Goal: Task Accomplishment & Management: Manage account settings

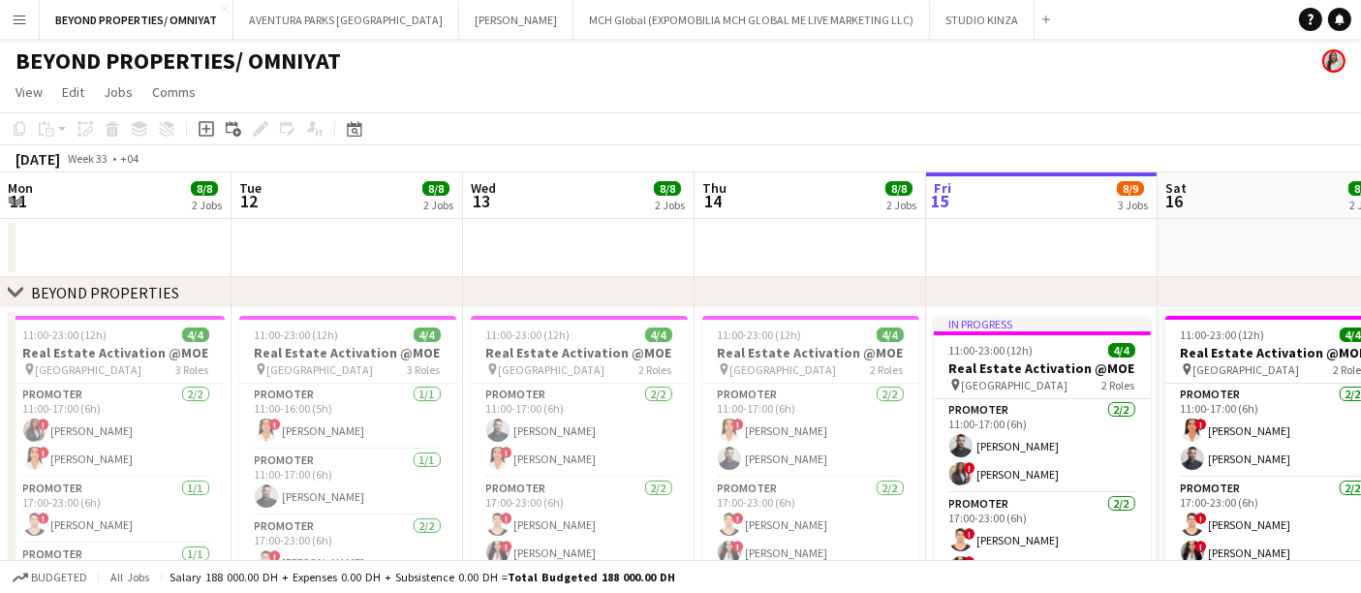
scroll to position [0, 607]
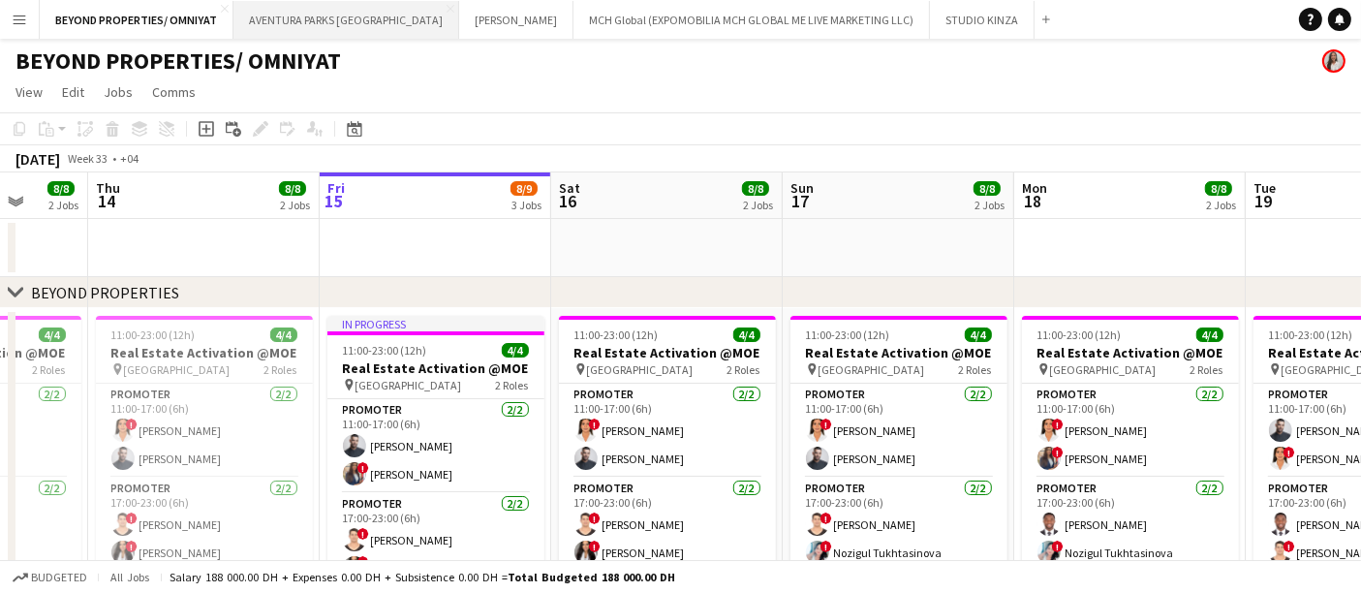
click at [264, 20] on button "AVENTURA PARKS DUBAI Close" at bounding box center [347, 20] width 226 height 38
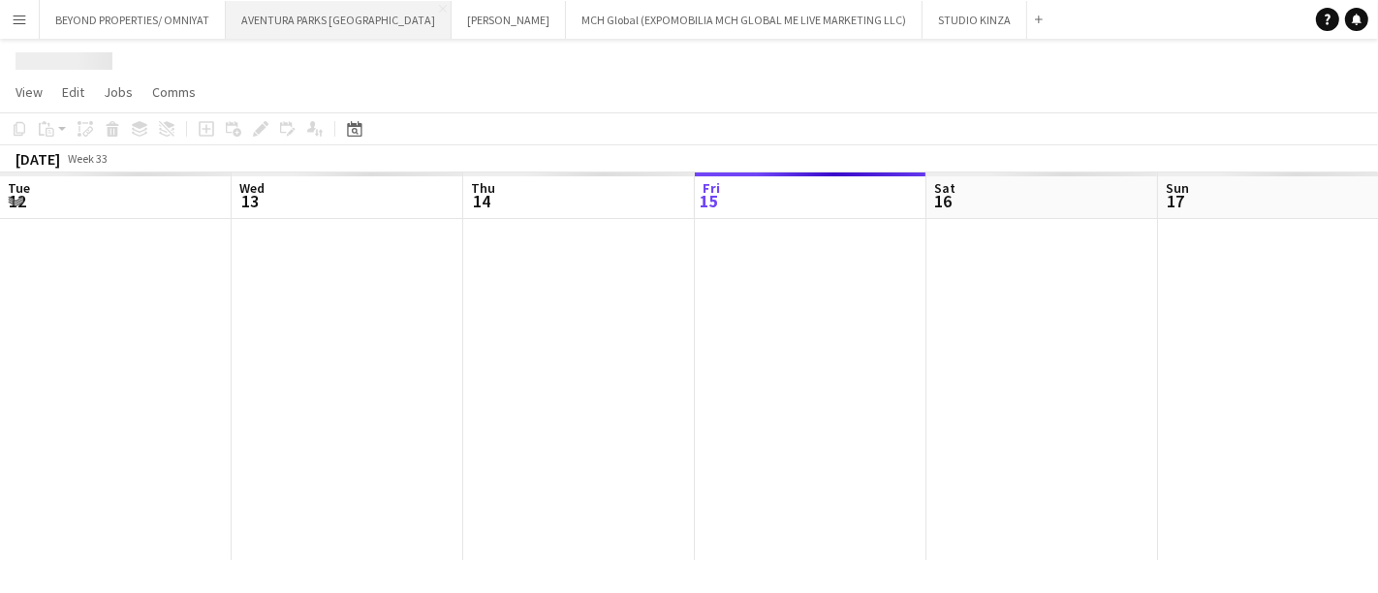
scroll to position [0, 462]
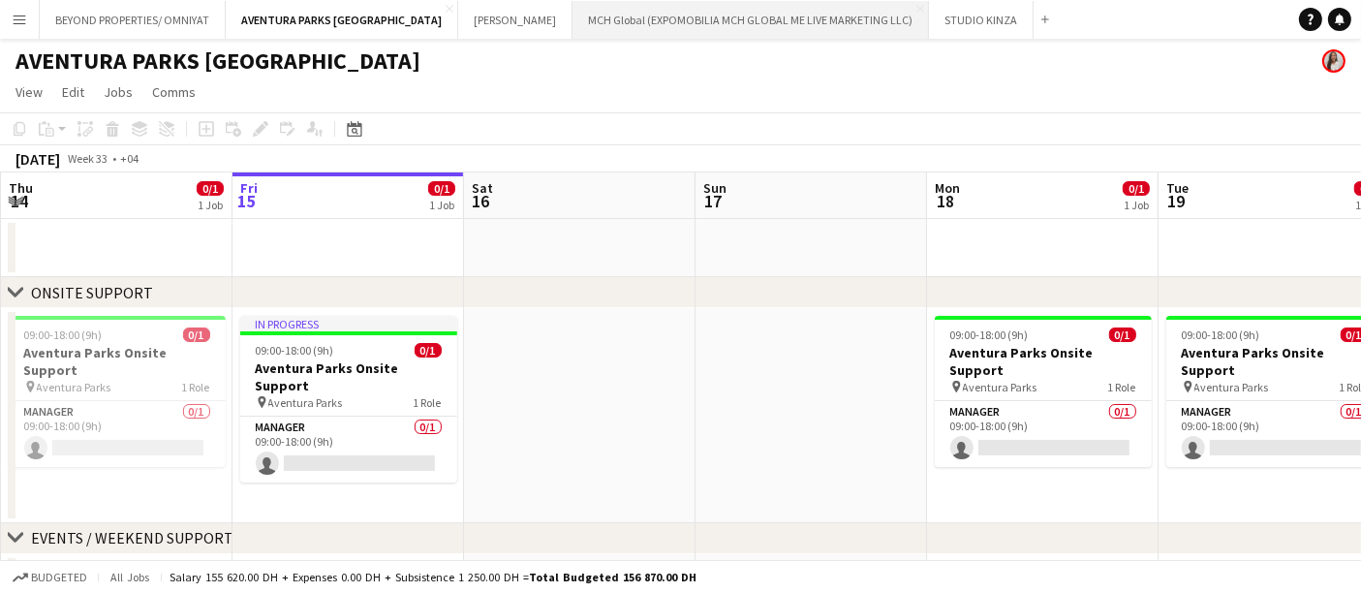
click at [573, 11] on button "MCH Global (EXPOMOBILIA MCH GLOBAL ME LIVE MARKETING LLC) Close" at bounding box center [751, 20] width 357 height 38
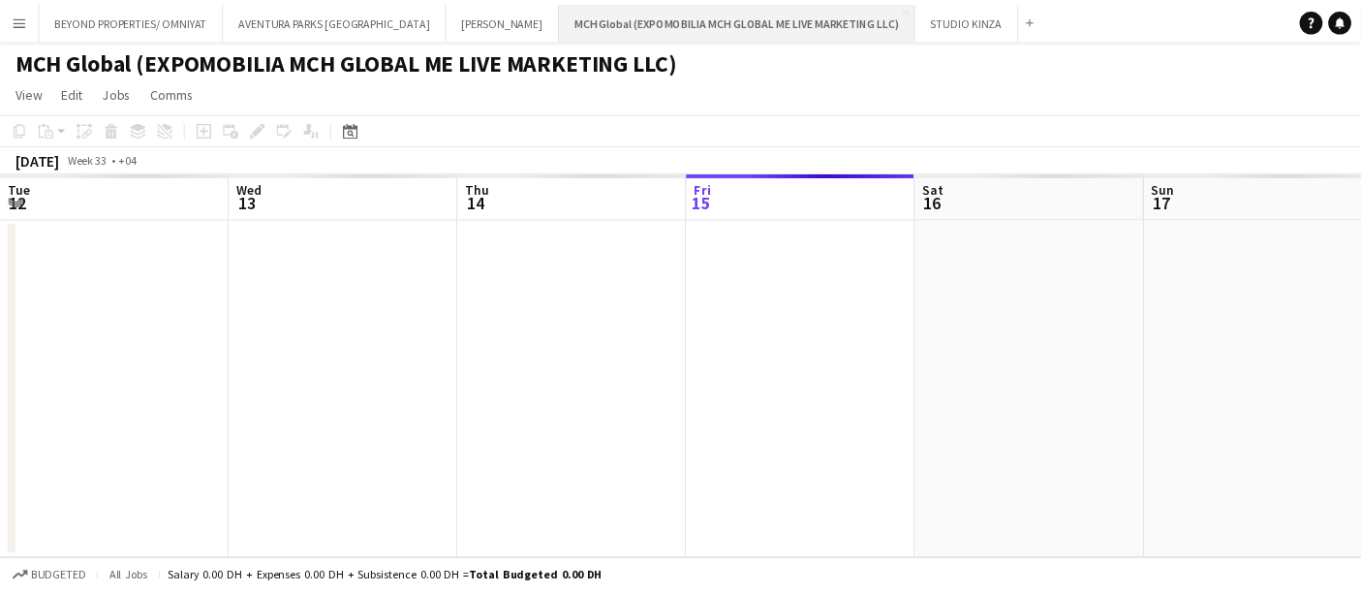
scroll to position [0, 462]
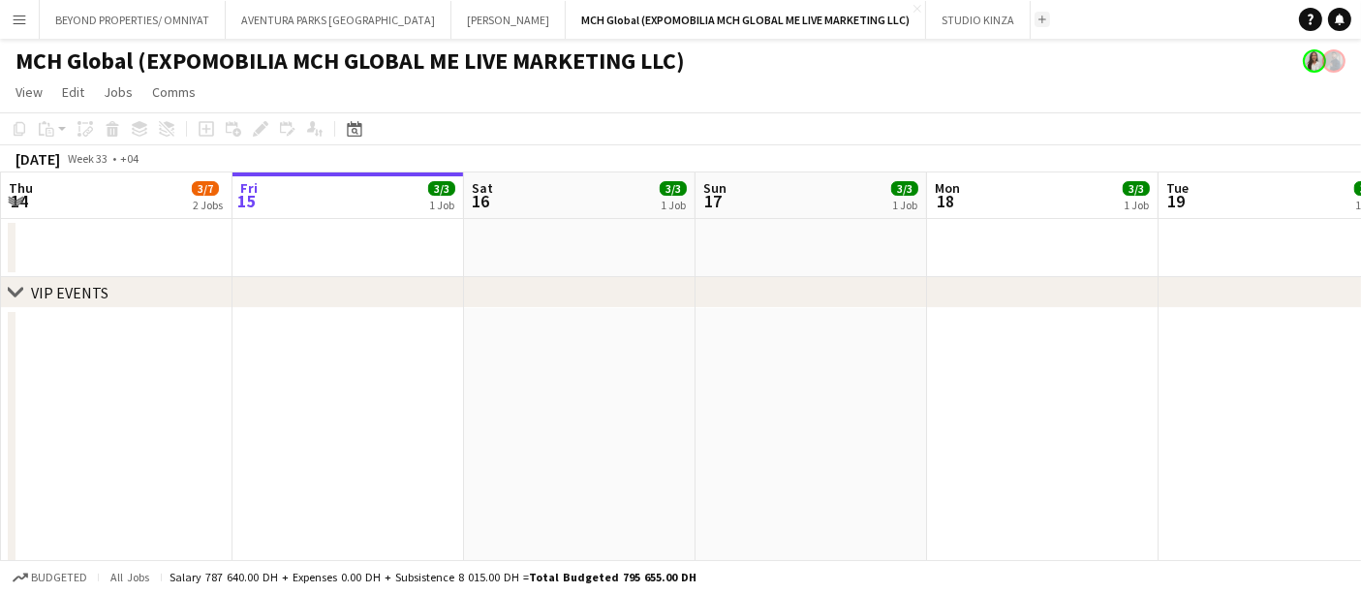
click at [1035, 17] on button "Add" at bounding box center [1043, 20] width 16 height 16
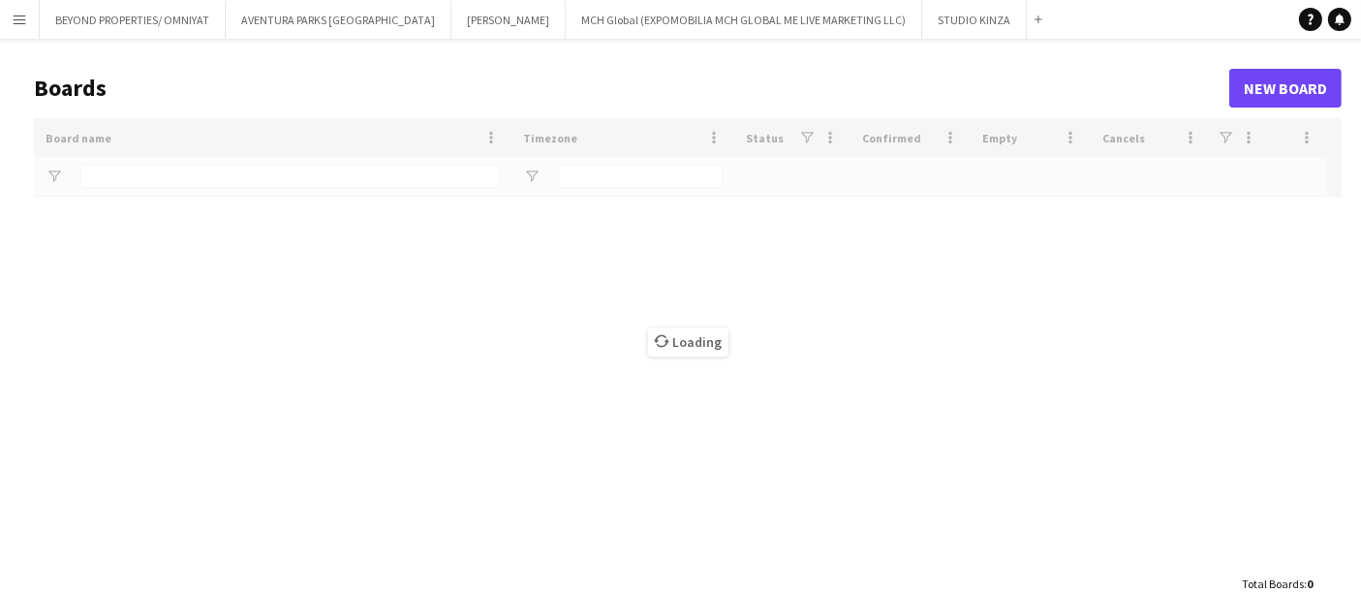
click at [16, 27] on button "Menu" at bounding box center [19, 19] width 39 height 39
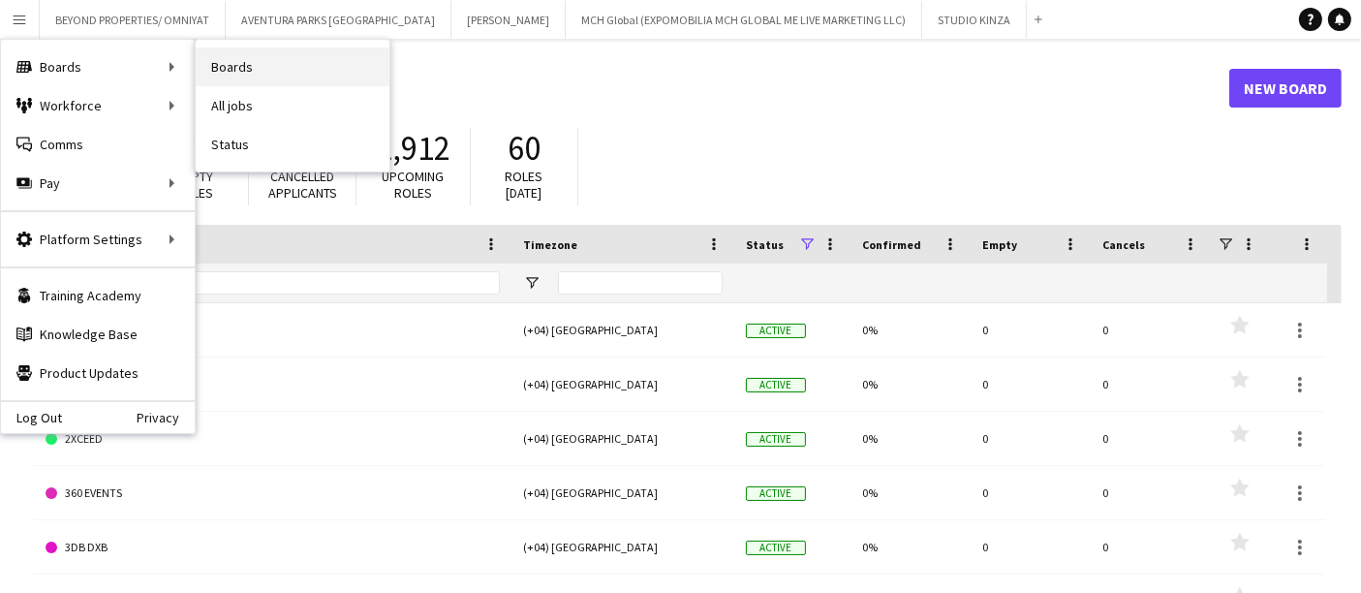
click at [225, 70] on link "Boards" at bounding box center [293, 66] width 194 height 39
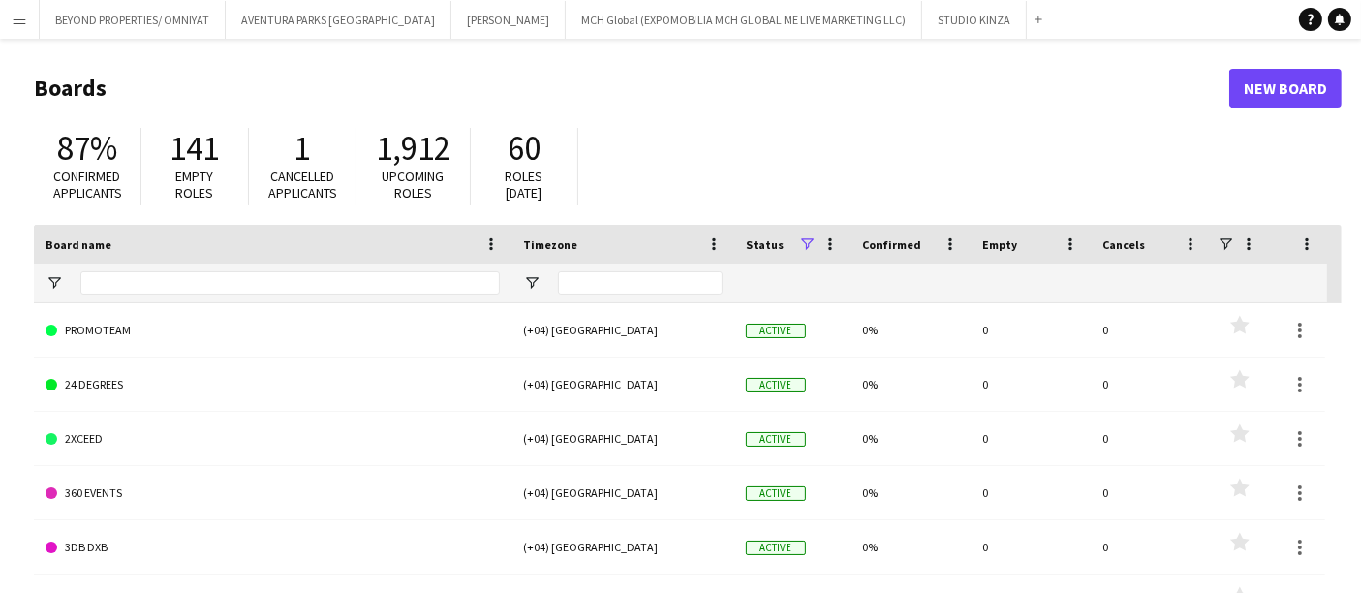
click at [24, 29] on button "Menu" at bounding box center [19, 19] width 39 height 39
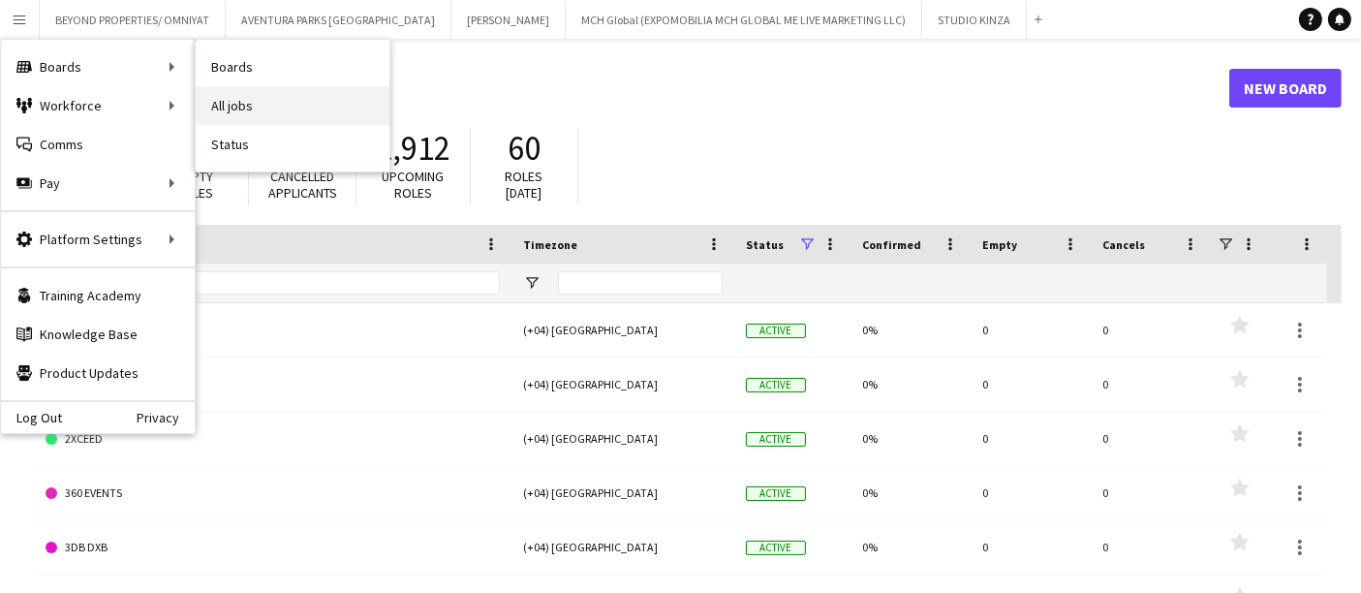
click at [272, 103] on link "All jobs" at bounding box center [293, 105] width 194 height 39
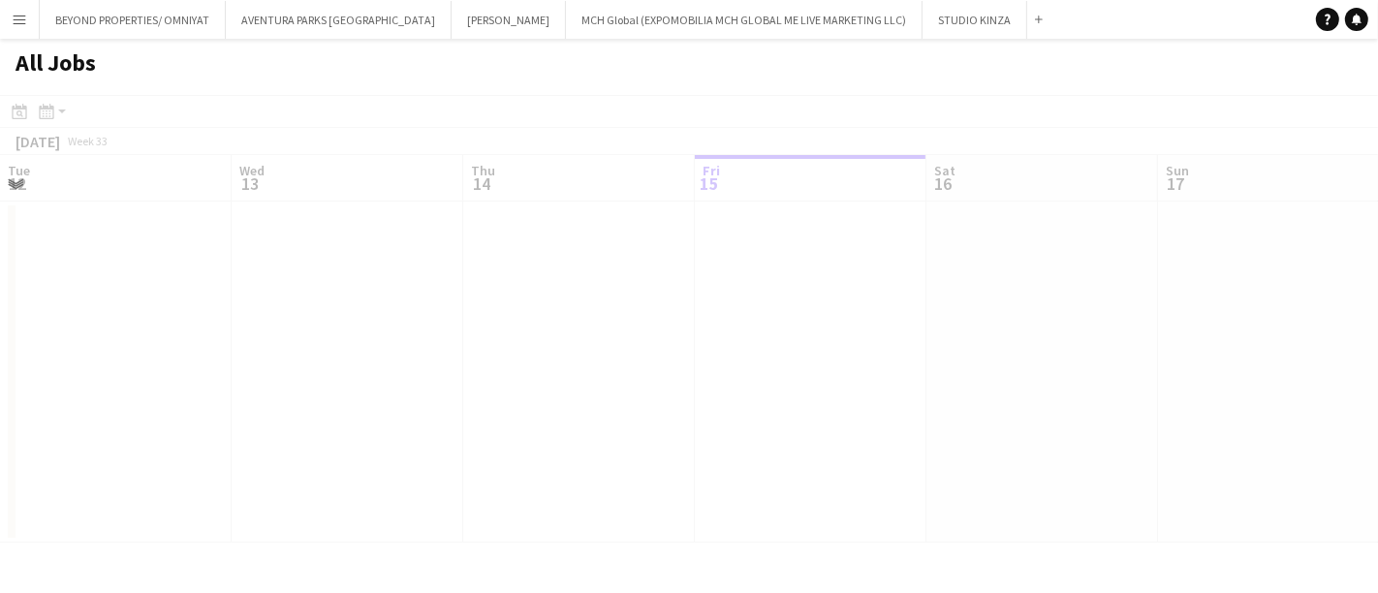
scroll to position [0, 462]
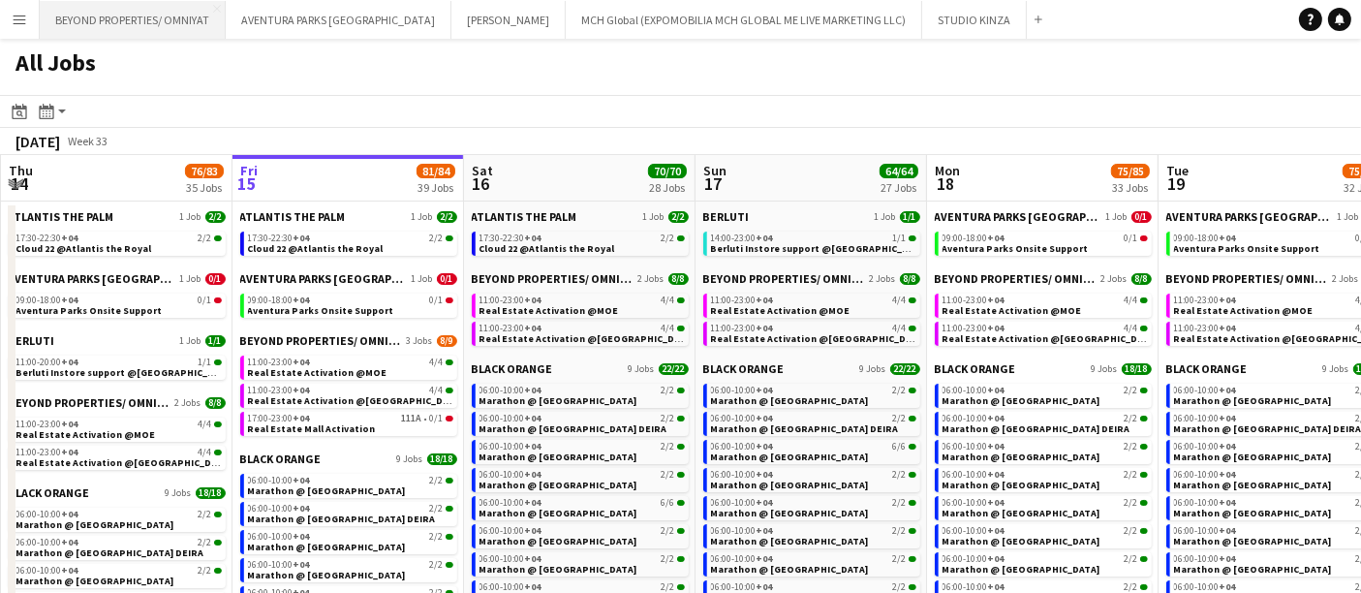
click at [140, 20] on button "BEYOND PROPERTIES/ OMNIYAT Close" at bounding box center [133, 20] width 186 height 38
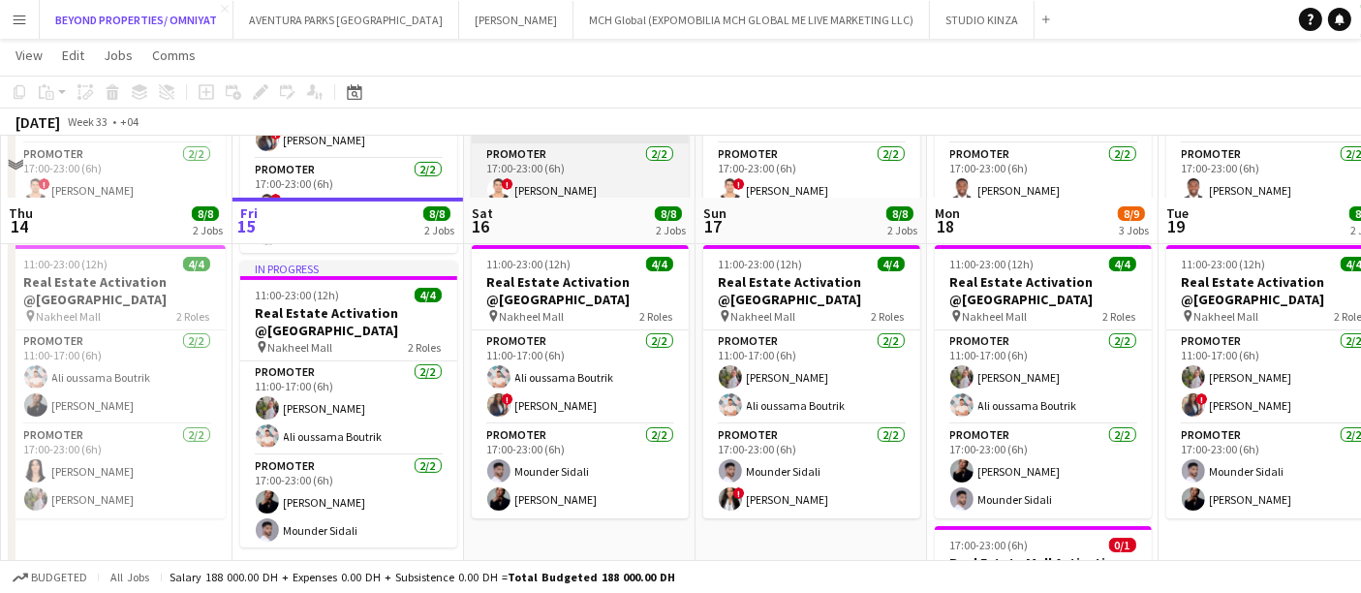
scroll to position [451, 0]
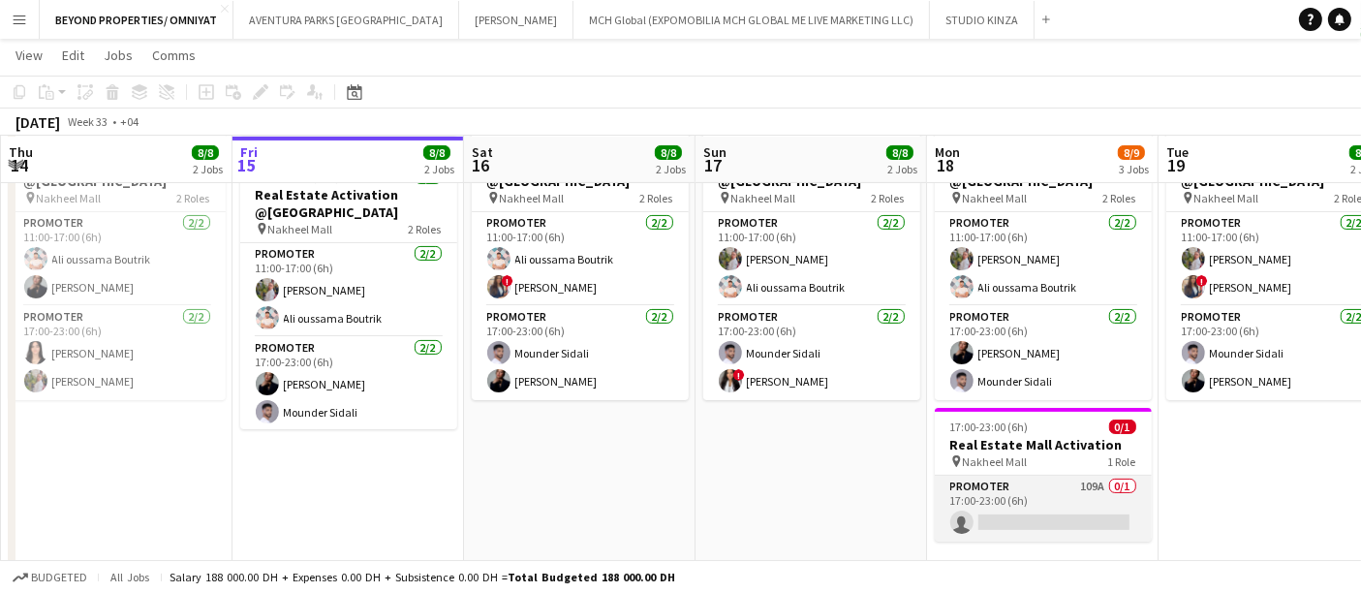
click at [990, 495] on app-card-role "Promoter 109A 0/1 17:00-23:00 (6h) single-neutral-actions" at bounding box center [1043, 509] width 217 height 66
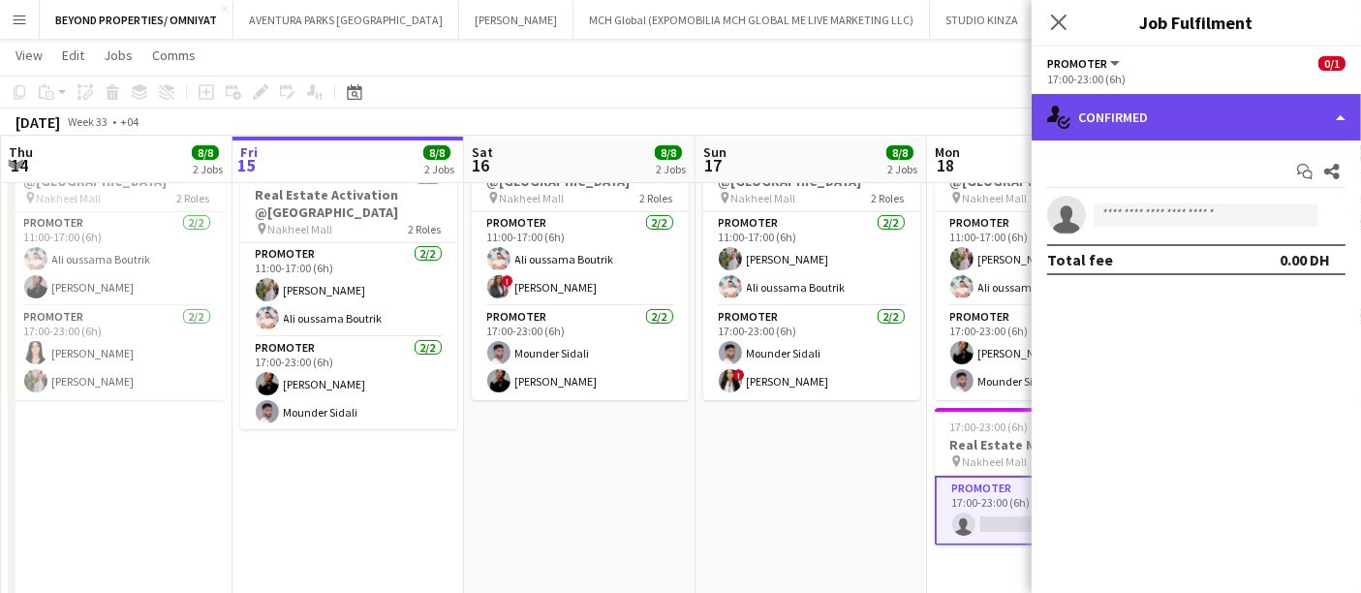
click at [1143, 120] on div "single-neutral-actions-check-2 Confirmed" at bounding box center [1196, 117] width 329 height 47
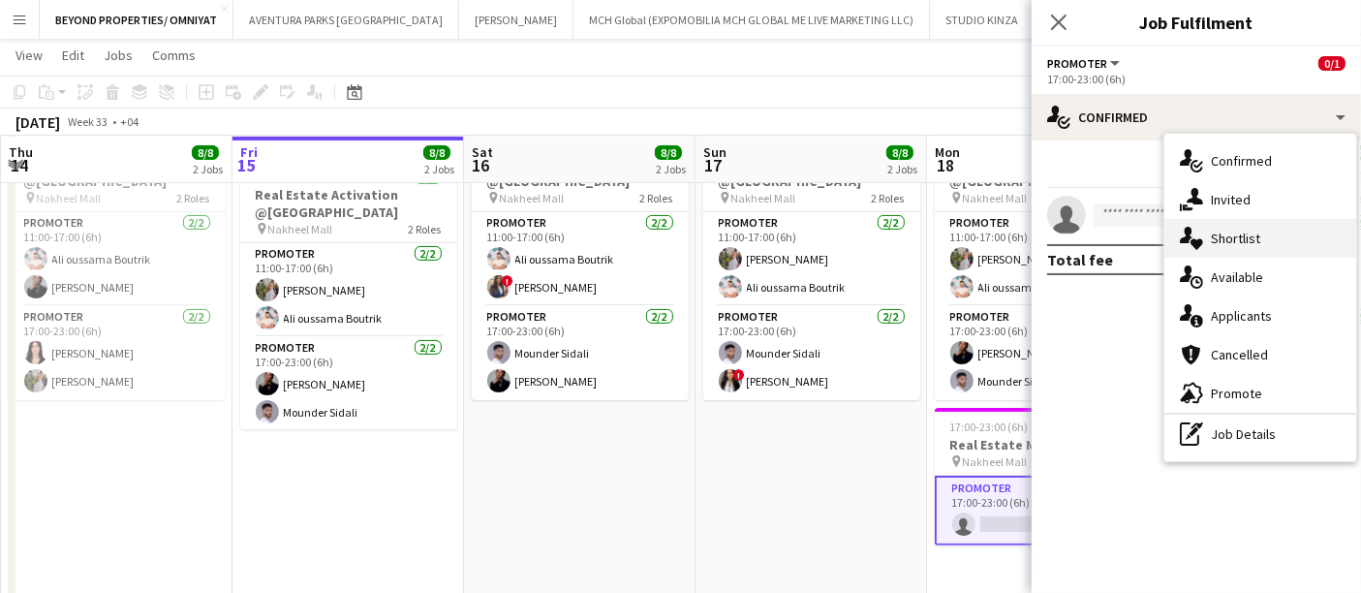
click at [1229, 236] on div "single-neutral-actions-heart Shortlist" at bounding box center [1261, 238] width 192 height 39
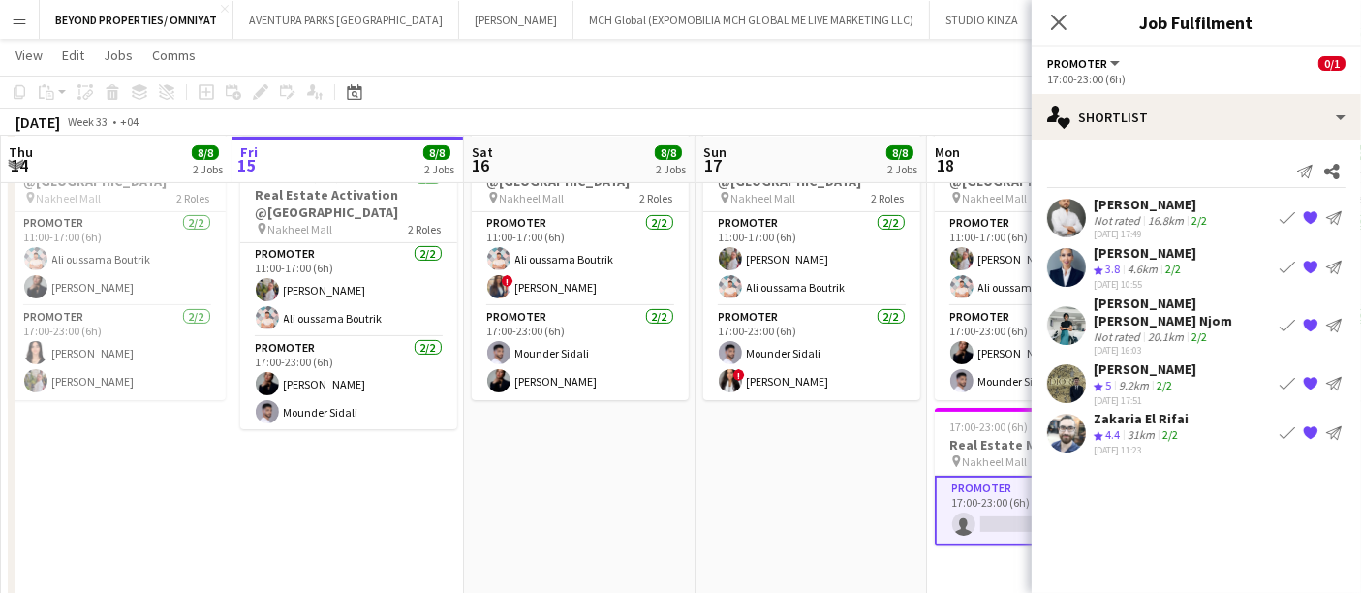
click at [174, 519] on app-date-cell "11:00-23:00 (12h) 4/4 Real Estate Activation @MOE pin Mall of Emirates 2 Roles …" at bounding box center [117, 238] width 232 height 764
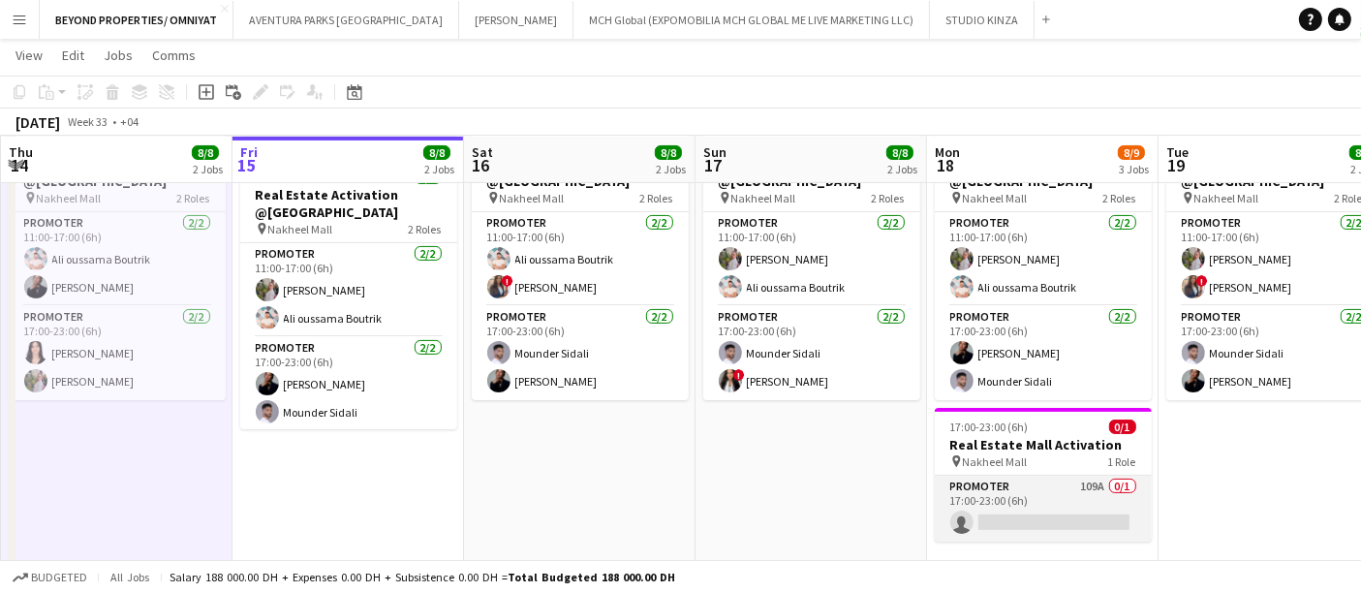
click at [1017, 491] on app-card-role "Promoter 109A 0/1 17:00-23:00 (6h) single-neutral-actions" at bounding box center [1043, 509] width 217 height 66
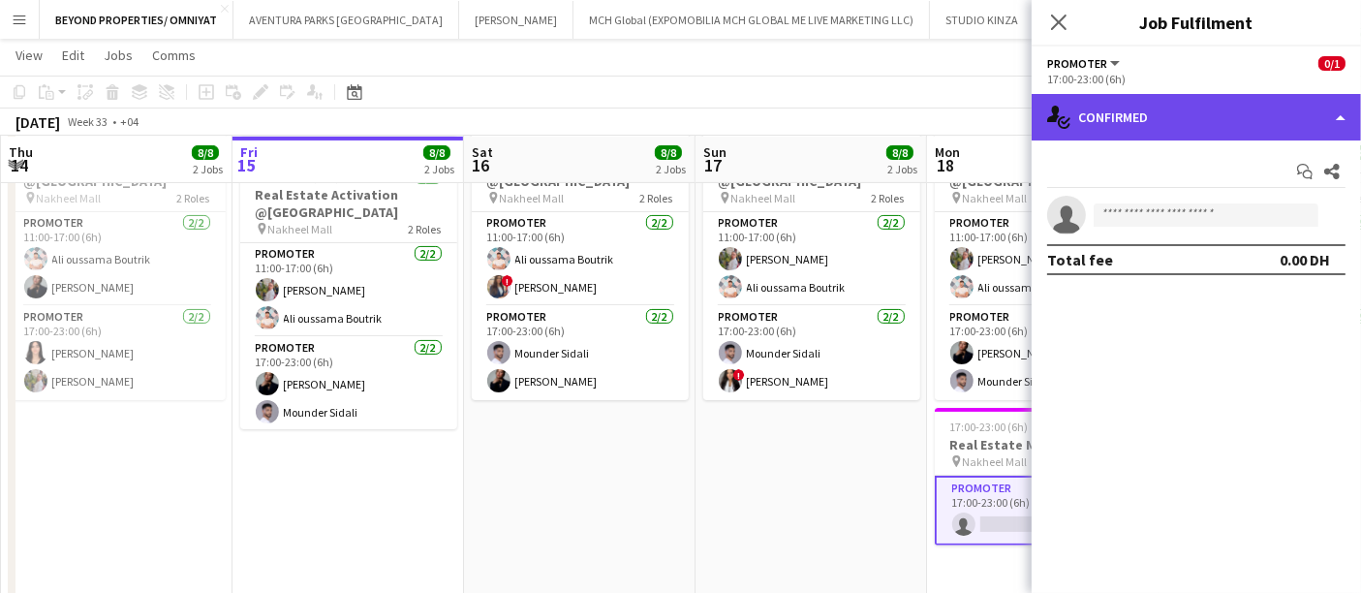
click at [1189, 121] on div "single-neutral-actions-check-2 Confirmed" at bounding box center [1196, 117] width 329 height 47
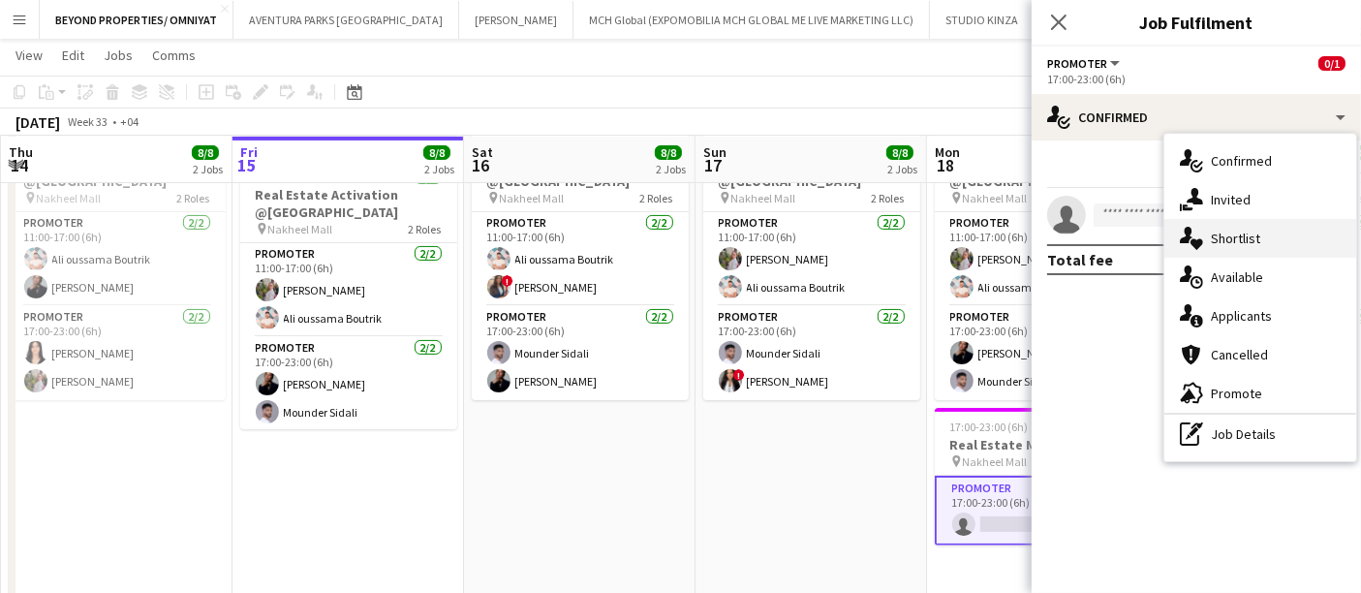
click at [1243, 241] on div "single-neutral-actions-heart Shortlist" at bounding box center [1261, 238] width 192 height 39
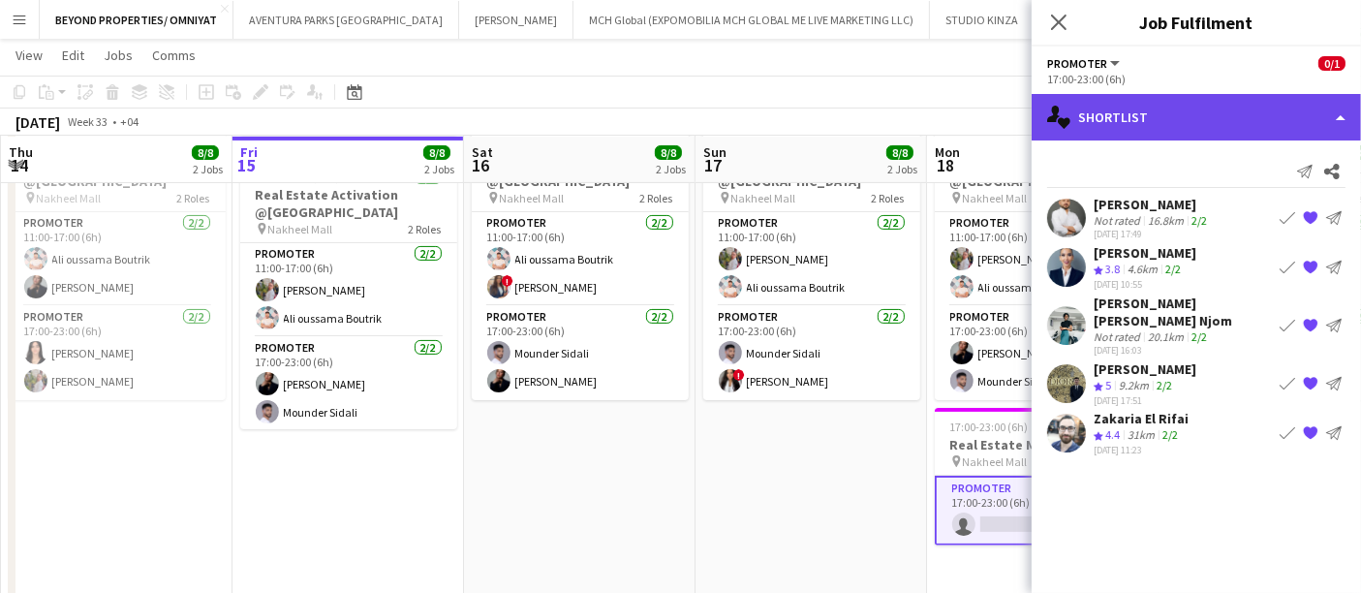
click at [1183, 118] on div "single-neutral-actions-heart Shortlist" at bounding box center [1196, 117] width 329 height 47
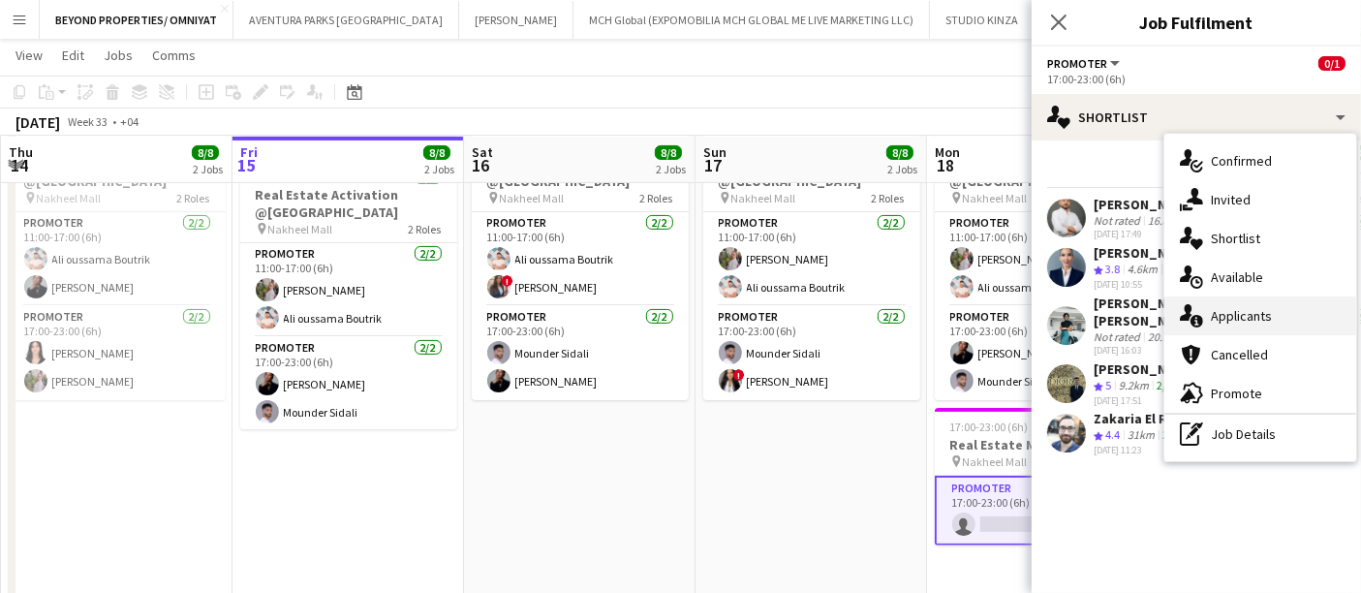
click at [1260, 311] on div "single-neutral-actions-information Applicants" at bounding box center [1261, 315] width 192 height 39
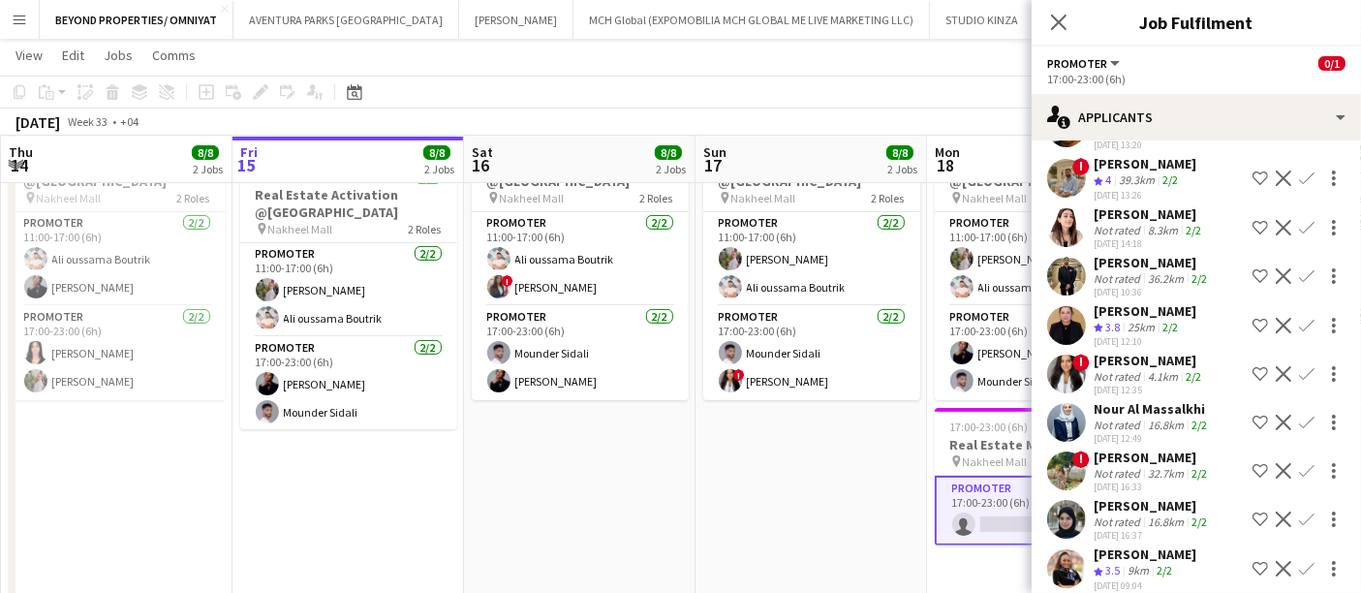
scroll to position [4913, 0]
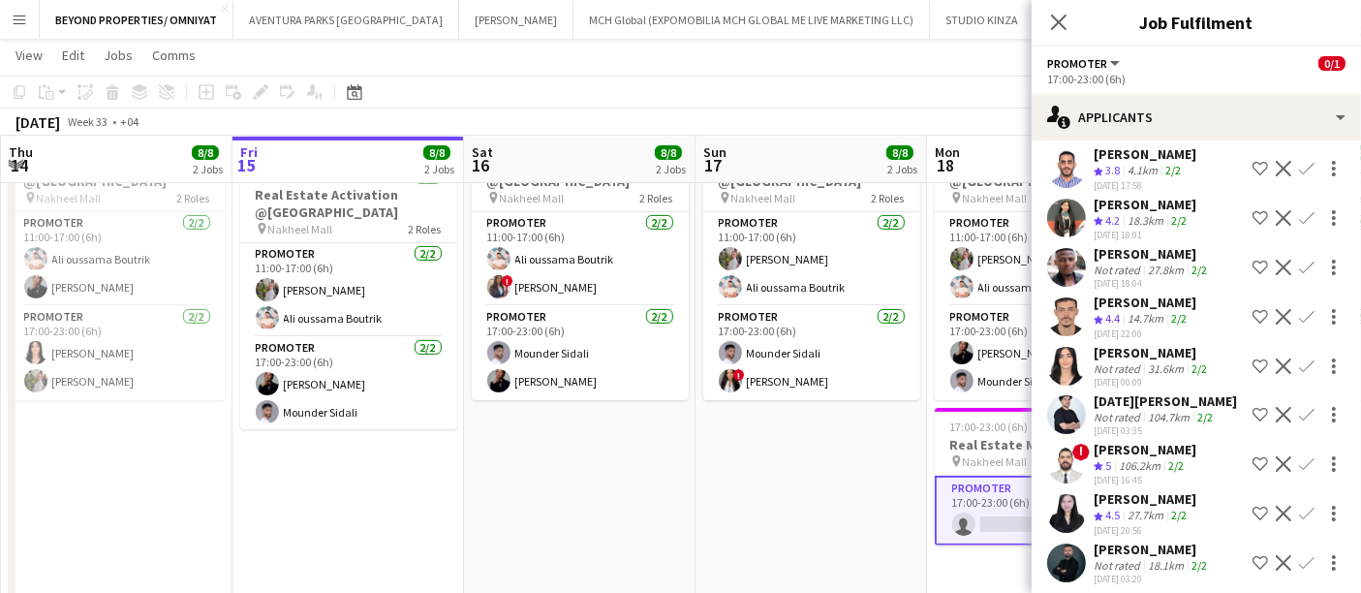
click at [138, 511] on app-date-cell "11:00-23:00 (12h) 4/4 Real Estate Activation @MOE pin Mall of Emirates 2 Roles …" at bounding box center [117, 238] width 232 height 764
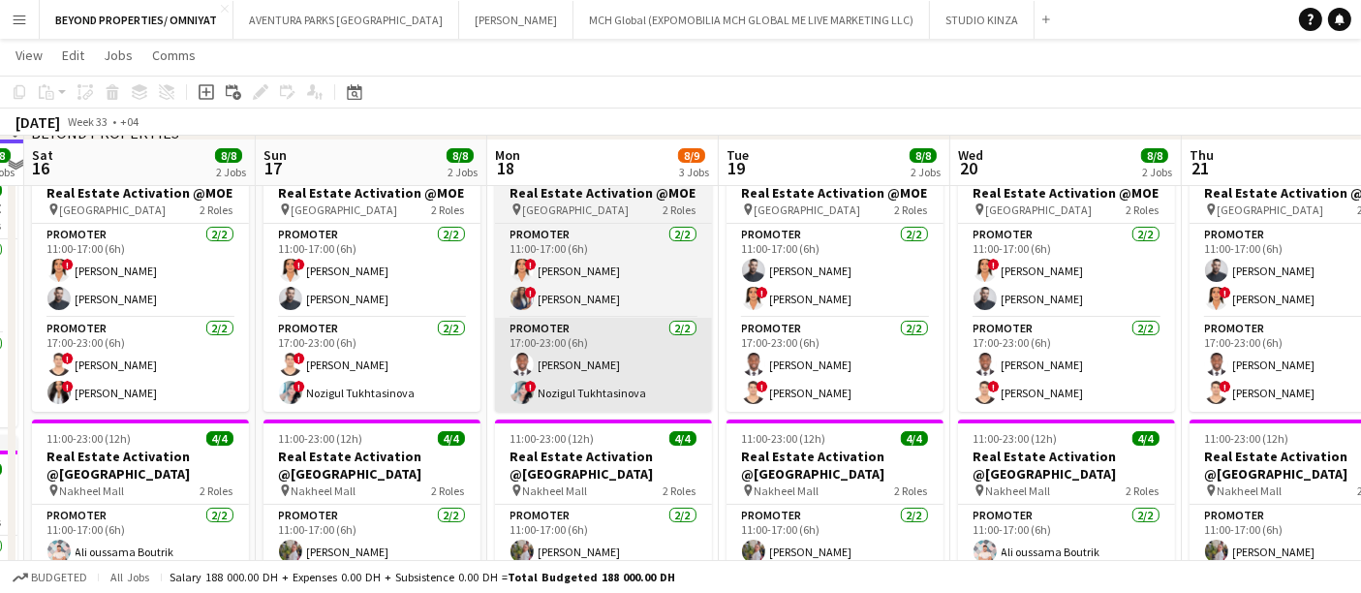
scroll to position [157, 0]
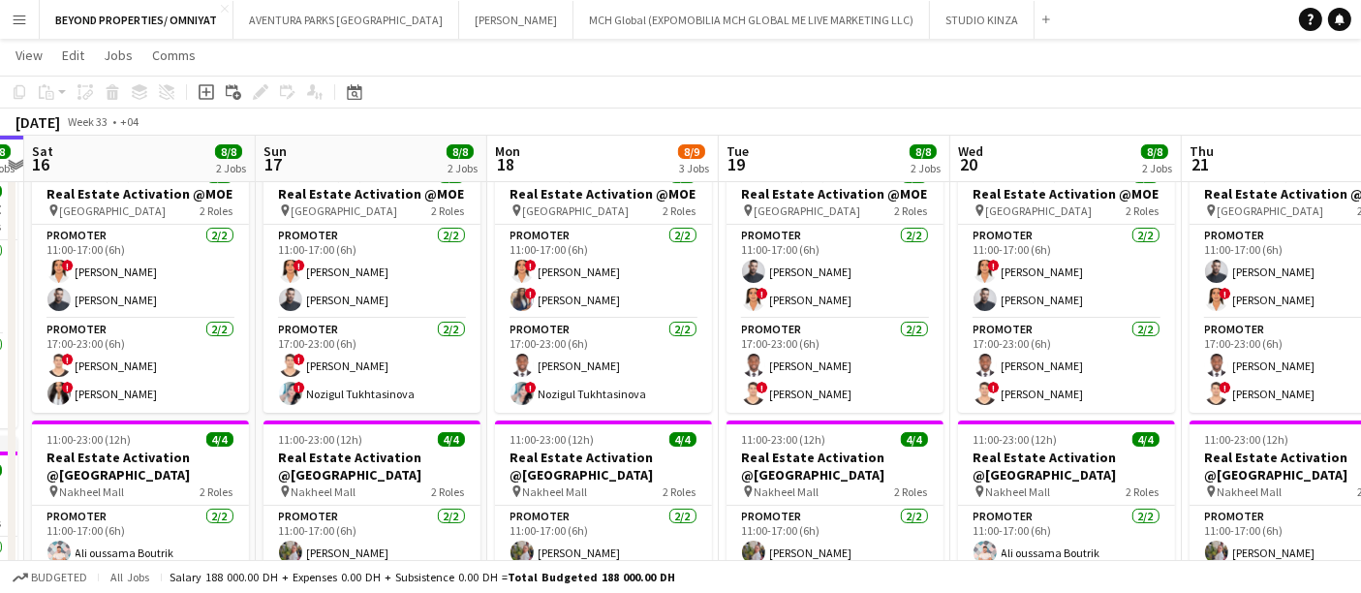
click at [140, 156] on app-board-header-date "Sat 16 8/8 2 Jobs" at bounding box center [140, 159] width 232 height 47
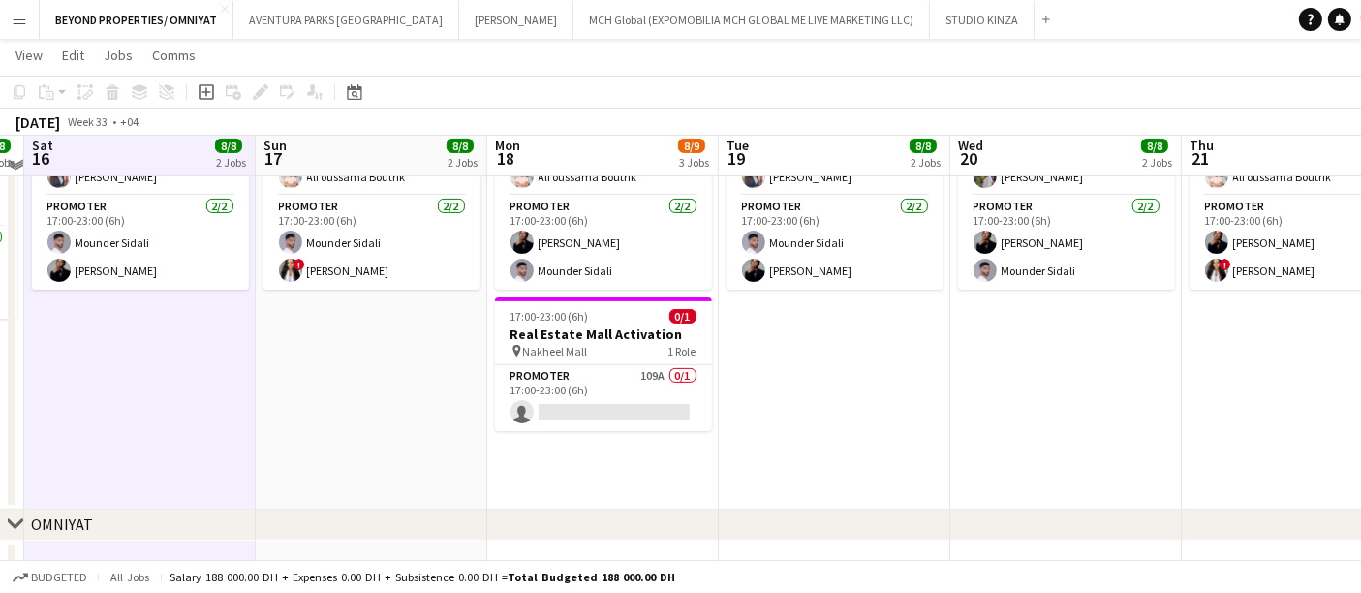
scroll to position [562, 0]
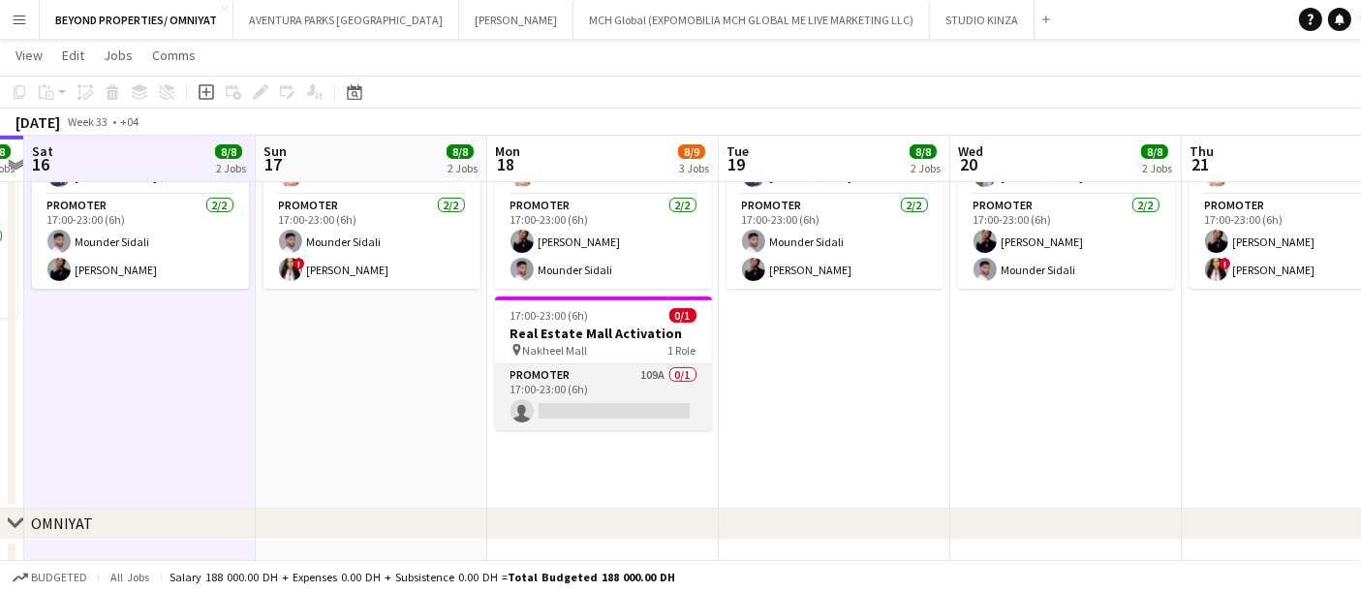
click at [578, 382] on app-card-role "Promoter 109A 0/1 17:00-23:00 (6h) single-neutral-actions" at bounding box center [603, 397] width 217 height 66
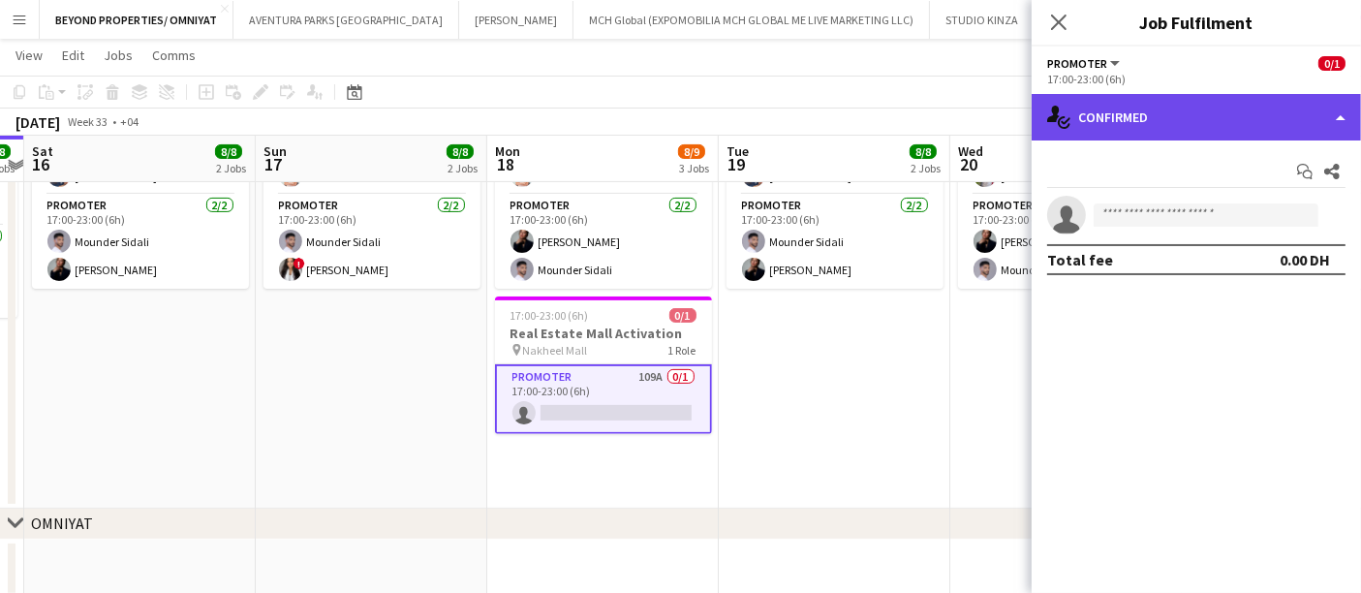
click at [1193, 111] on div "single-neutral-actions-check-2 Confirmed" at bounding box center [1196, 117] width 329 height 47
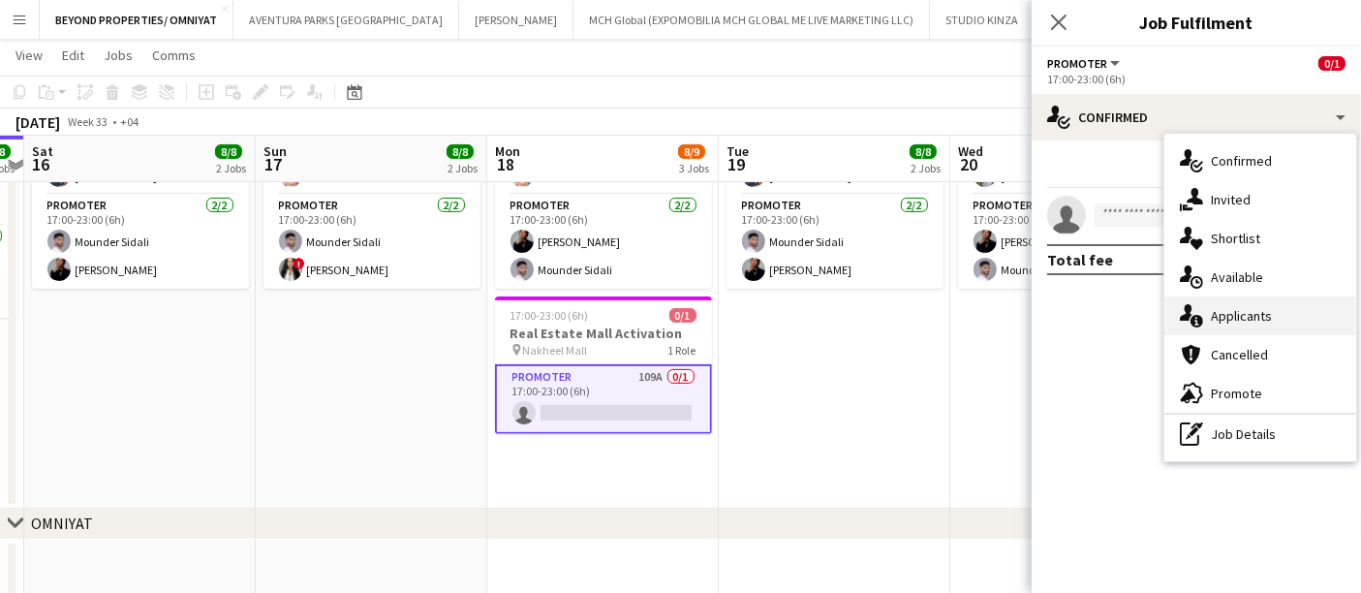
click at [1249, 313] on div "single-neutral-actions-information Applicants" at bounding box center [1261, 315] width 192 height 39
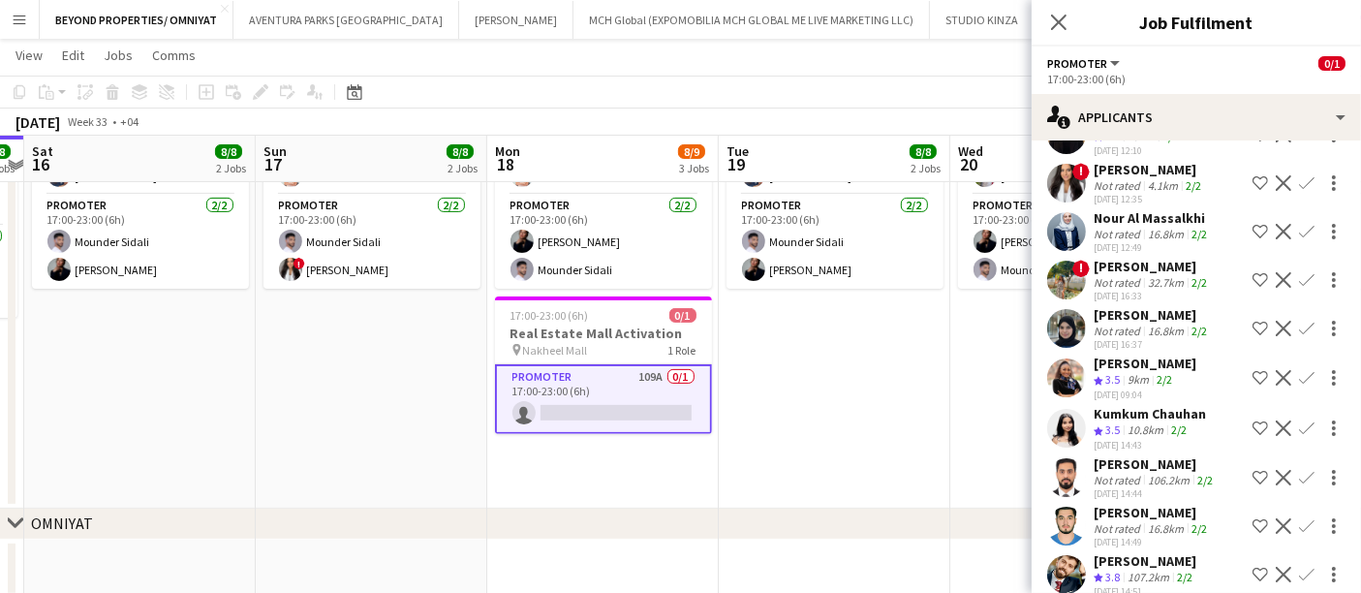
scroll to position [3900, 0]
click at [1068, 408] on app-user-avatar at bounding box center [1066, 427] width 39 height 39
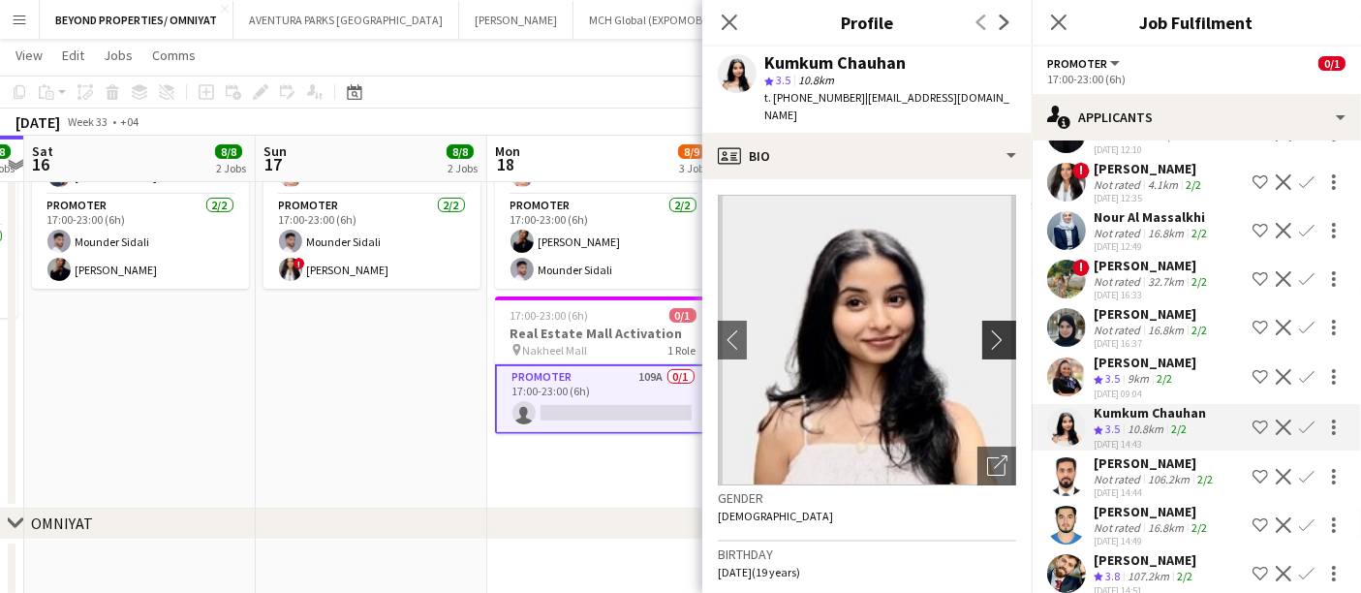
click at [987, 329] on app-icon "chevron-right" at bounding box center [1002, 339] width 30 height 20
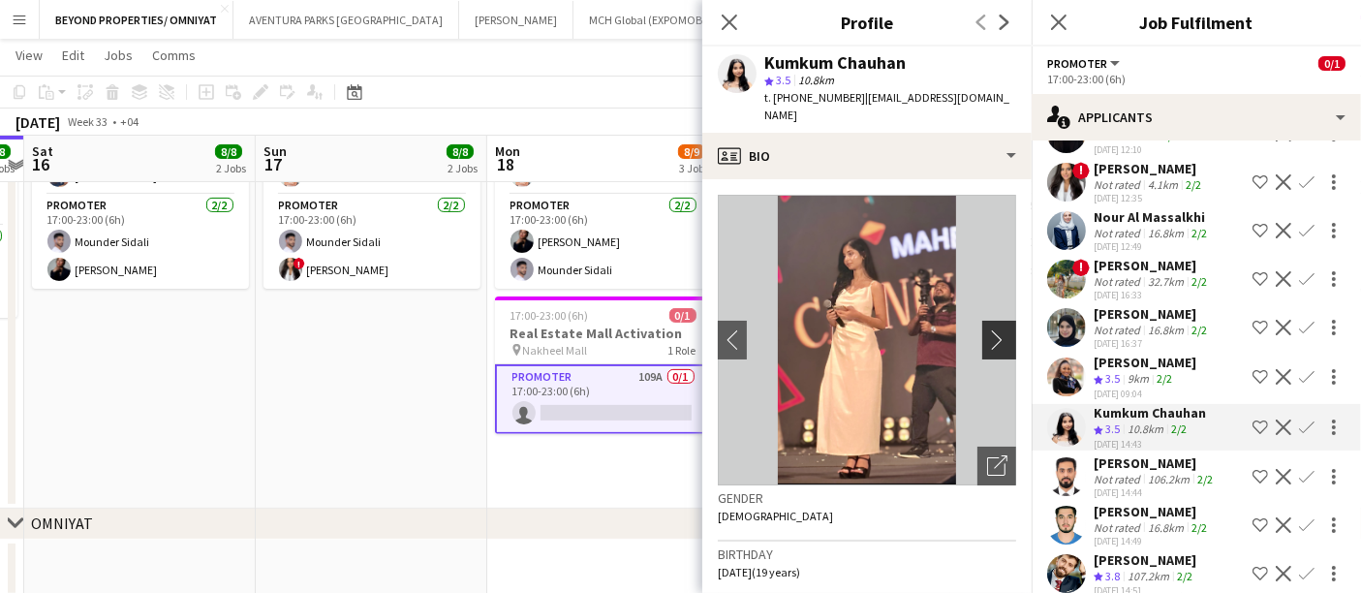
click at [987, 329] on app-icon "chevron-right" at bounding box center [1002, 339] width 30 height 20
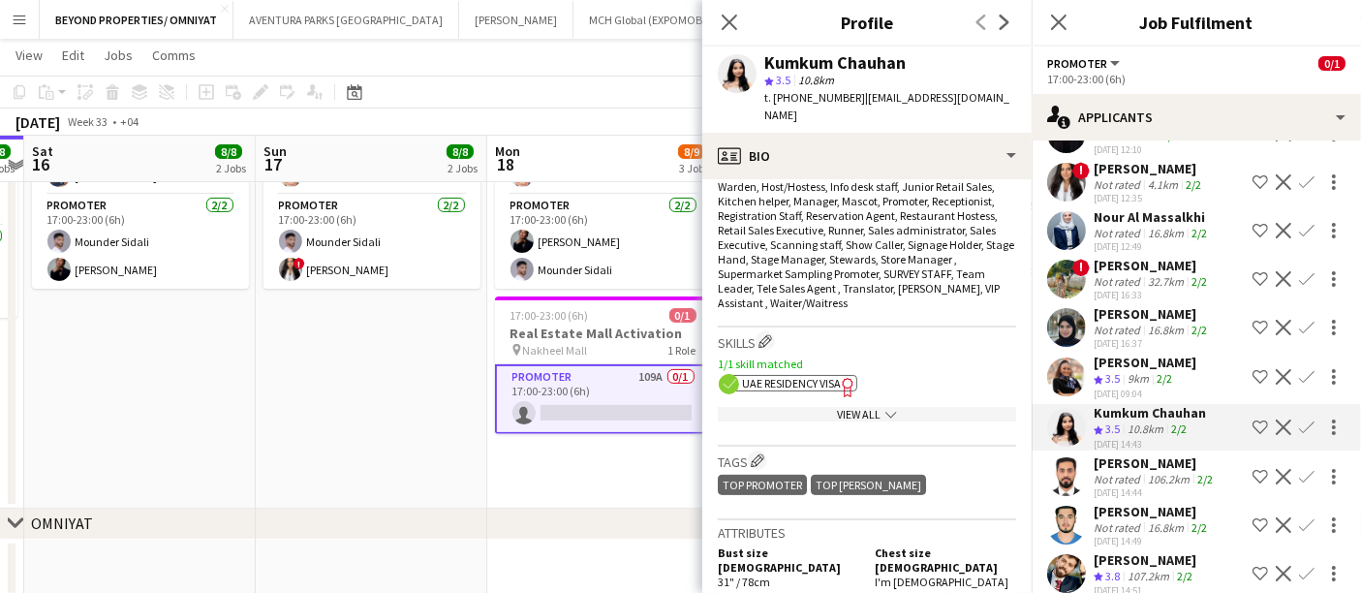
scroll to position [733, 0]
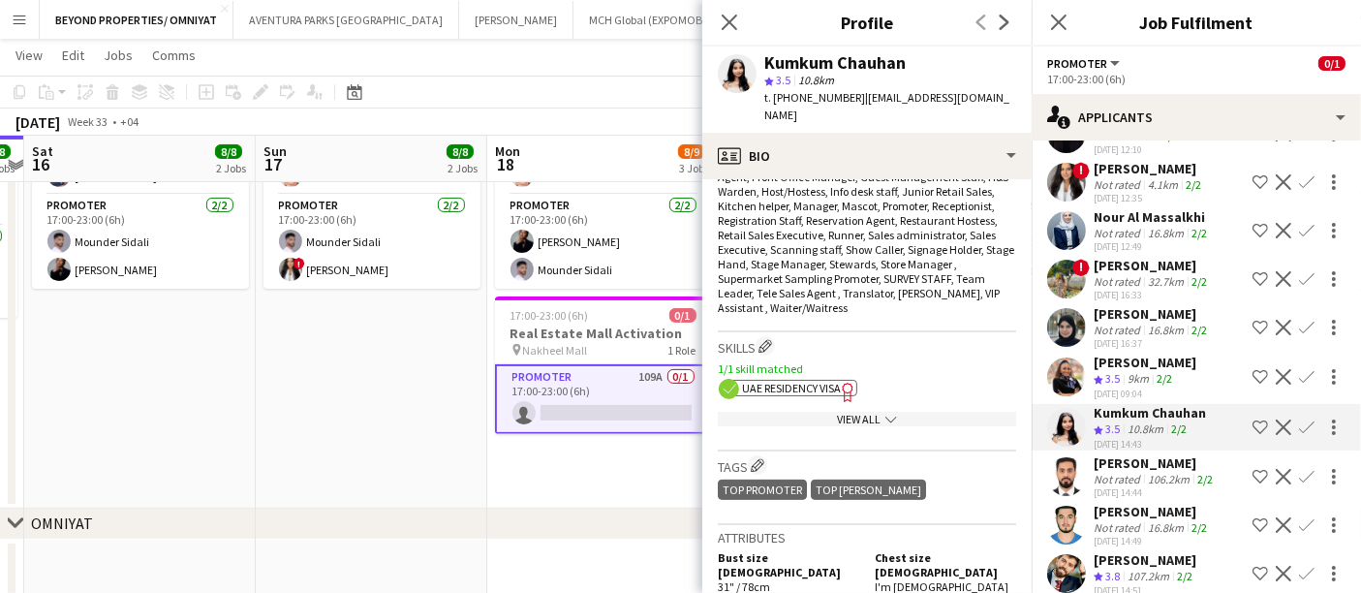
click at [892, 412] on div "View All chevron-down" at bounding box center [867, 419] width 298 height 15
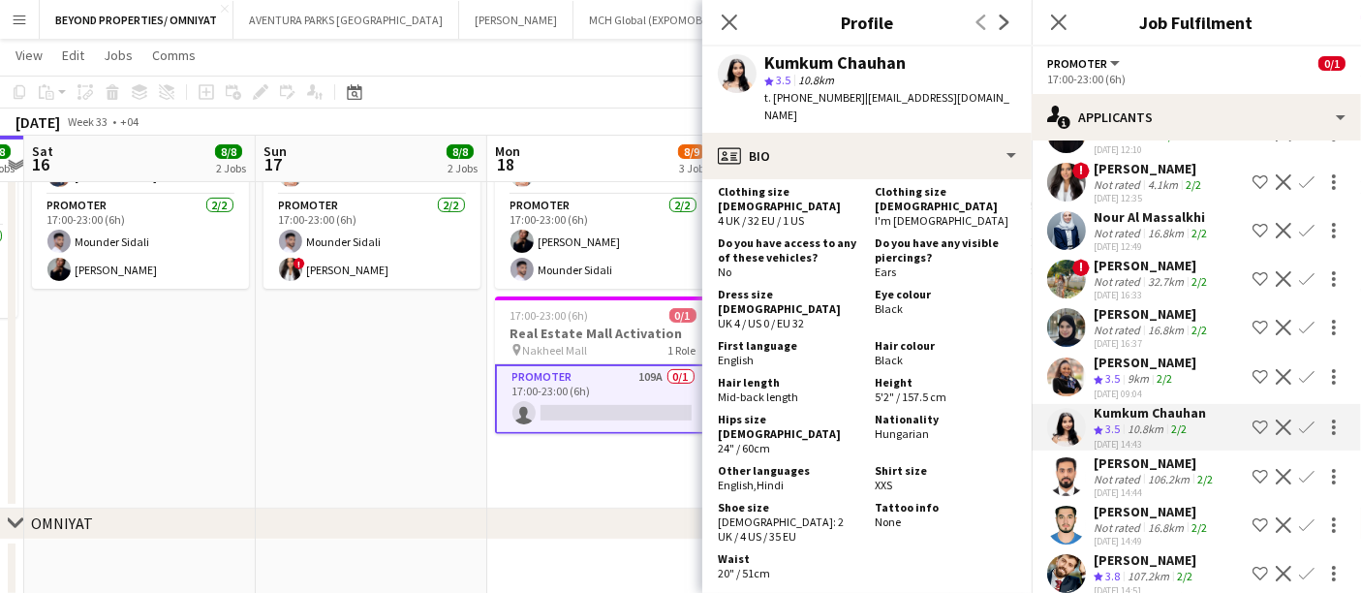
scroll to position [1741, 0]
click at [730, 27] on icon "Close pop-in" at bounding box center [729, 22] width 18 height 18
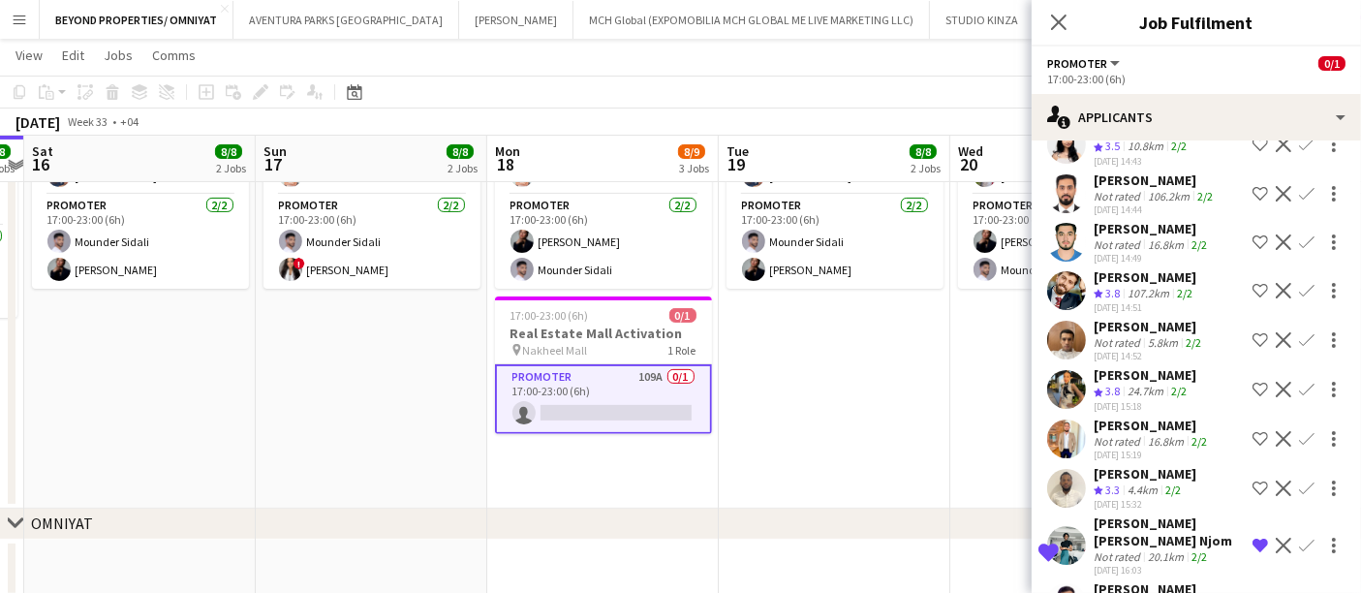
scroll to position [4186, 0]
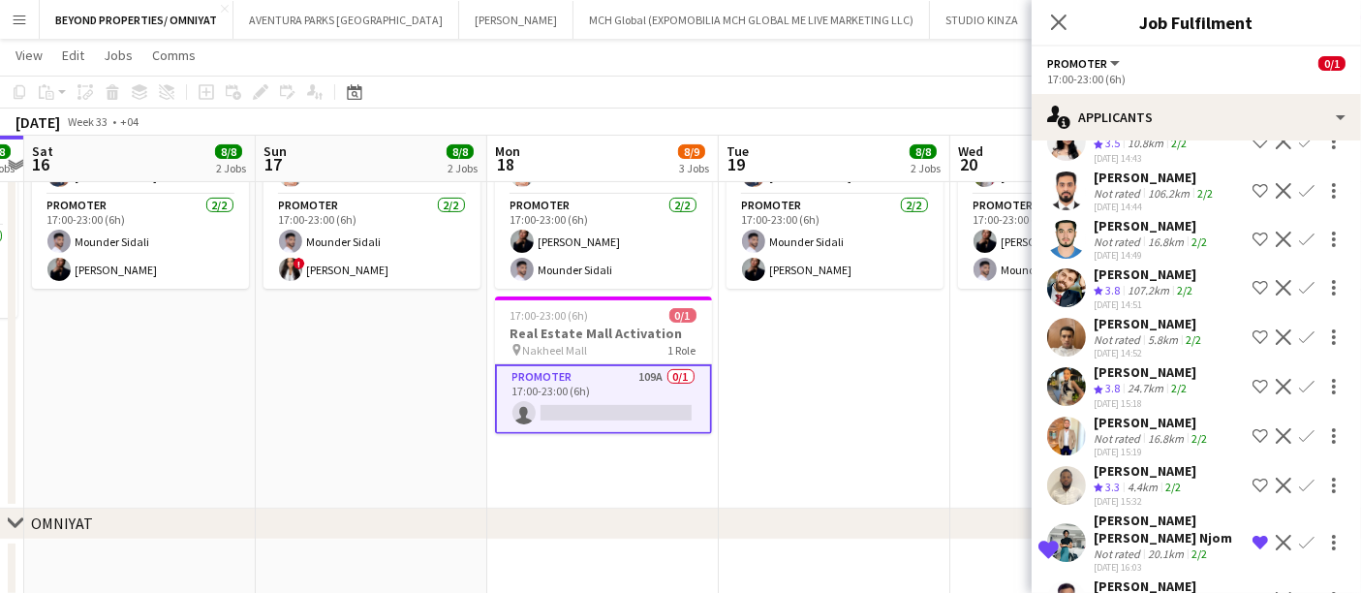
click at [1061, 367] on app-user-avatar at bounding box center [1066, 386] width 39 height 39
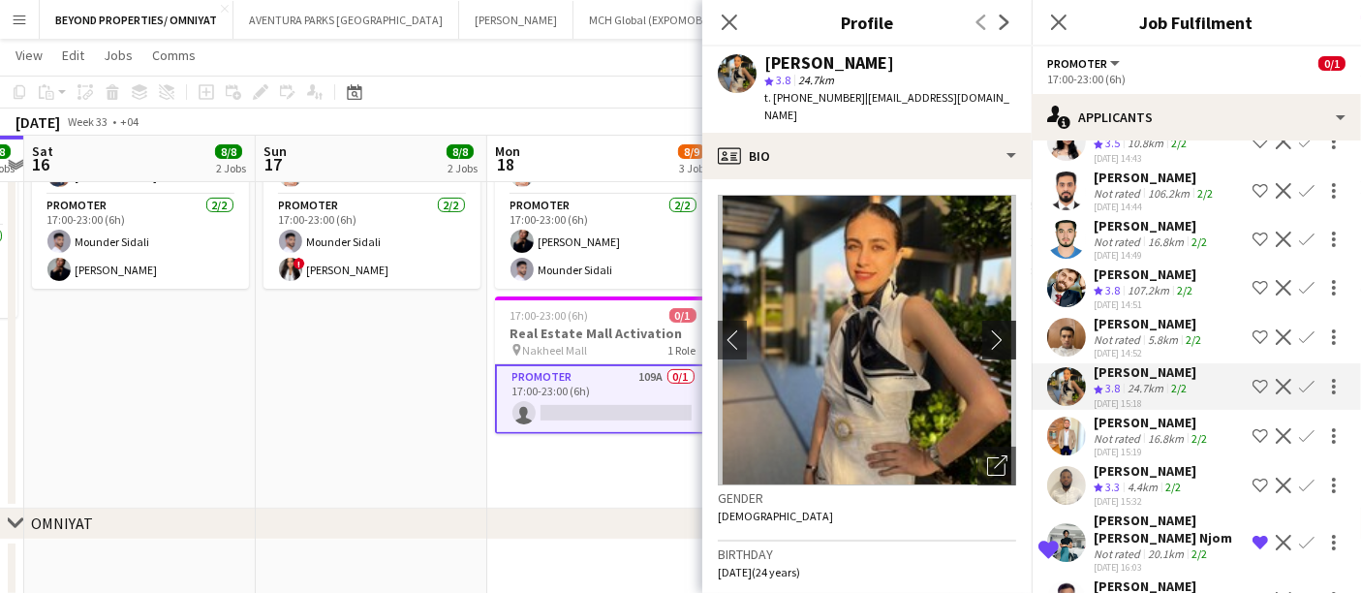
click at [988, 329] on app-icon "chevron-right" at bounding box center [1002, 339] width 30 height 20
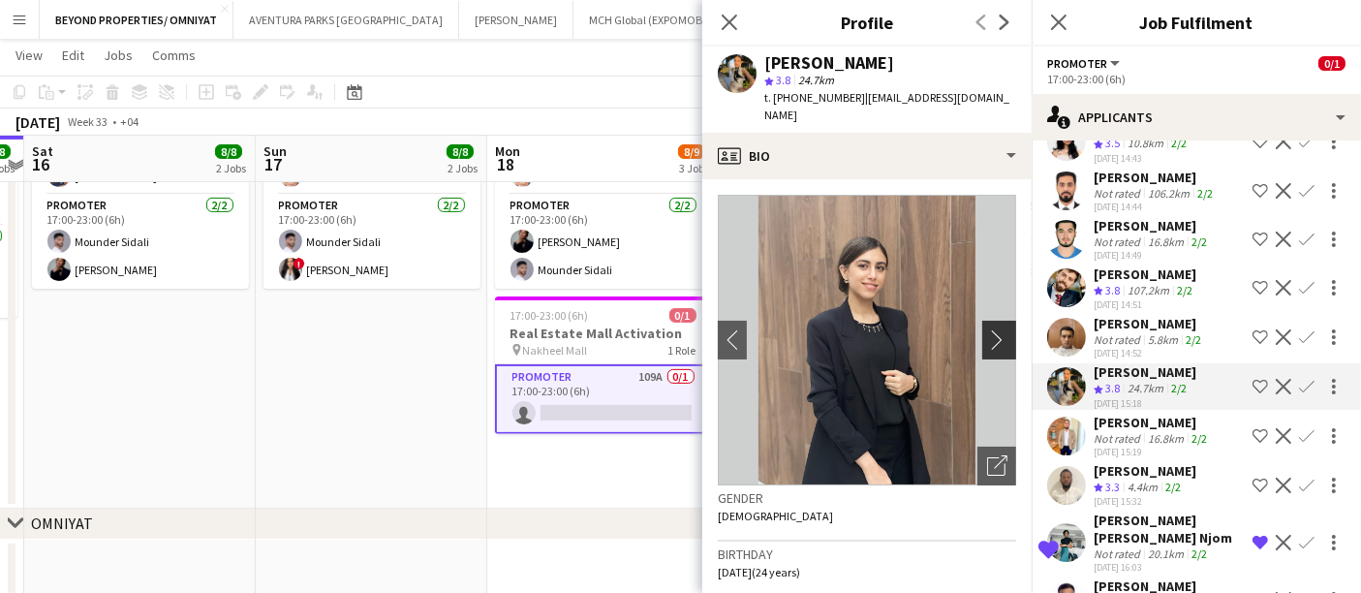
click at [988, 329] on app-icon "chevron-right" at bounding box center [1002, 339] width 30 height 20
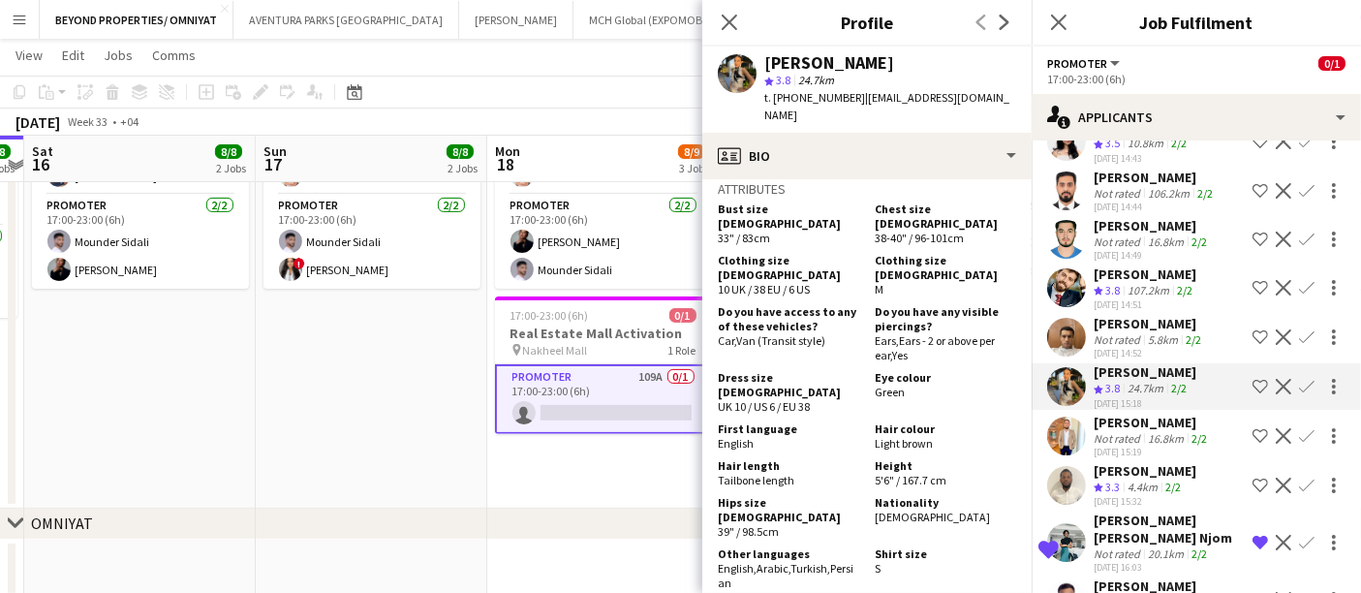
scroll to position [1142, 0]
click at [1253, 379] on app-icon "Shortlist crew" at bounding box center [1261, 387] width 16 height 16
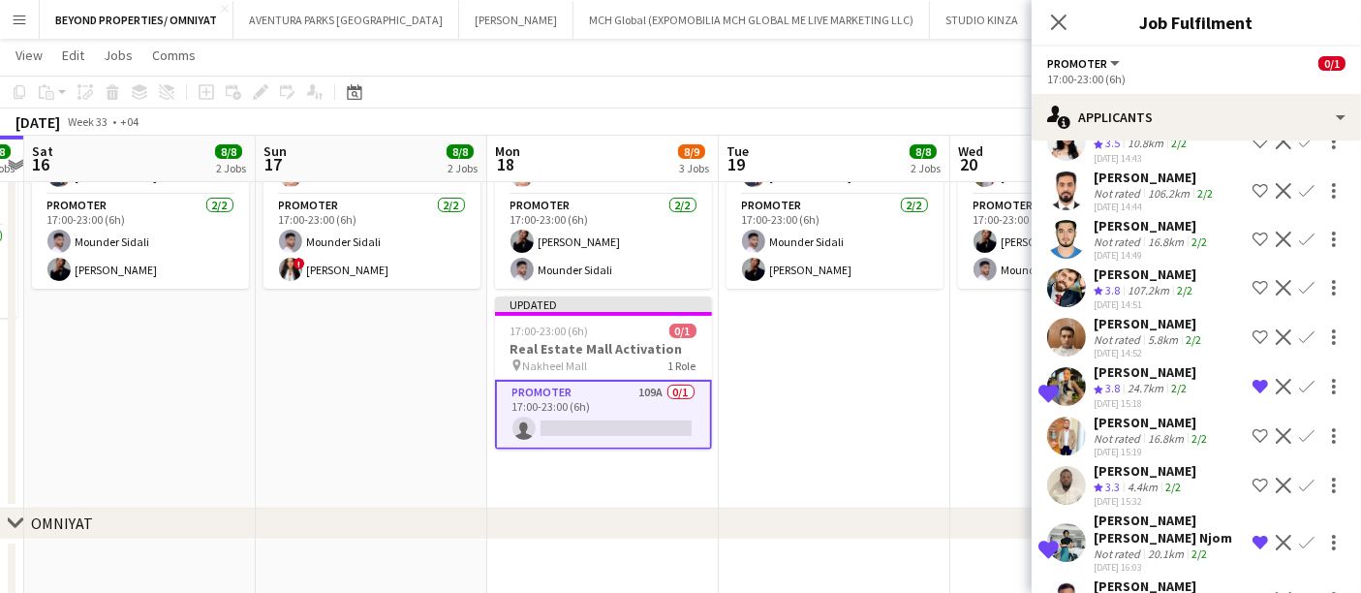
click at [1138, 381] on div "24.7km" at bounding box center [1146, 389] width 44 height 16
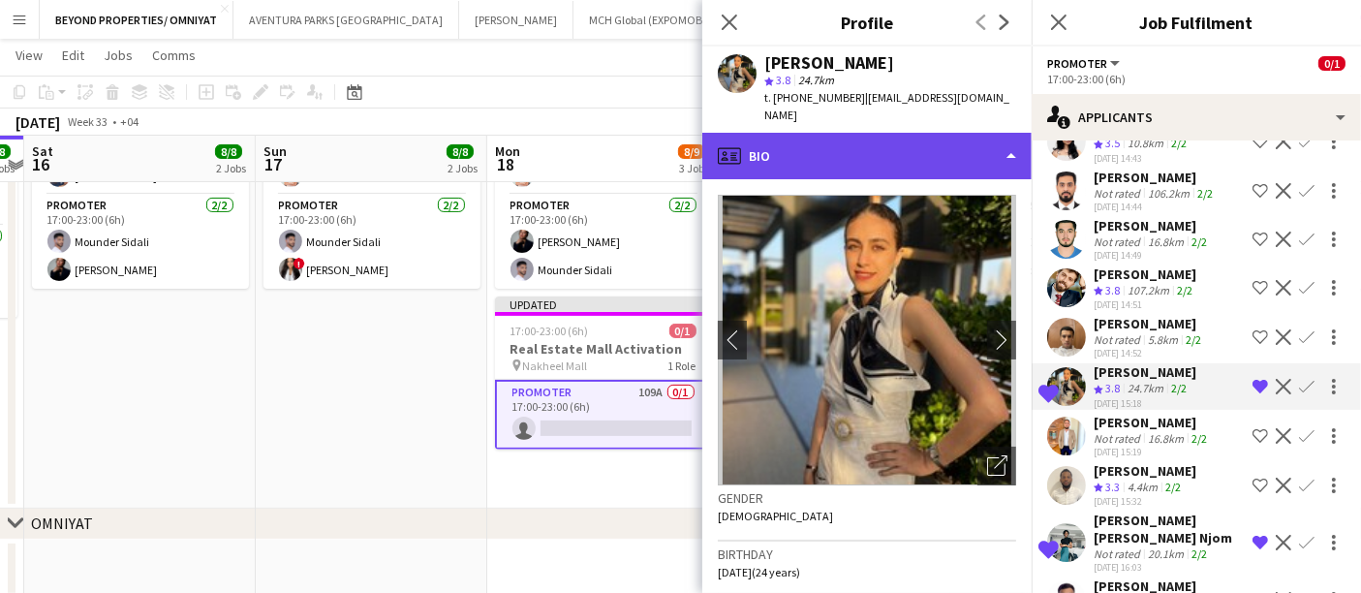
click at [883, 136] on div "profile Bio" at bounding box center [866, 156] width 329 height 47
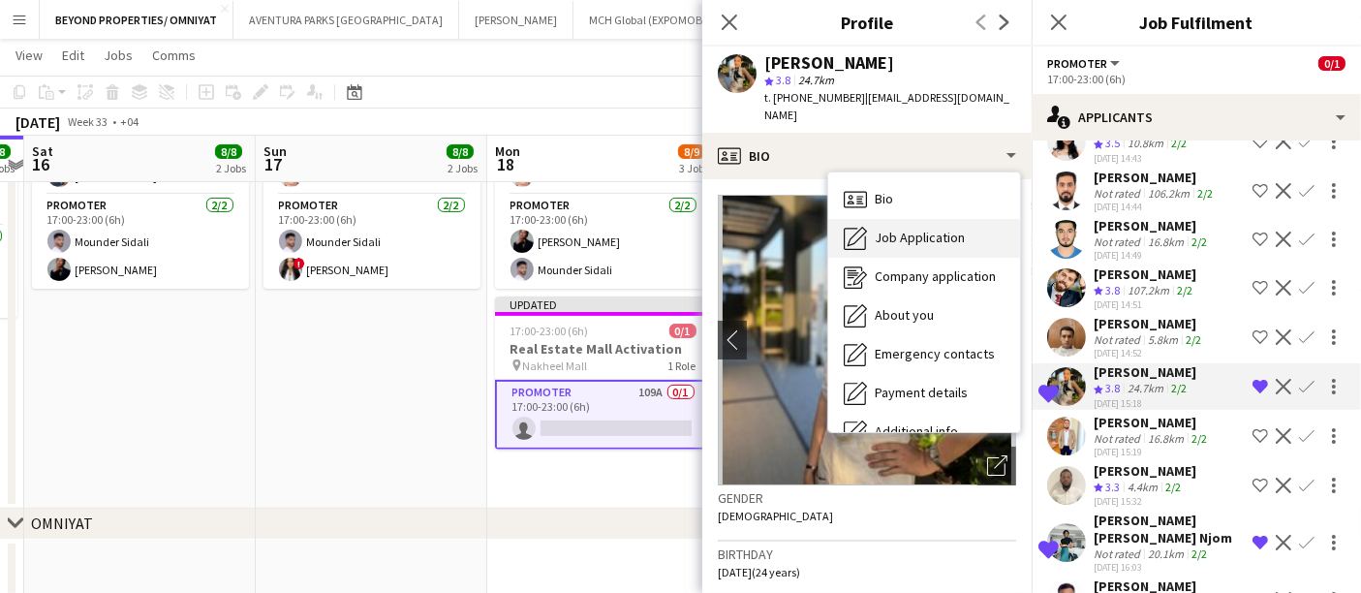
click at [912, 229] on span "Job Application" at bounding box center [920, 237] width 90 height 17
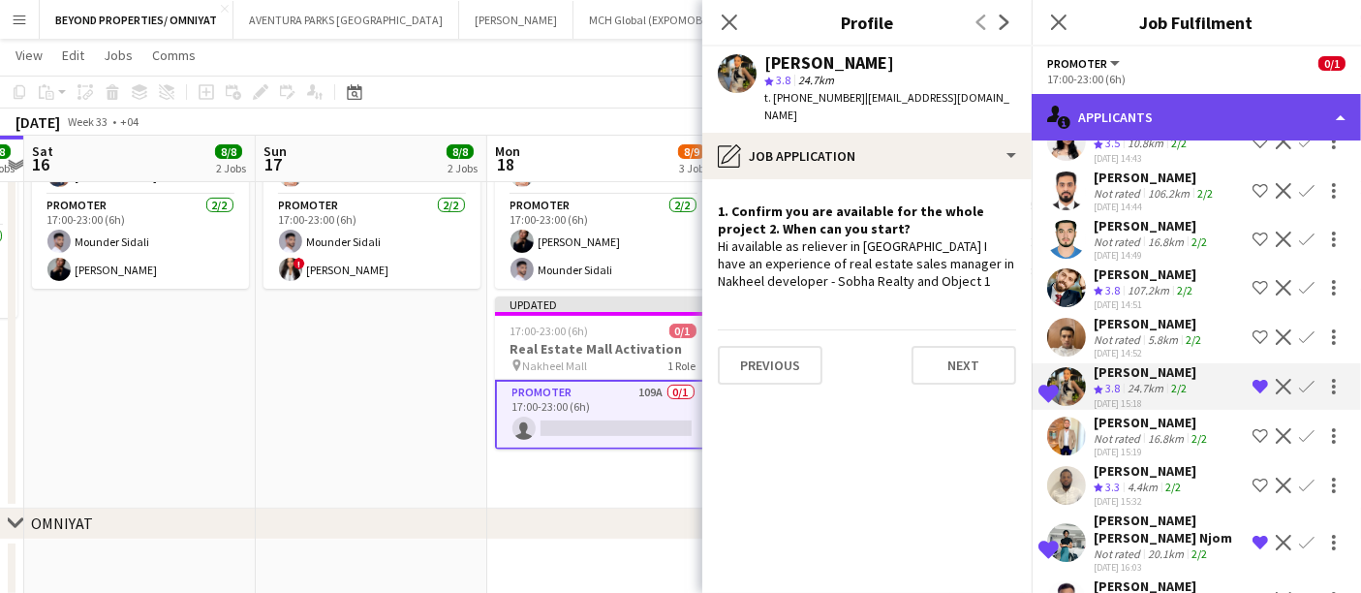
click at [1115, 130] on div "single-neutral-actions-information Applicants" at bounding box center [1196, 117] width 329 height 47
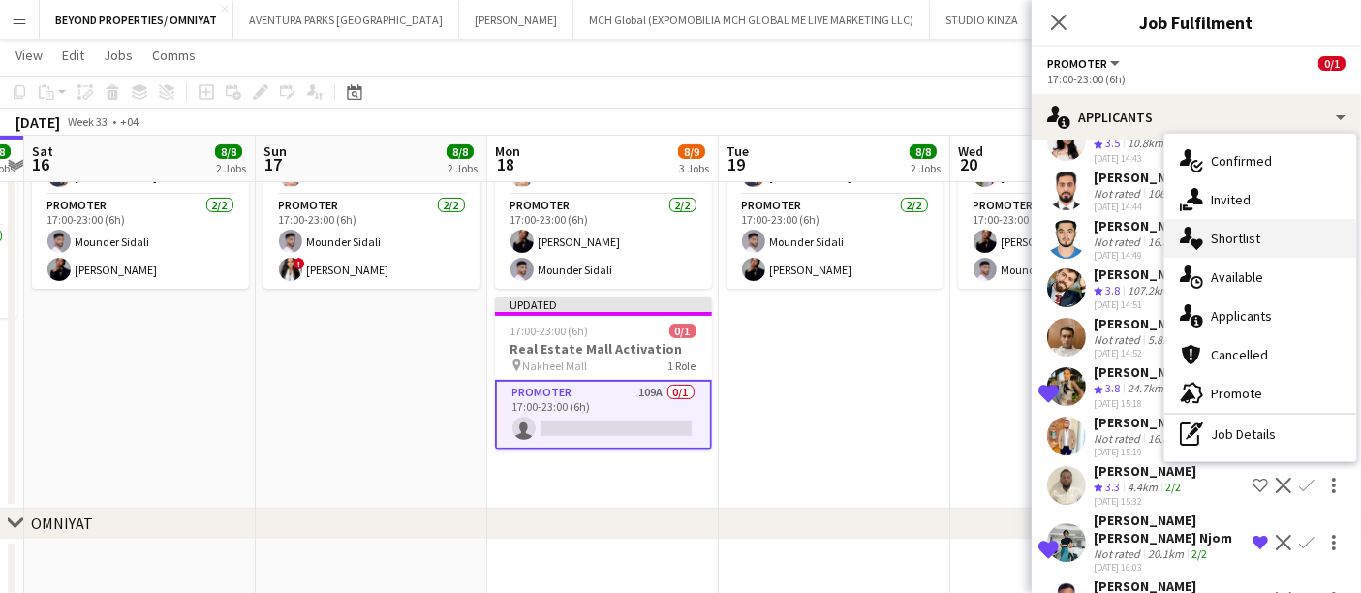
click at [1233, 239] on div "single-neutral-actions-heart Shortlist" at bounding box center [1261, 238] width 192 height 39
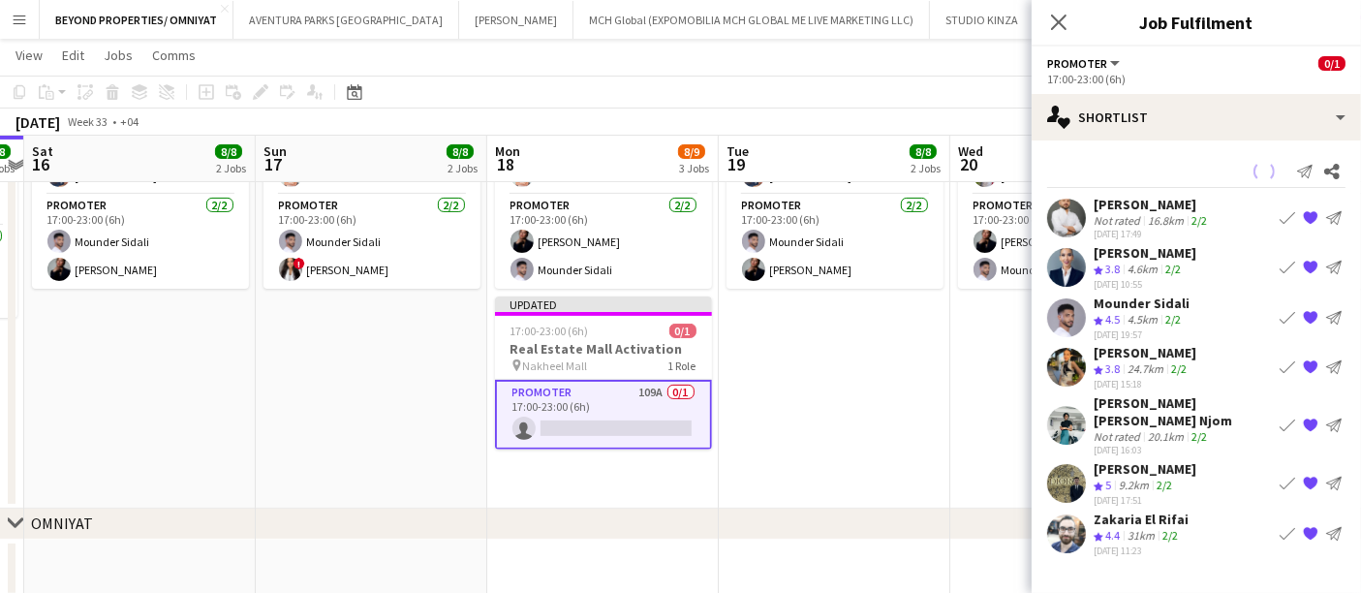
scroll to position [0, 0]
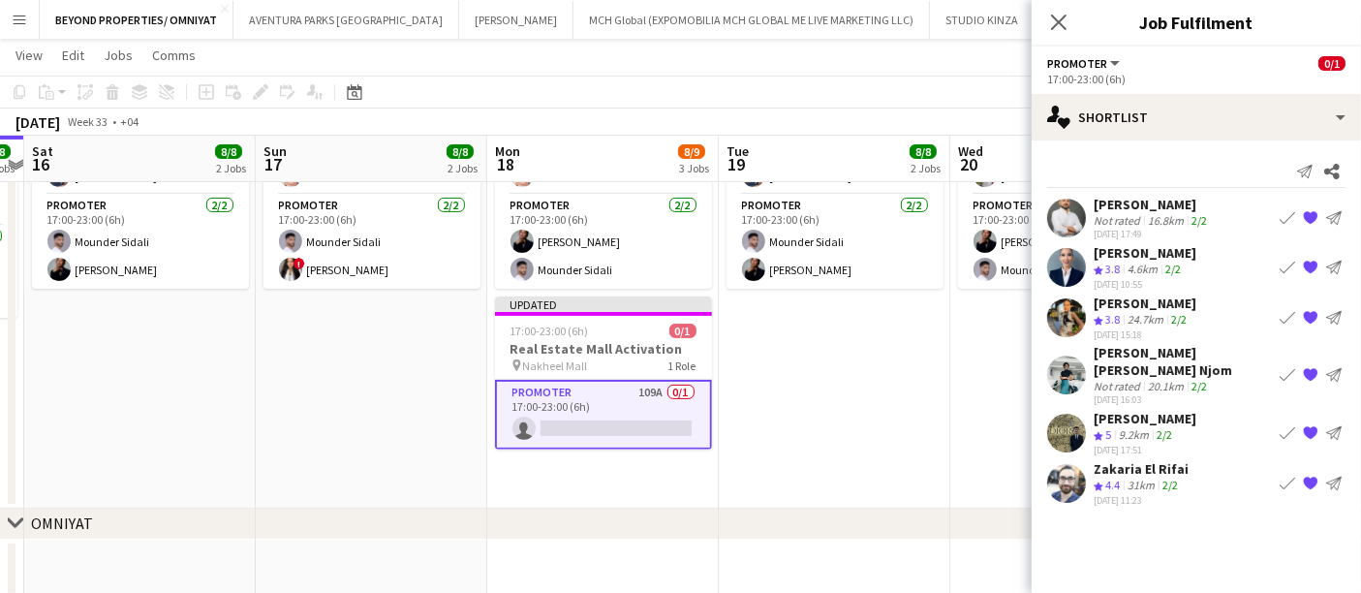
click at [1309, 476] on app-icon "{{ spriteTitle }}" at bounding box center [1311, 484] width 16 height 16
click at [1309, 425] on app-icon "{{ spriteTitle }}" at bounding box center [1311, 433] width 16 height 16
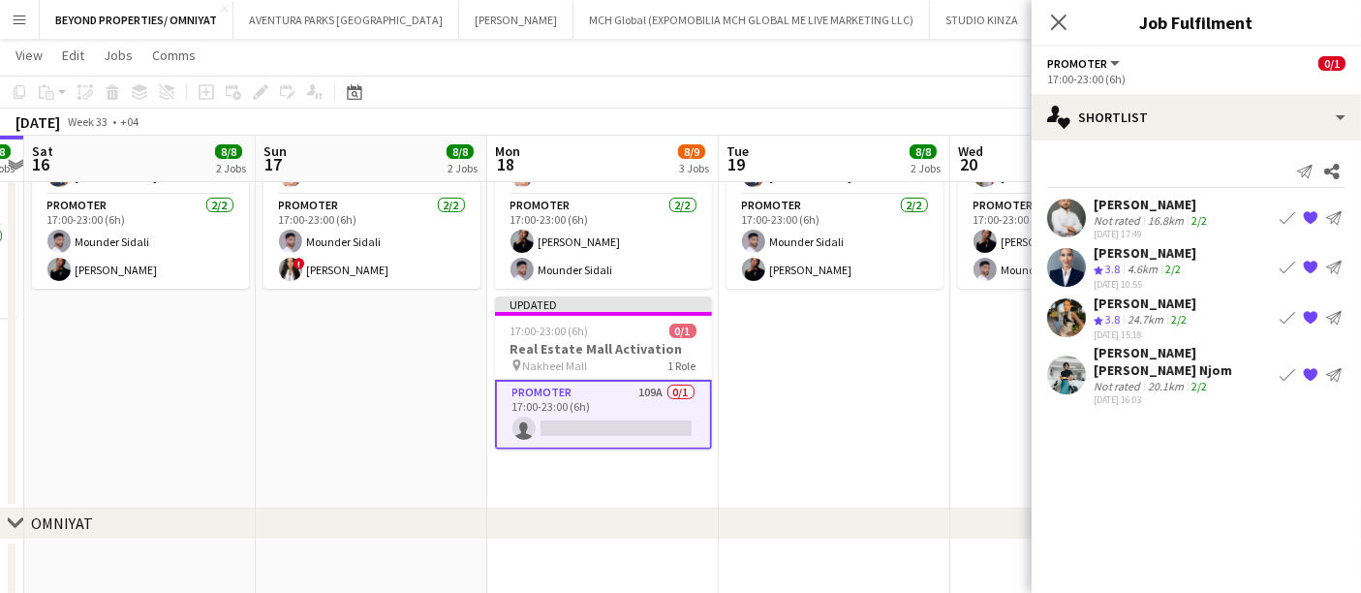
click at [1312, 367] on app-icon "{{ spriteTitle }}" at bounding box center [1311, 375] width 16 height 16
click at [1310, 267] on app-icon "{{ spriteTitle }}" at bounding box center [1311, 268] width 16 height 16
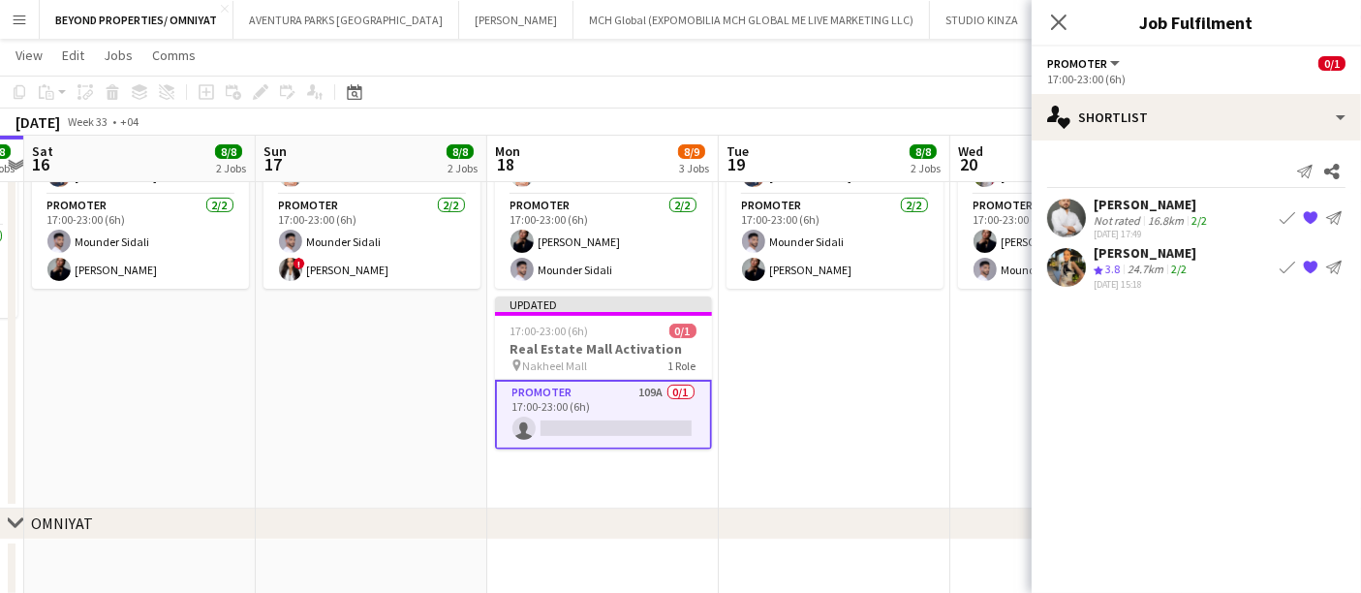
click at [1312, 214] on app-icon "{{ spriteTitle }}" at bounding box center [1311, 218] width 16 height 16
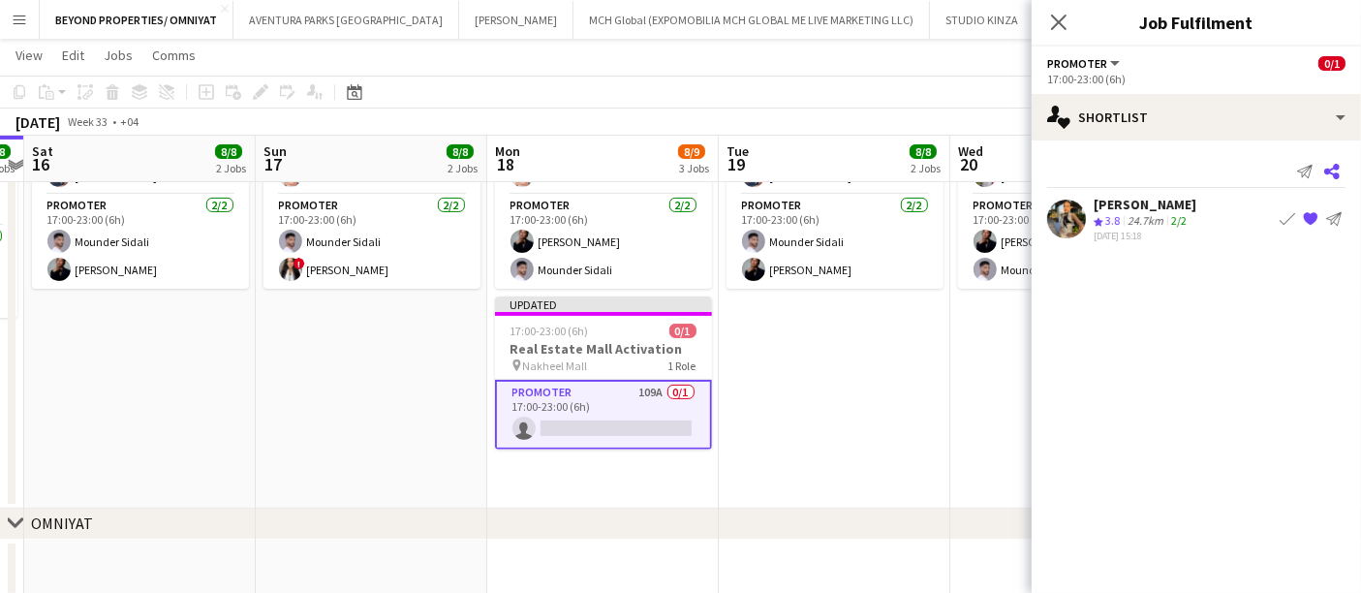
click at [1328, 168] on icon "Share" at bounding box center [1333, 172] width 16 height 16
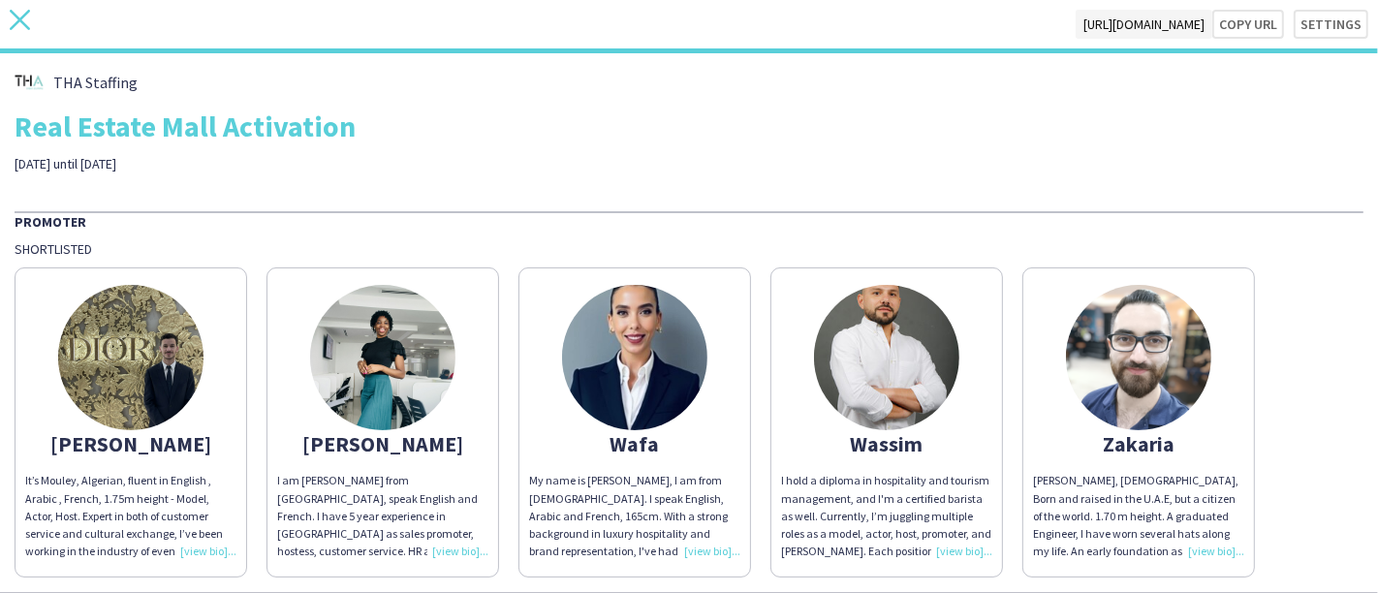
click at [17, 15] on icon "close" at bounding box center [20, 20] width 20 height 20
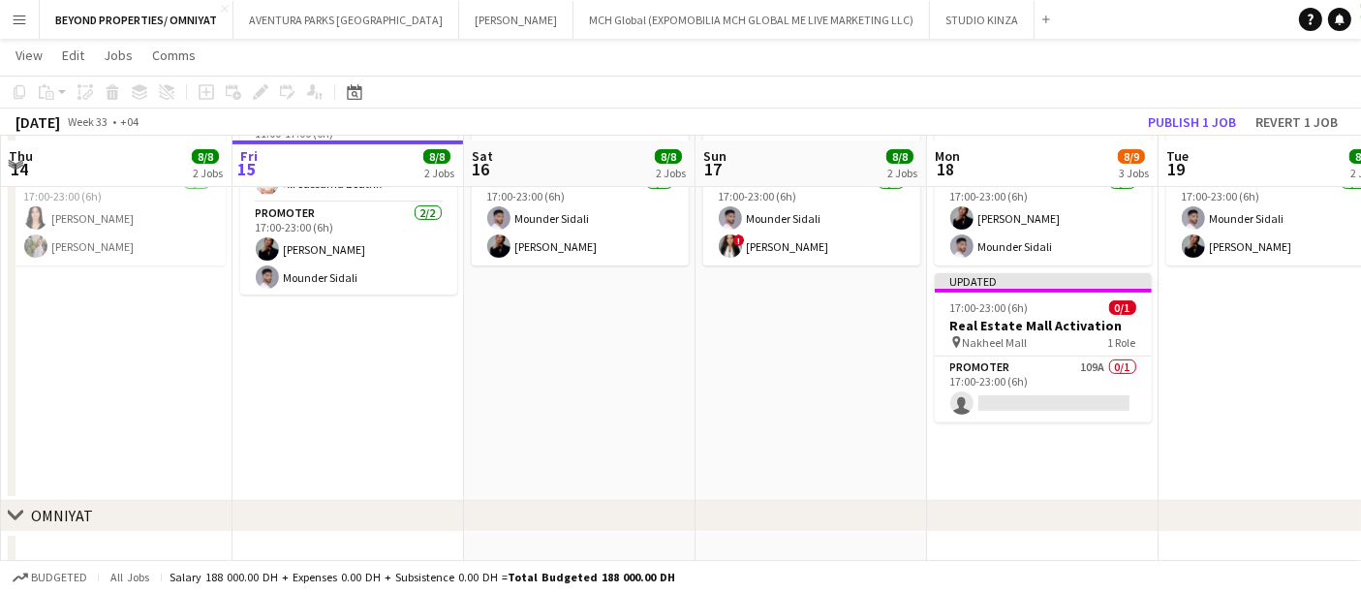
scroll to position [591, 0]
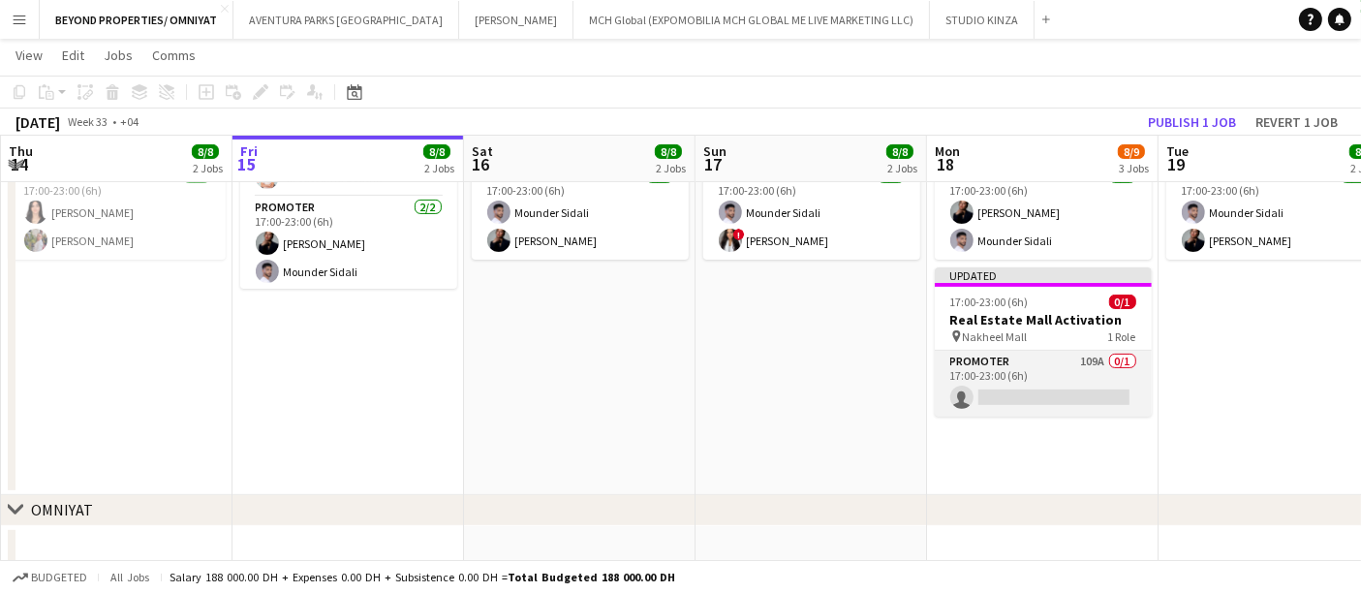
click at [1011, 365] on app-card-role "Promoter 109A 0/1 17:00-23:00 (6h) single-neutral-actions" at bounding box center [1043, 384] width 217 height 66
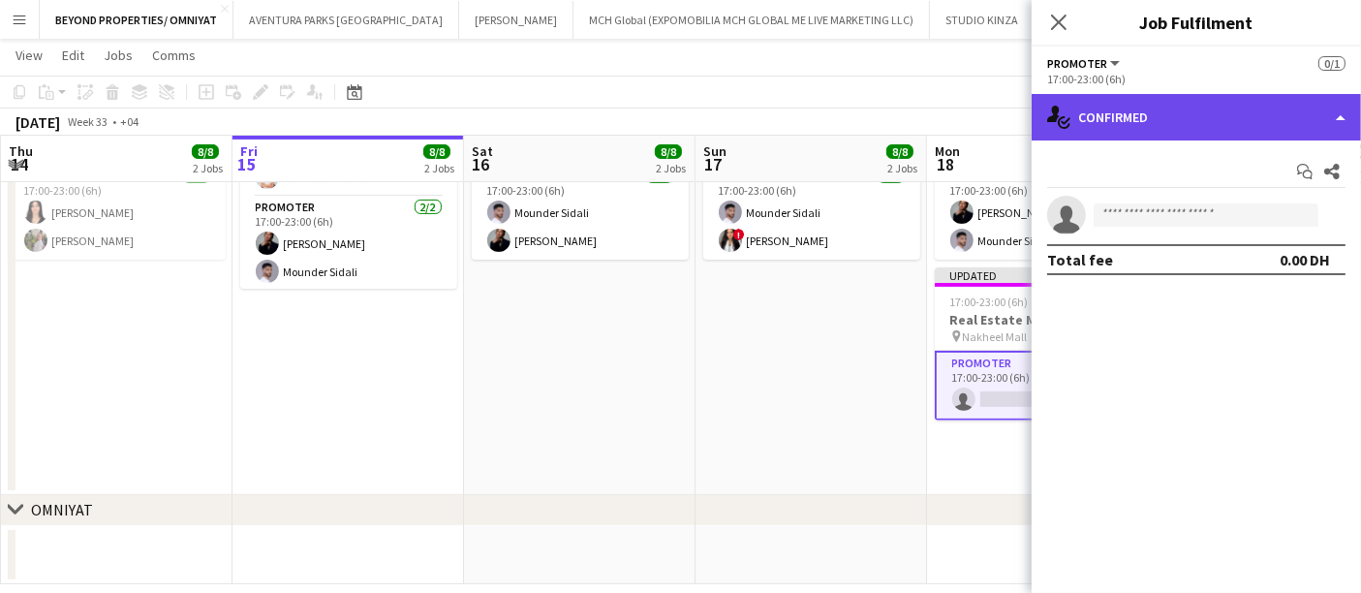
click at [1162, 119] on div "single-neutral-actions-check-2 Confirmed" at bounding box center [1196, 117] width 329 height 47
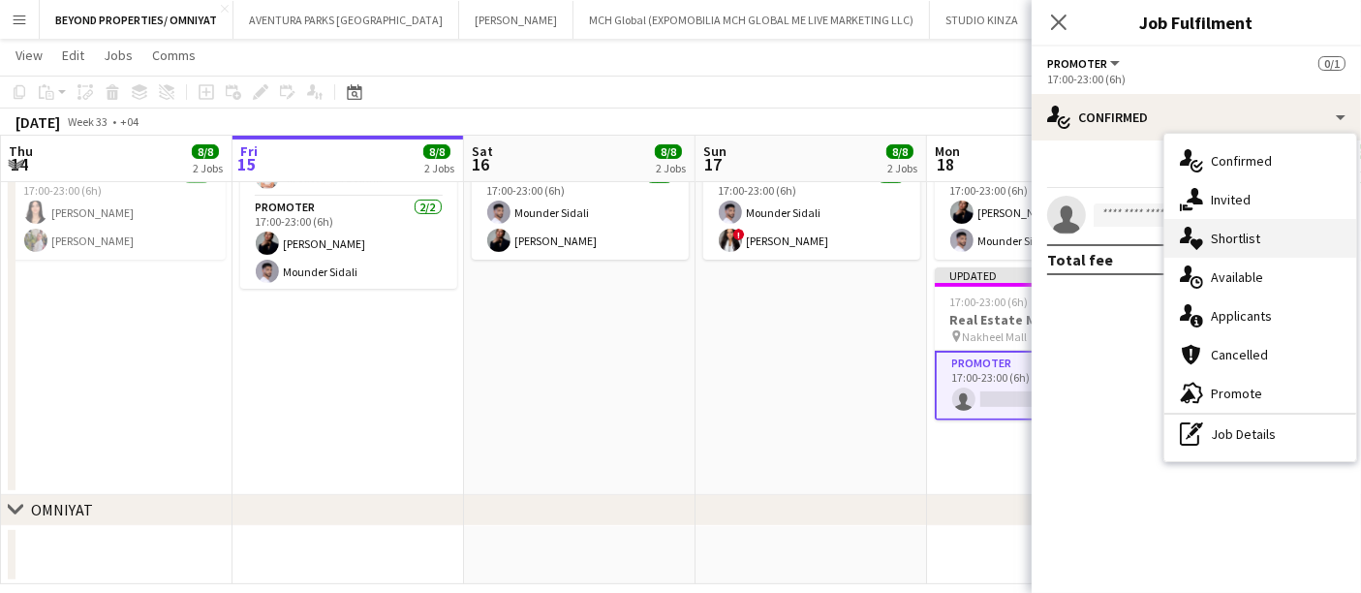
click at [1235, 238] on div "single-neutral-actions-heart Shortlist" at bounding box center [1261, 238] width 192 height 39
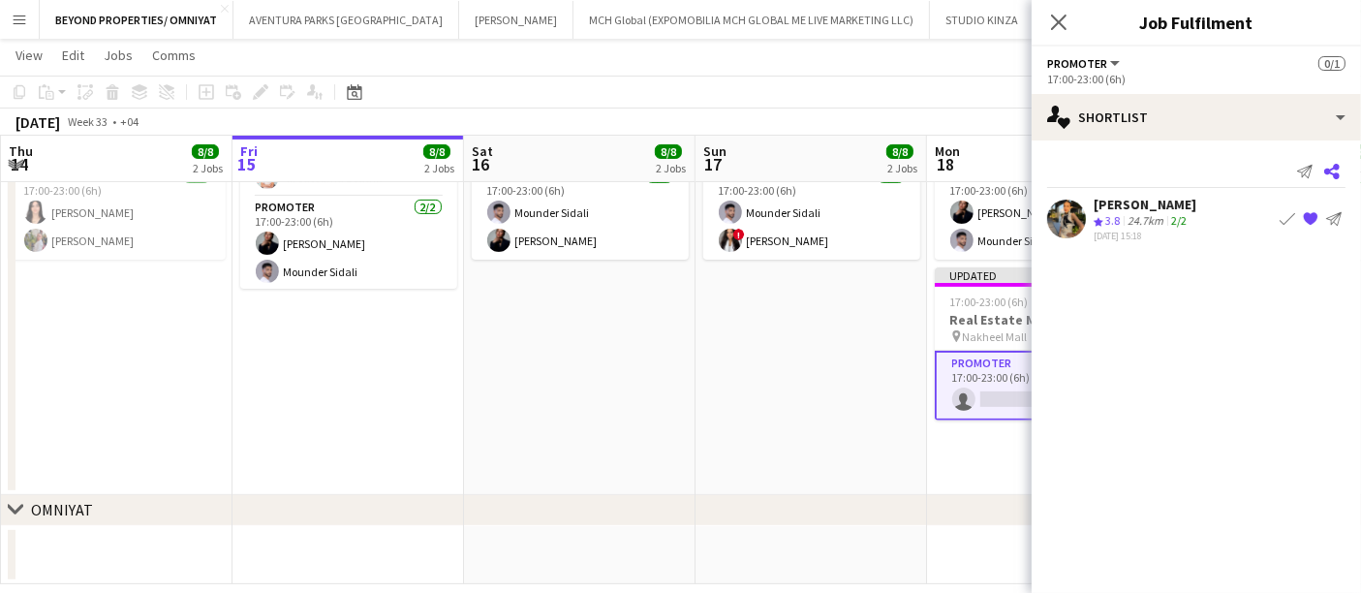
click at [1330, 171] on icon at bounding box center [1333, 172] width 16 height 16
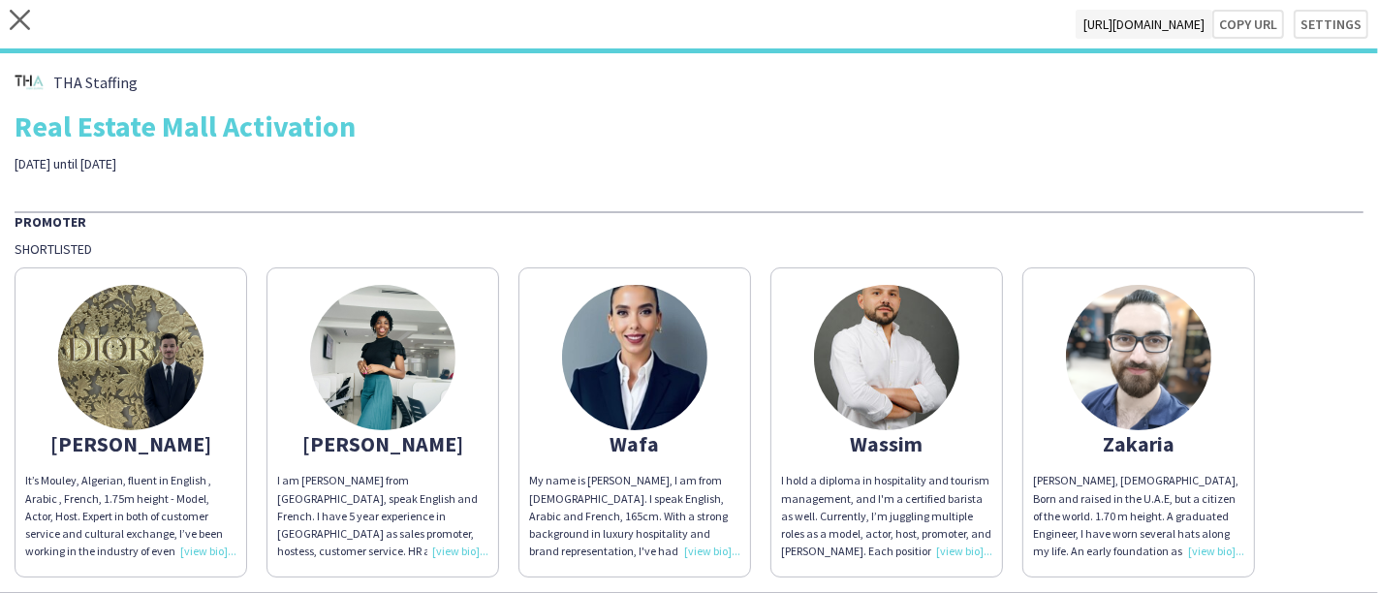
click at [30, 28] on div "close https://admin.liveforce.co/v2/s/f9024290-ed64-48dc-8ce5-ae1c2506eb9a Copy…" at bounding box center [689, 26] width 1378 height 53
click at [16, 12] on icon "close" at bounding box center [20, 20] width 20 height 20
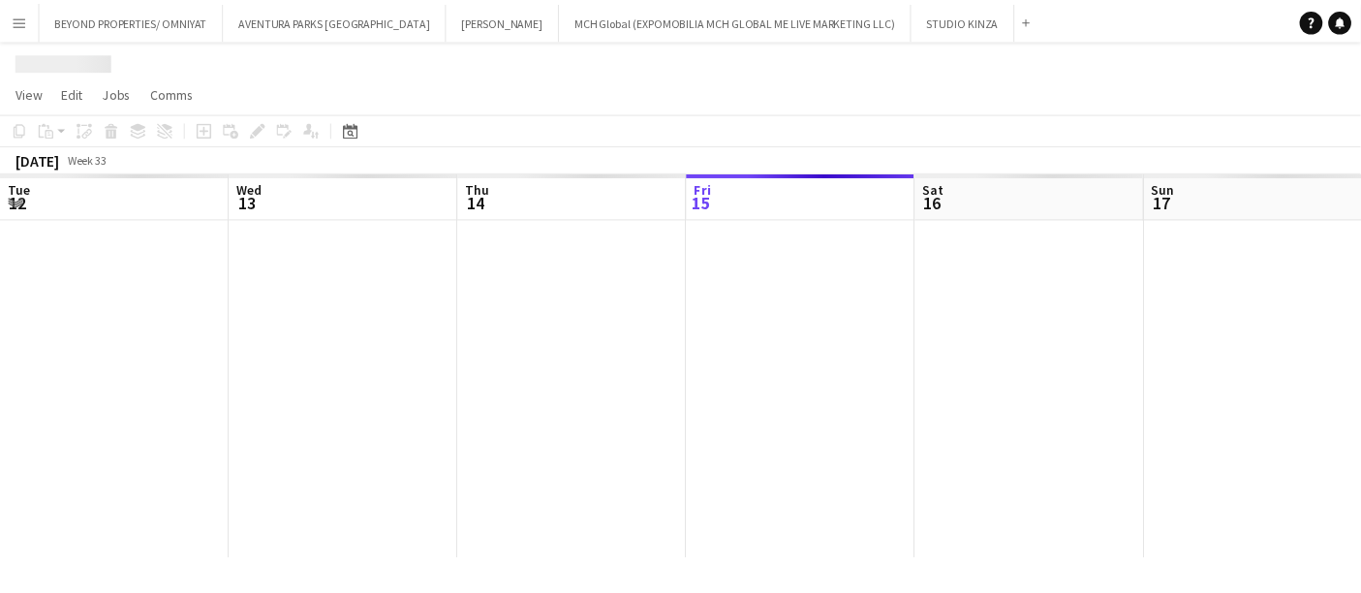
scroll to position [0, 462]
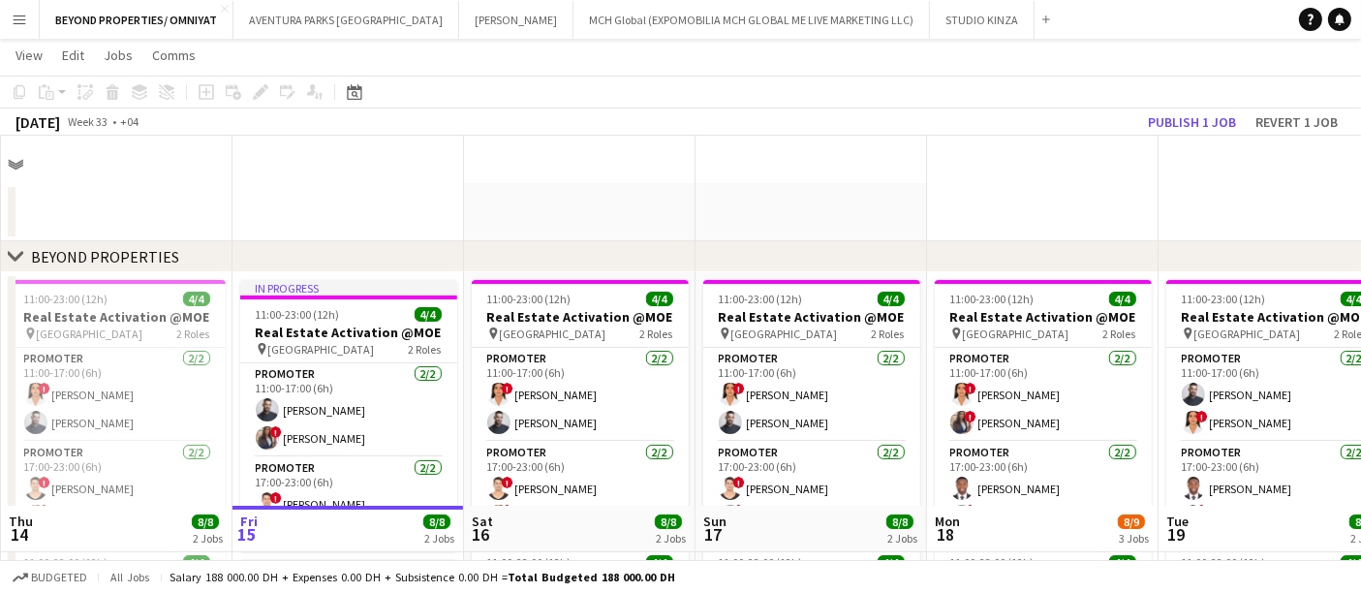
scroll to position [423, 0]
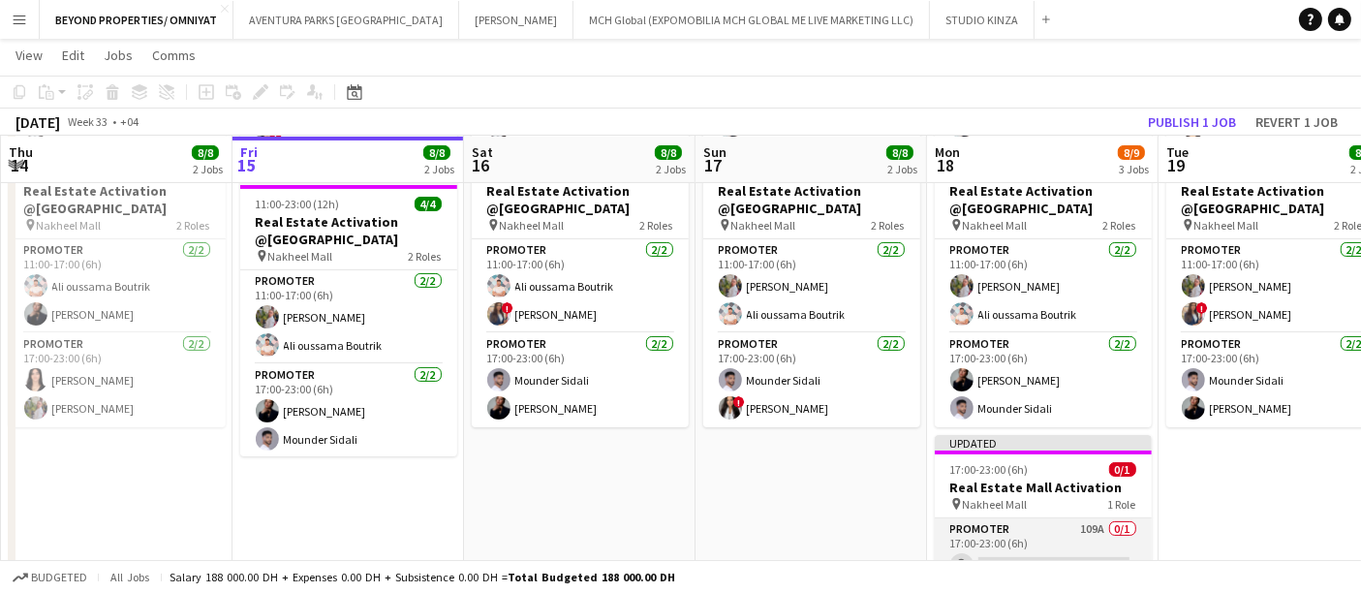
click at [1047, 532] on app-card-role "Promoter 109A 0/1 17:00-23:00 (6h) single-neutral-actions" at bounding box center [1043, 551] width 217 height 66
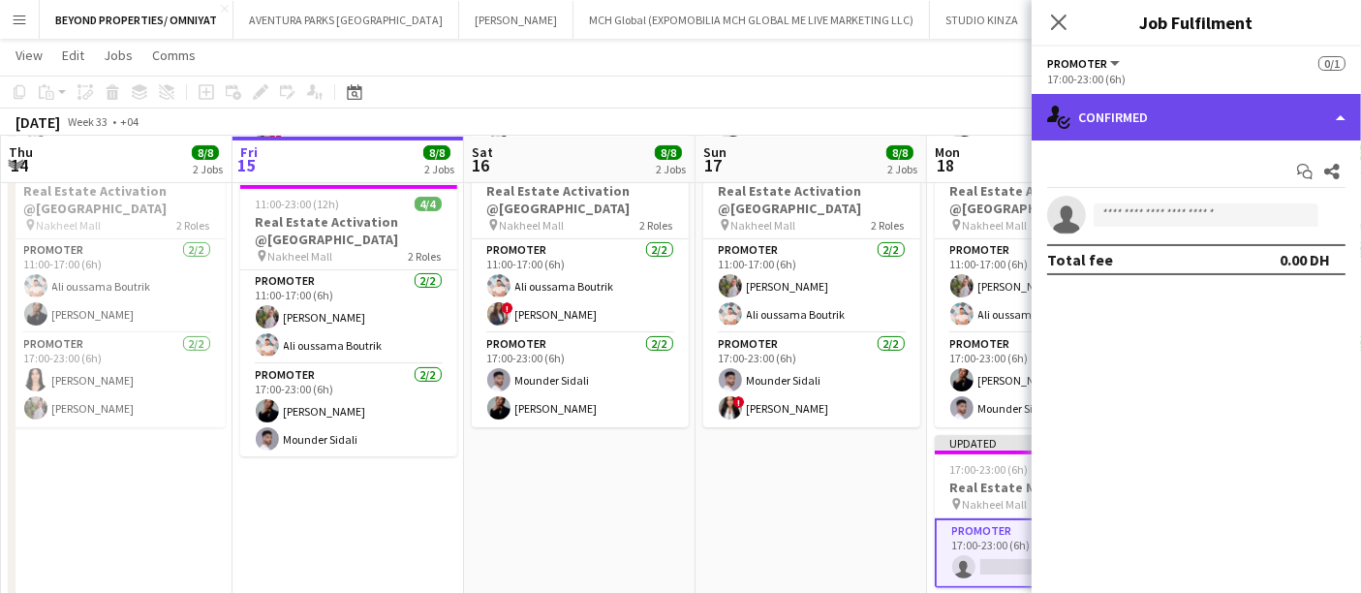
click at [1143, 119] on div "single-neutral-actions-check-2 Confirmed" at bounding box center [1196, 117] width 329 height 47
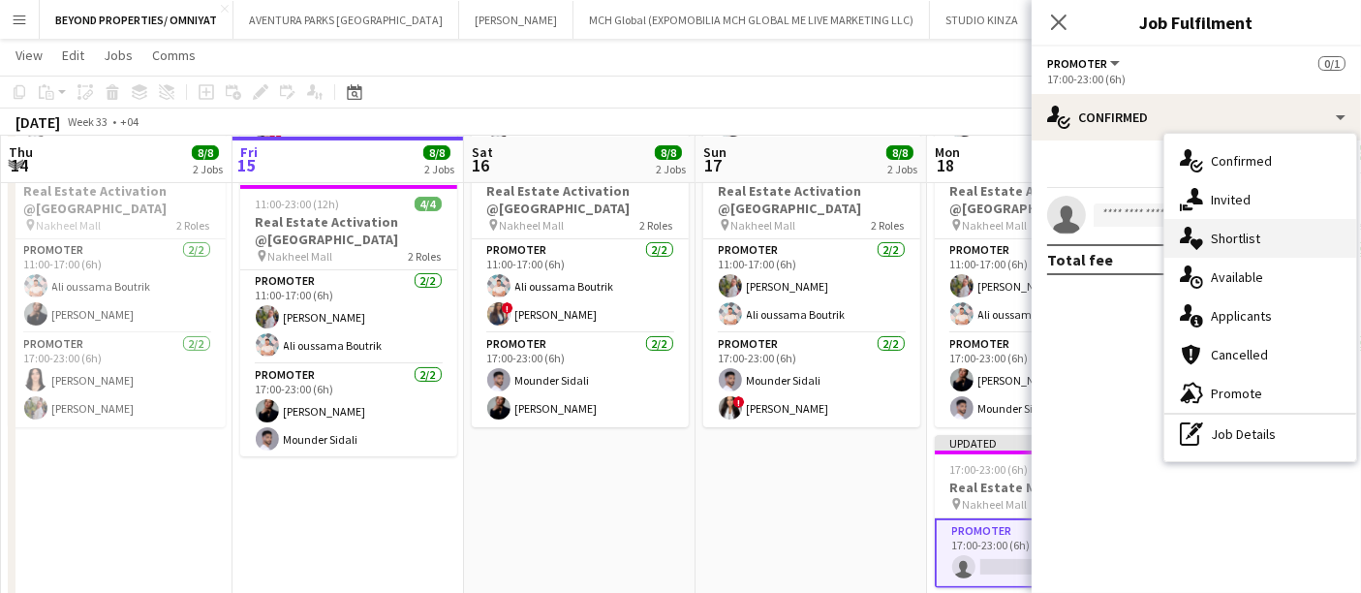
click at [1231, 244] on div "single-neutral-actions-heart Shortlist" at bounding box center [1261, 238] width 192 height 39
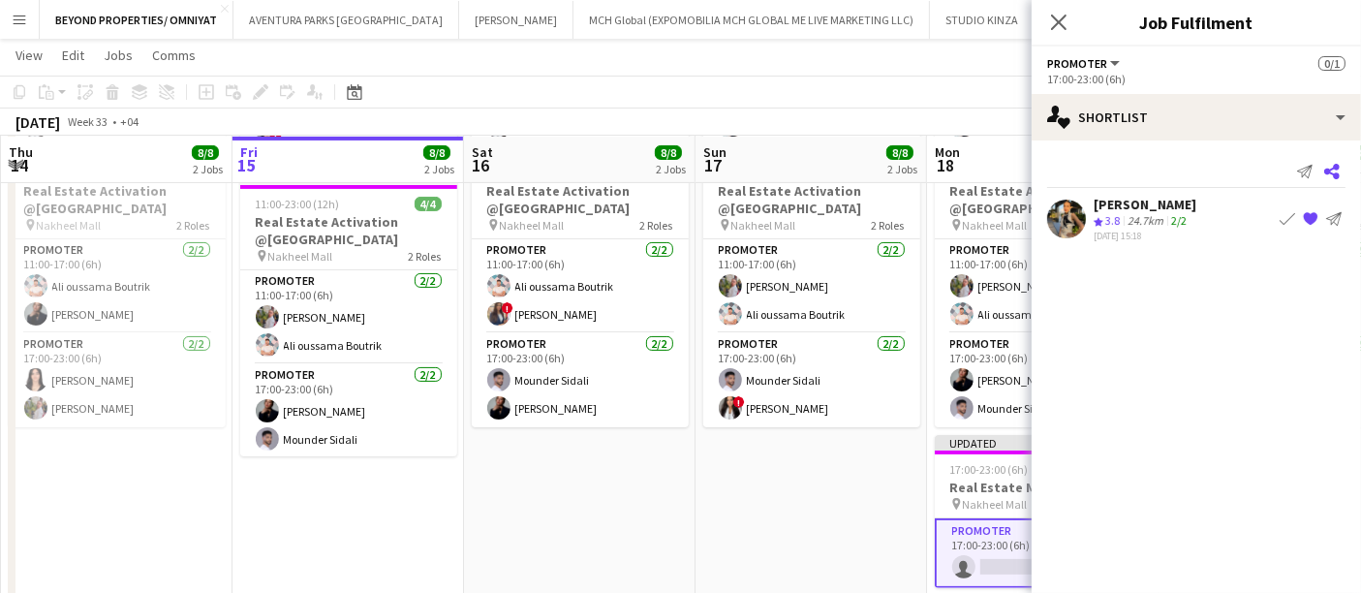
click at [1331, 173] on icon at bounding box center [1333, 172] width 16 height 16
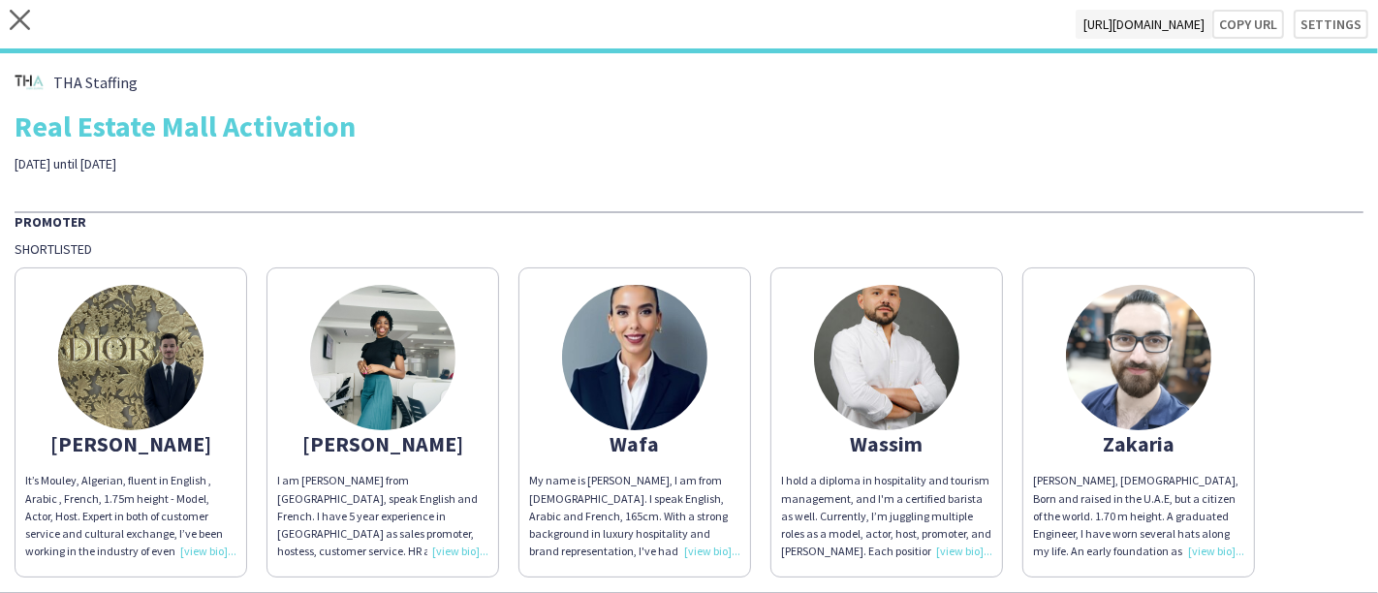
scroll to position [69, 0]
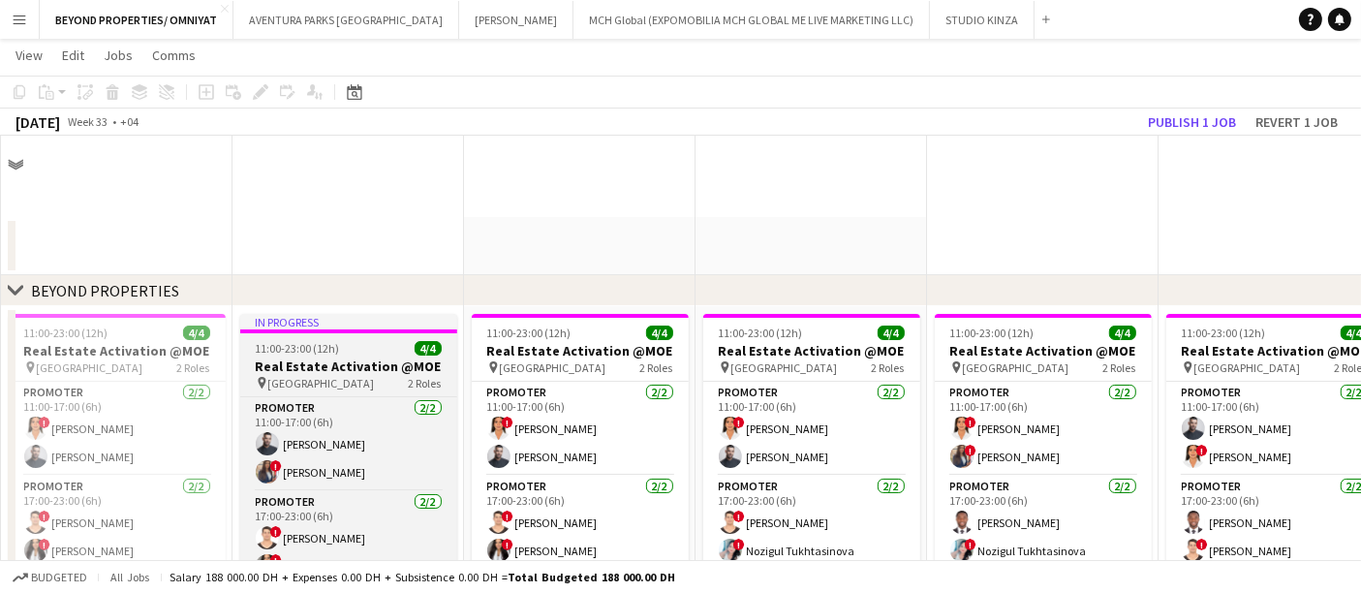
scroll to position [448, 0]
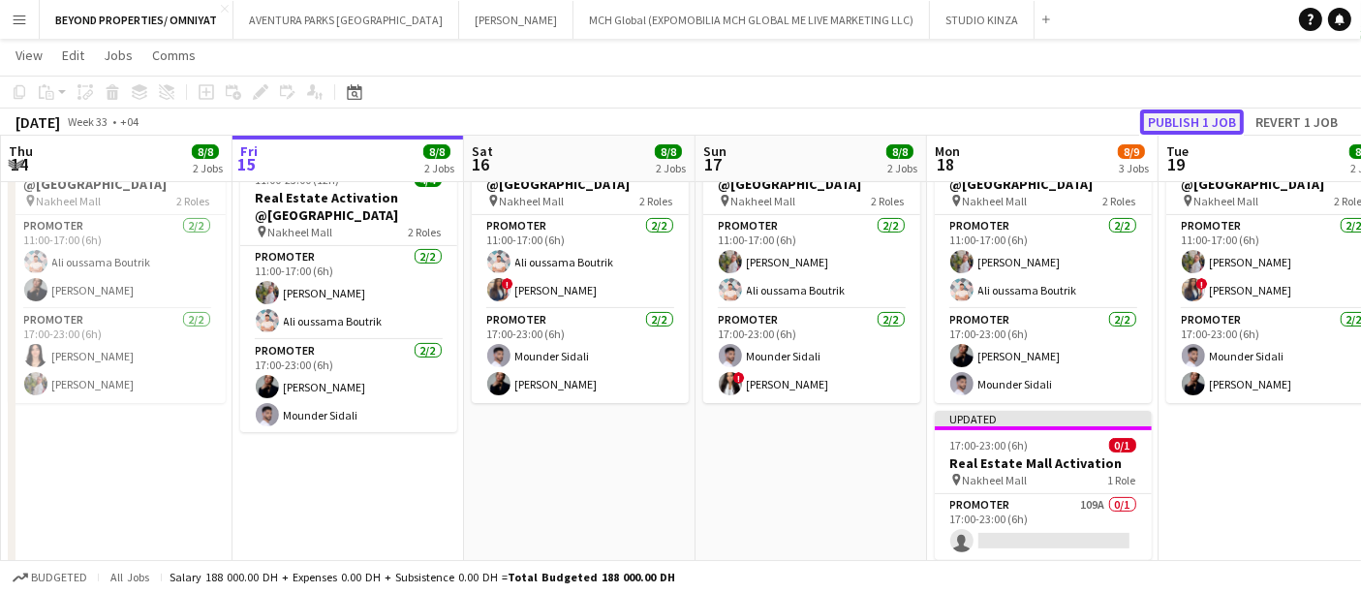
click at [1213, 120] on button "Publish 1 job" at bounding box center [1192, 121] width 104 height 25
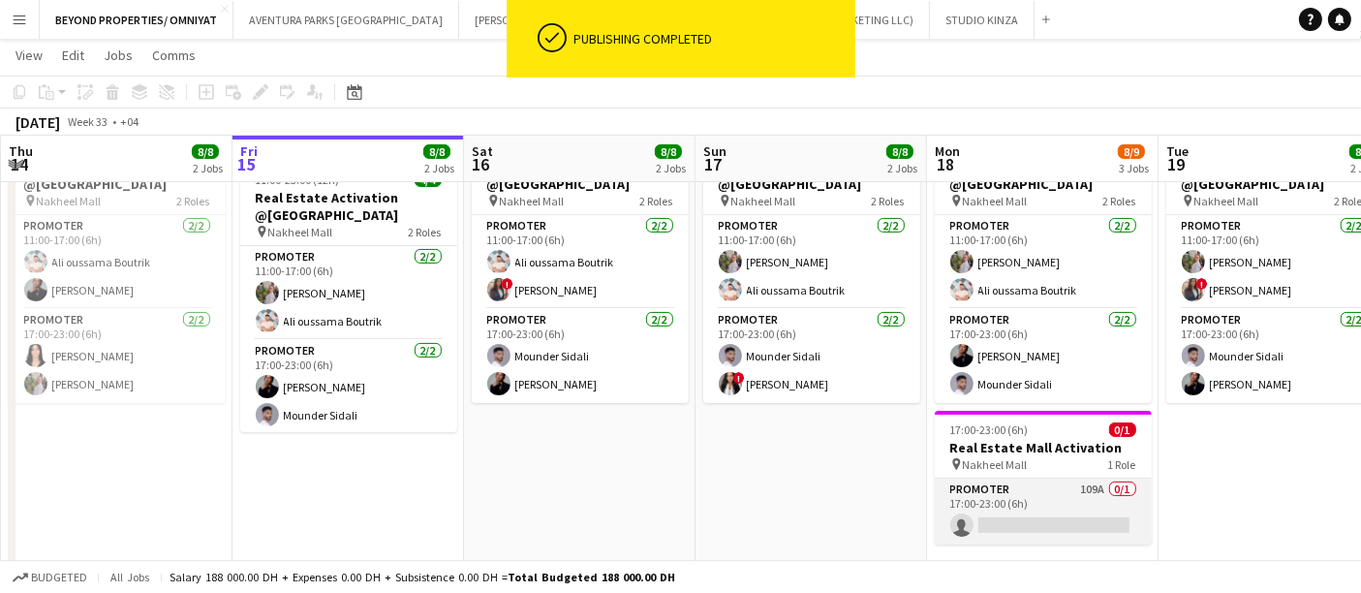
click at [1024, 502] on app-card-role "Promoter 109A 0/1 17:00-23:00 (6h) single-neutral-actions" at bounding box center [1043, 512] width 217 height 66
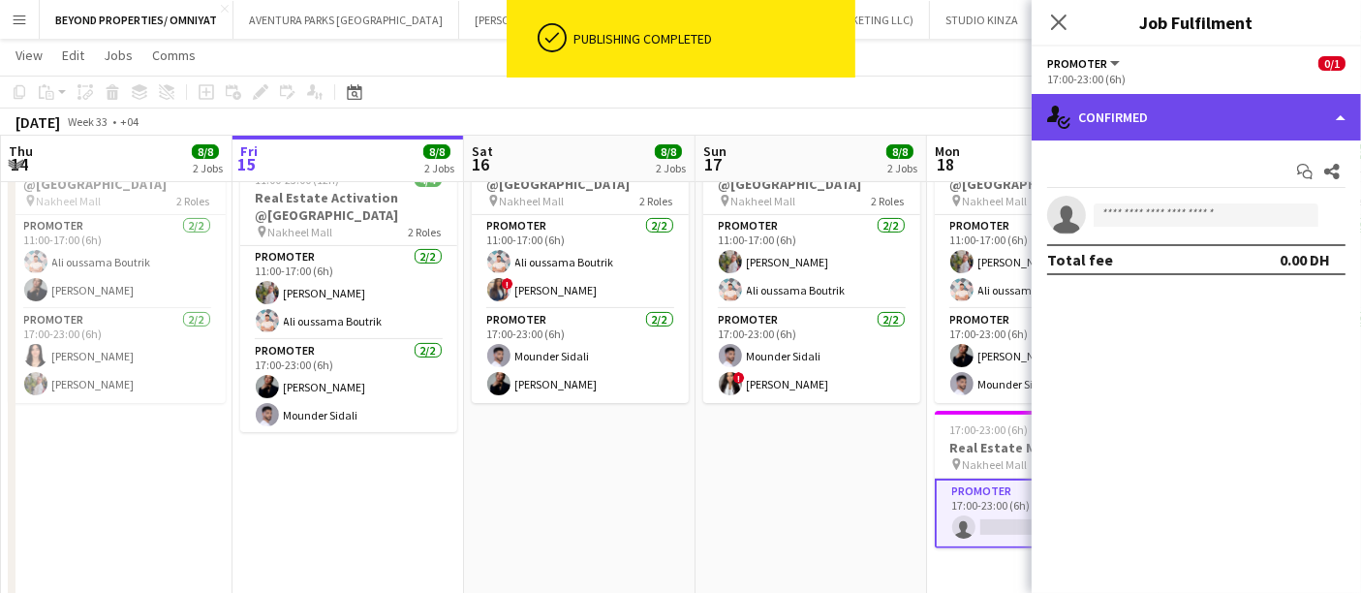
click at [1179, 120] on div "single-neutral-actions-check-2 Confirmed" at bounding box center [1196, 117] width 329 height 47
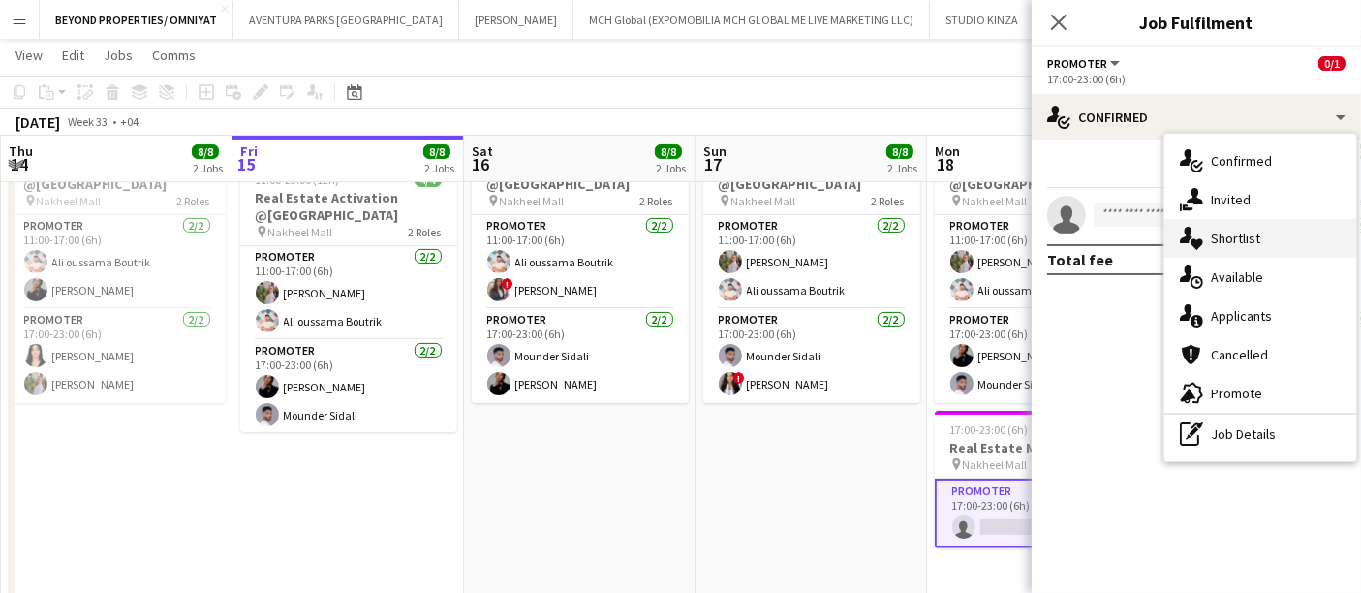
click at [1220, 246] on div "single-neutral-actions-heart Shortlist" at bounding box center [1261, 238] width 192 height 39
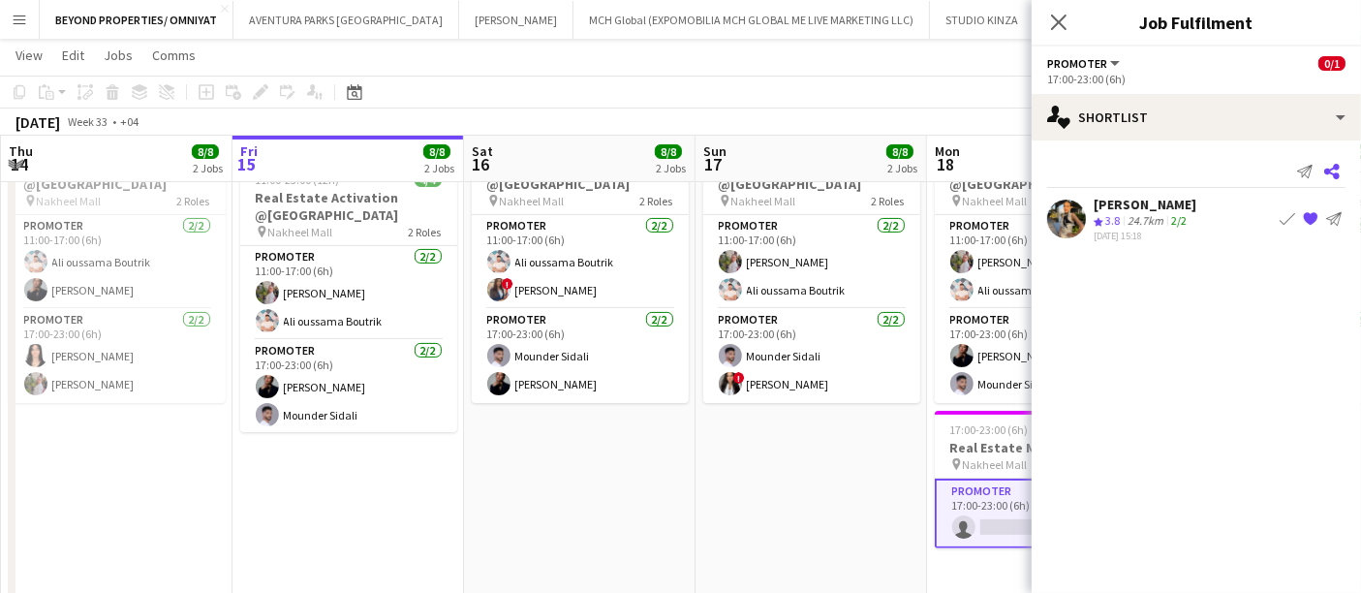
click at [1333, 171] on icon "Share" at bounding box center [1333, 172] width 16 height 16
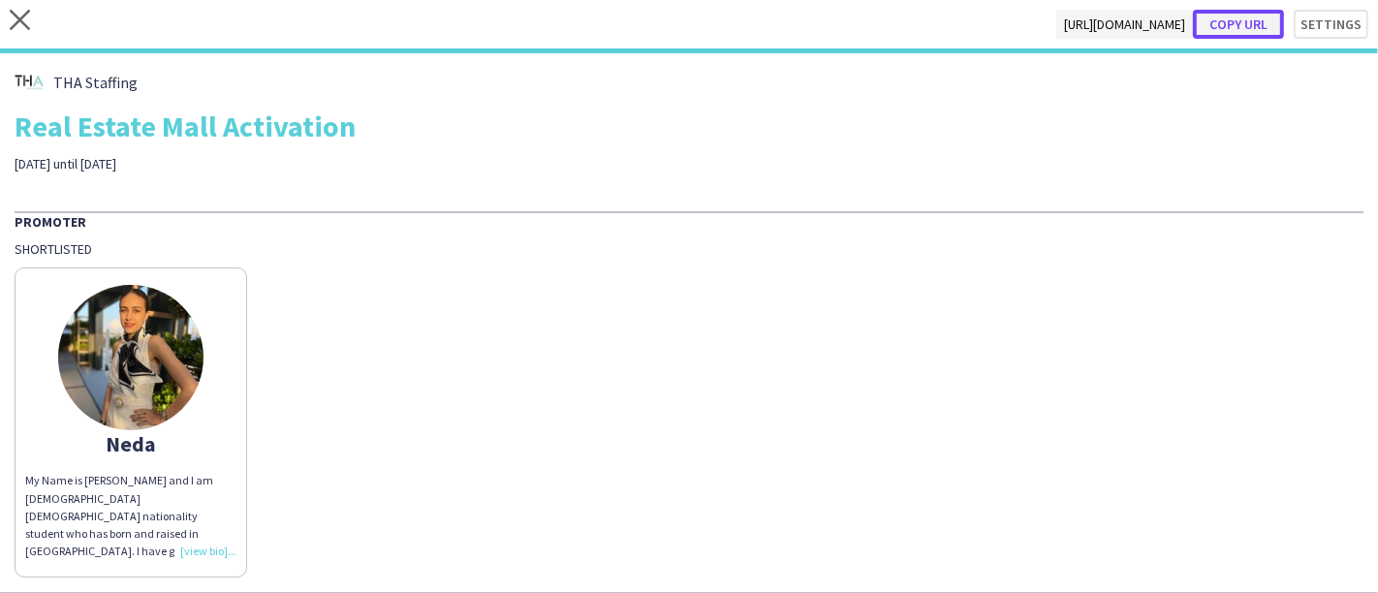
click at [1250, 35] on button "Copy url" at bounding box center [1238, 24] width 91 height 29
click at [115, 472] on div "My Name is Neda and I am 22 years old Iranian nationality student who has born …" at bounding box center [130, 516] width 211 height 88
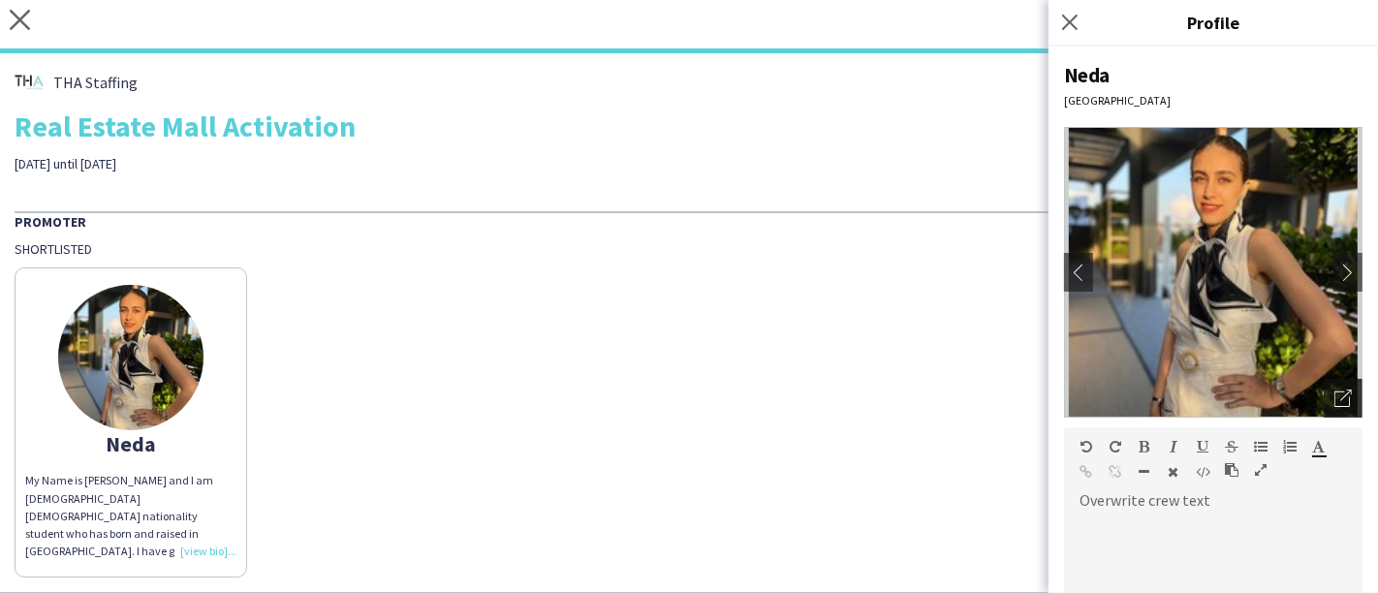
click at [1334, 401] on icon "Open photos pop-in" at bounding box center [1342, 398] width 17 height 17
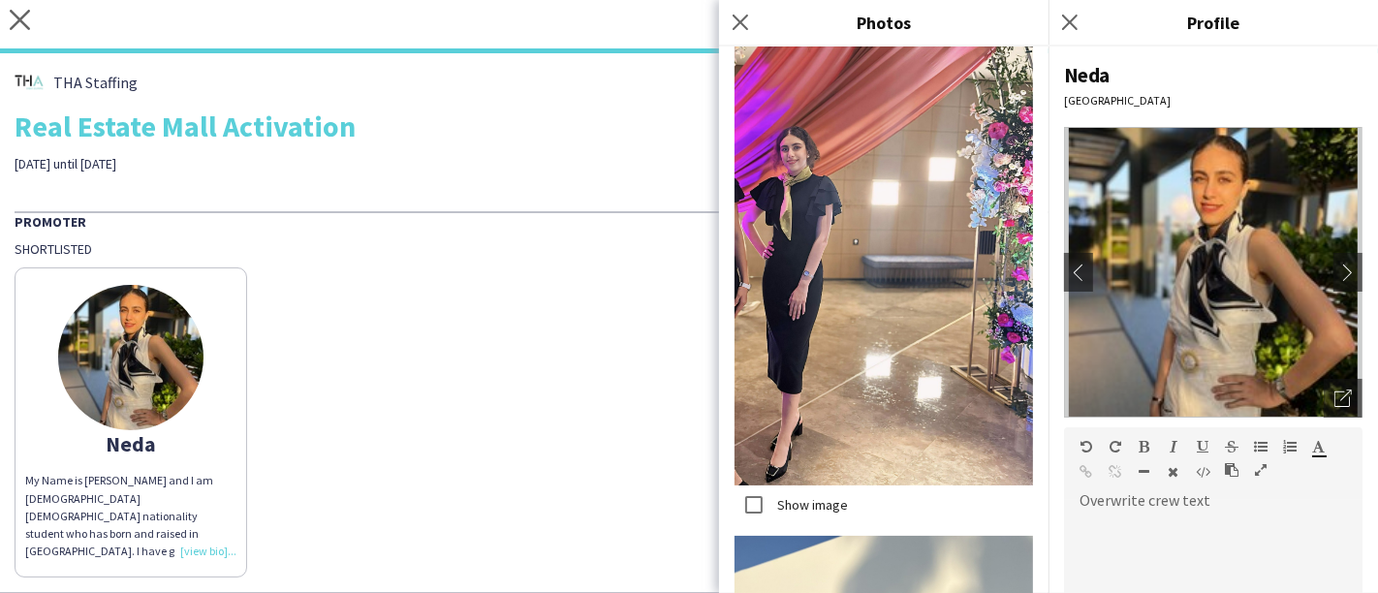
scroll to position [8664, 0]
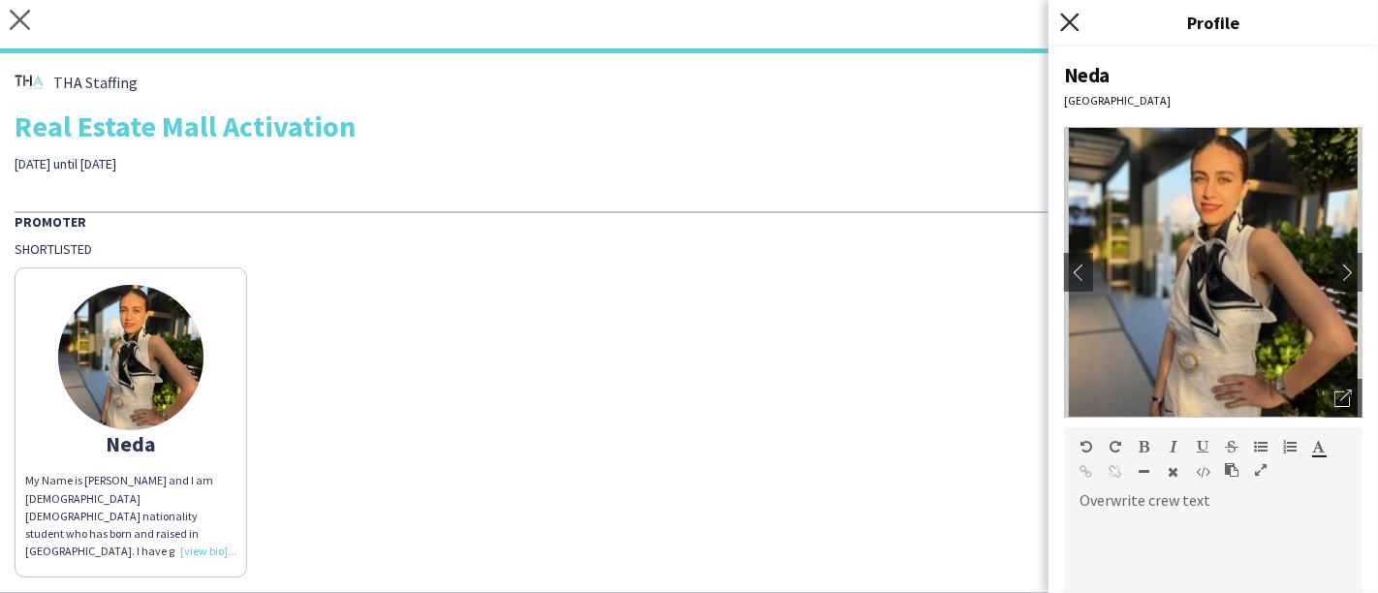
click at [1069, 21] on icon at bounding box center [1069, 22] width 18 height 18
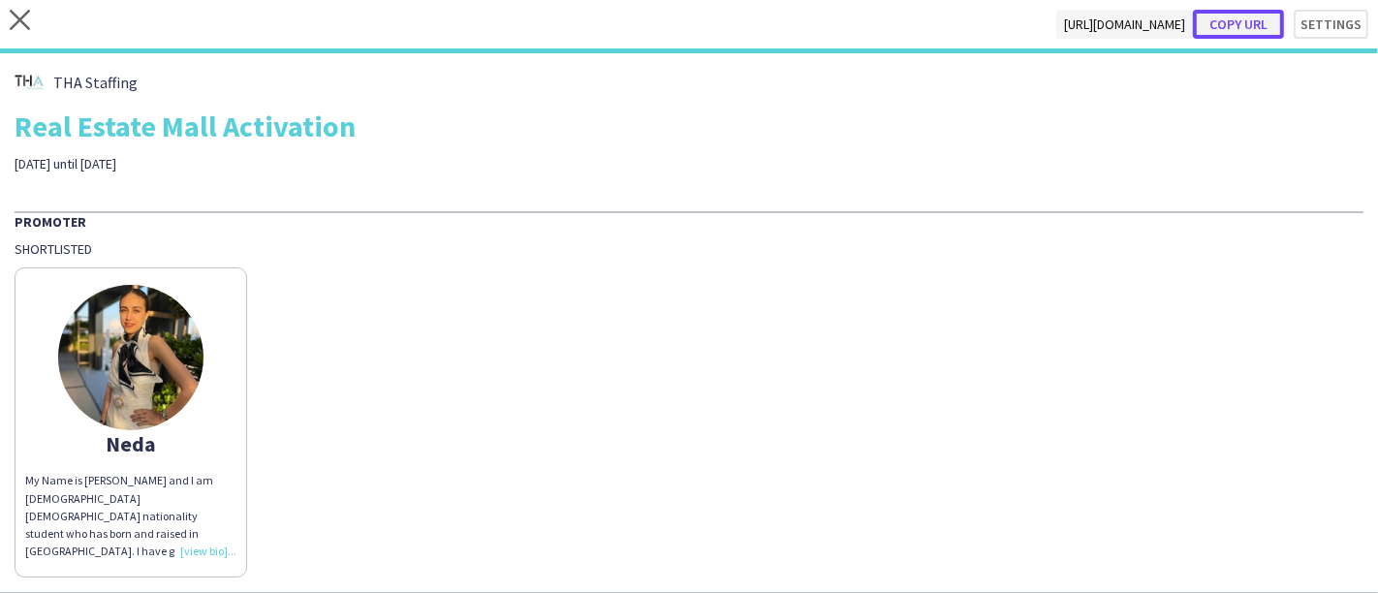
click at [1241, 26] on button "Copy url" at bounding box center [1238, 24] width 91 height 29
click at [16, 26] on icon "close" at bounding box center [20, 20] width 20 height 20
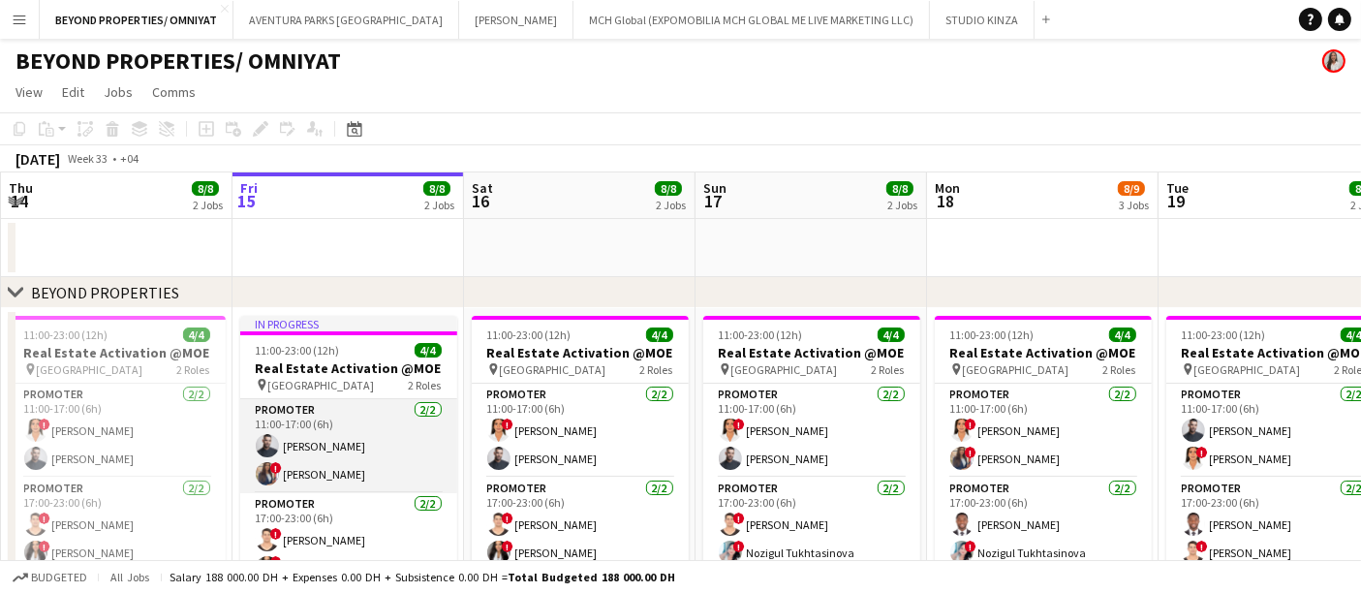
scroll to position [457, 0]
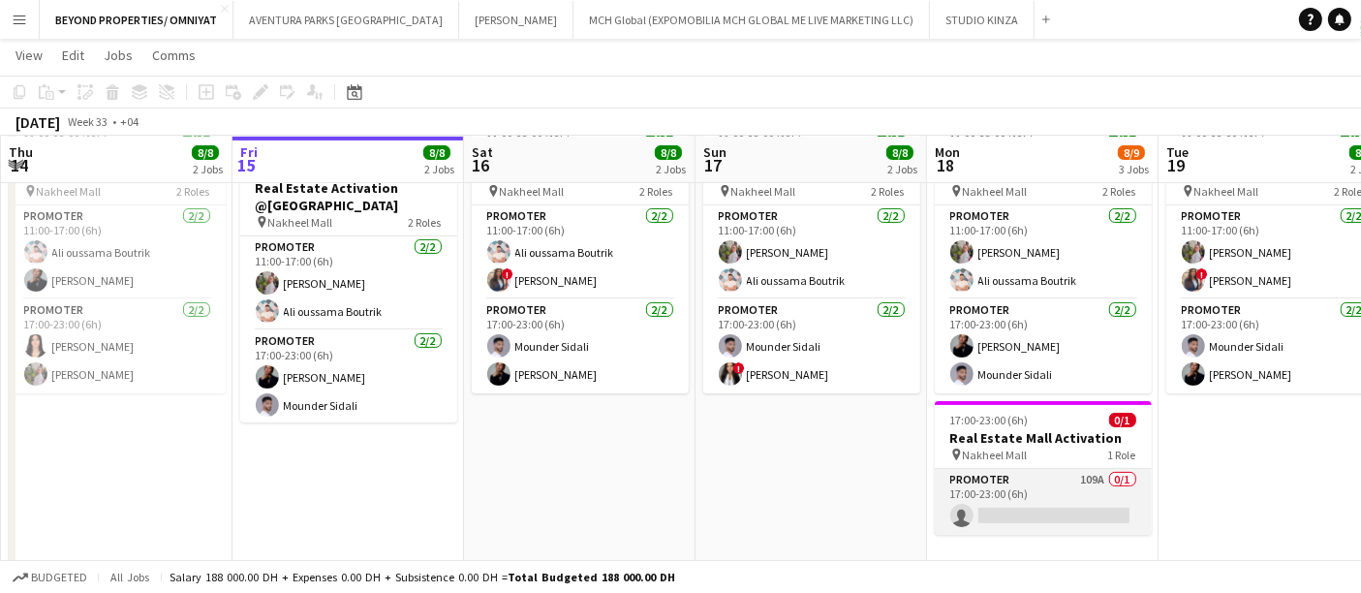
click at [1011, 480] on app-card-role "Promoter 109A 0/1 17:00-23:00 (6h) single-neutral-actions" at bounding box center [1043, 502] width 217 height 66
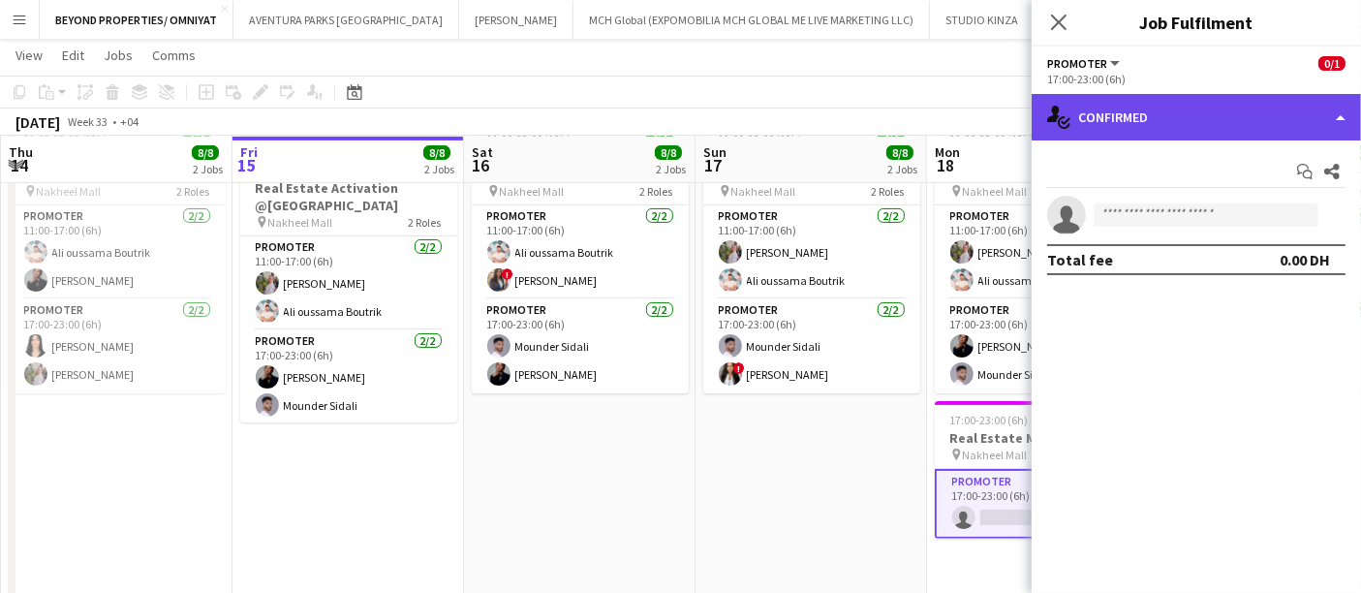
click at [1140, 115] on div "single-neutral-actions-check-2 Confirmed" at bounding box center [1196, 117] width 329 height 47
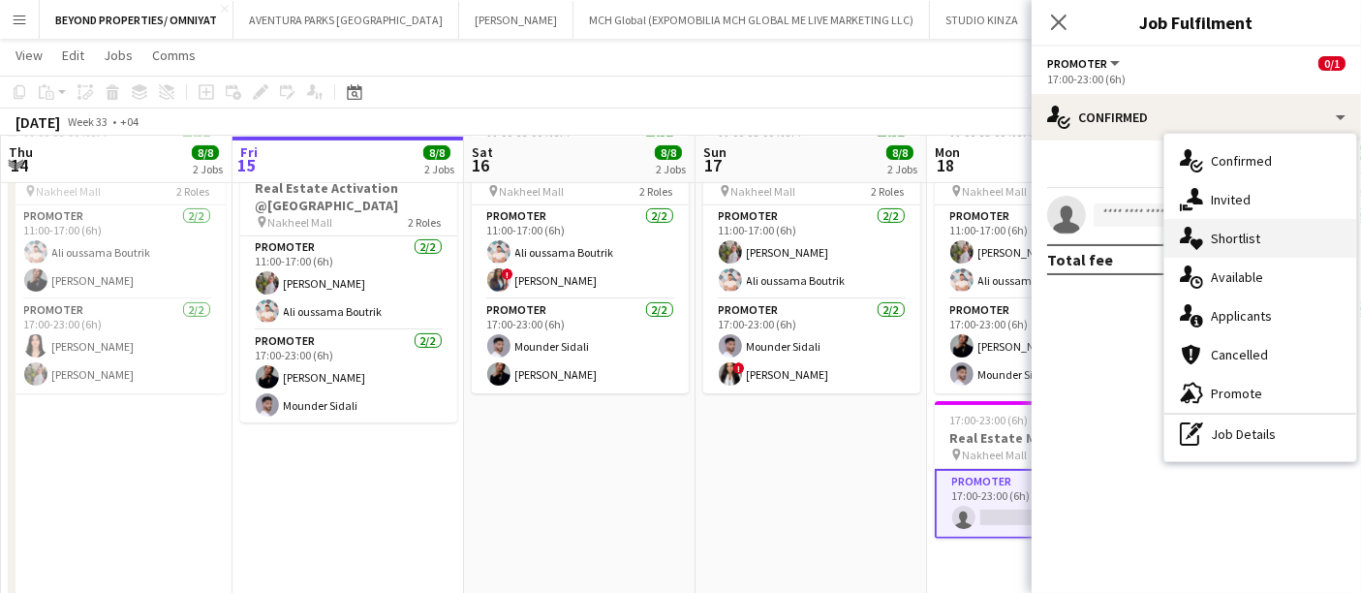
click at [1245, 236] on div "single-neutral-actions-heart Shortlist" at bounding box center [1261, 238] width 192 height 39
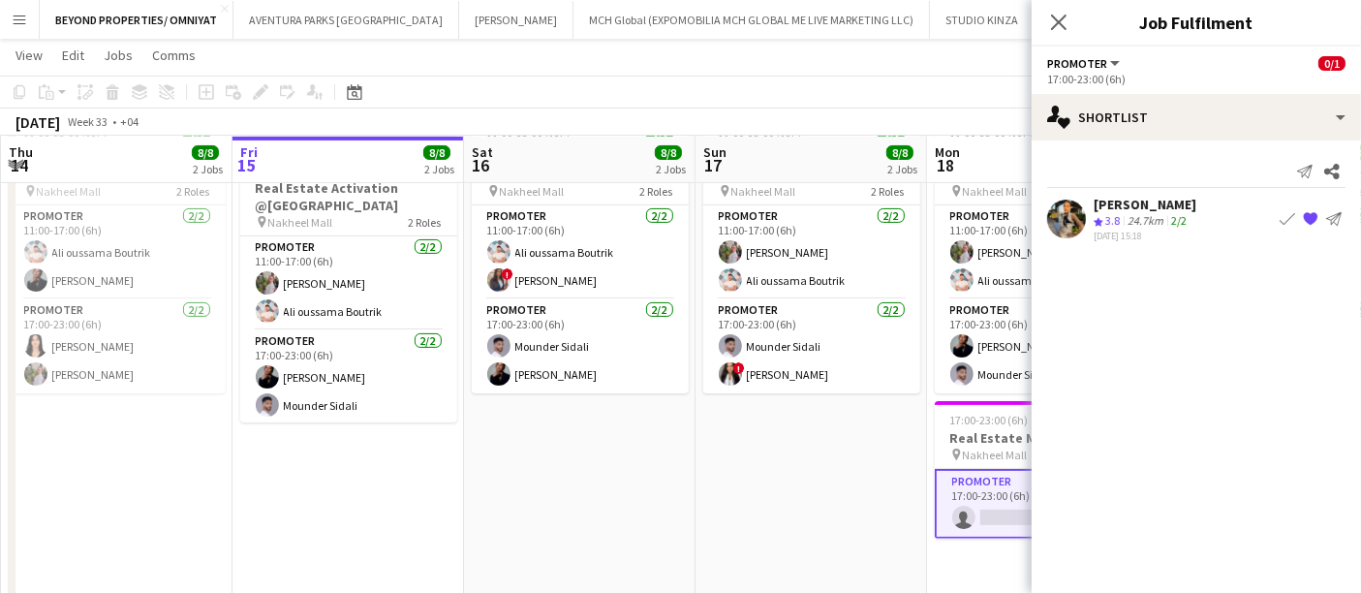
click at [1138, 208] on div "Neda Ashoobi" at bounding box center [1145, 204] width 103 height 17
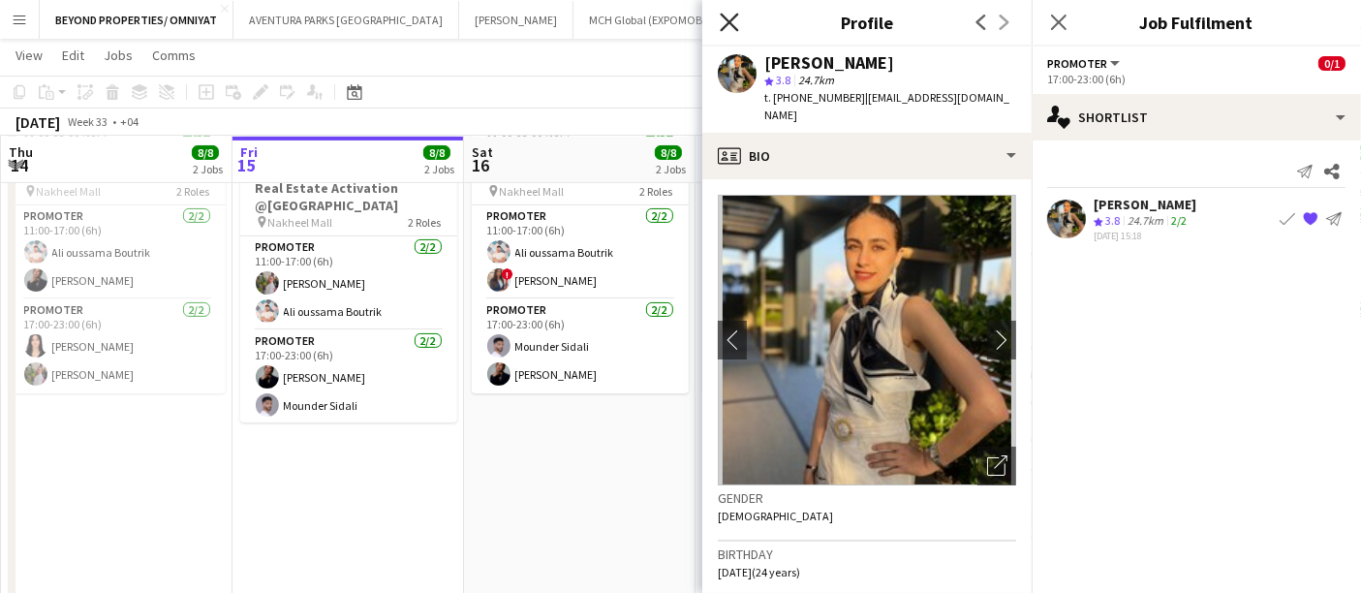
click at [731, 26] on icon "Close pop-in" at bounding box center [729, 22] width 18 height 18
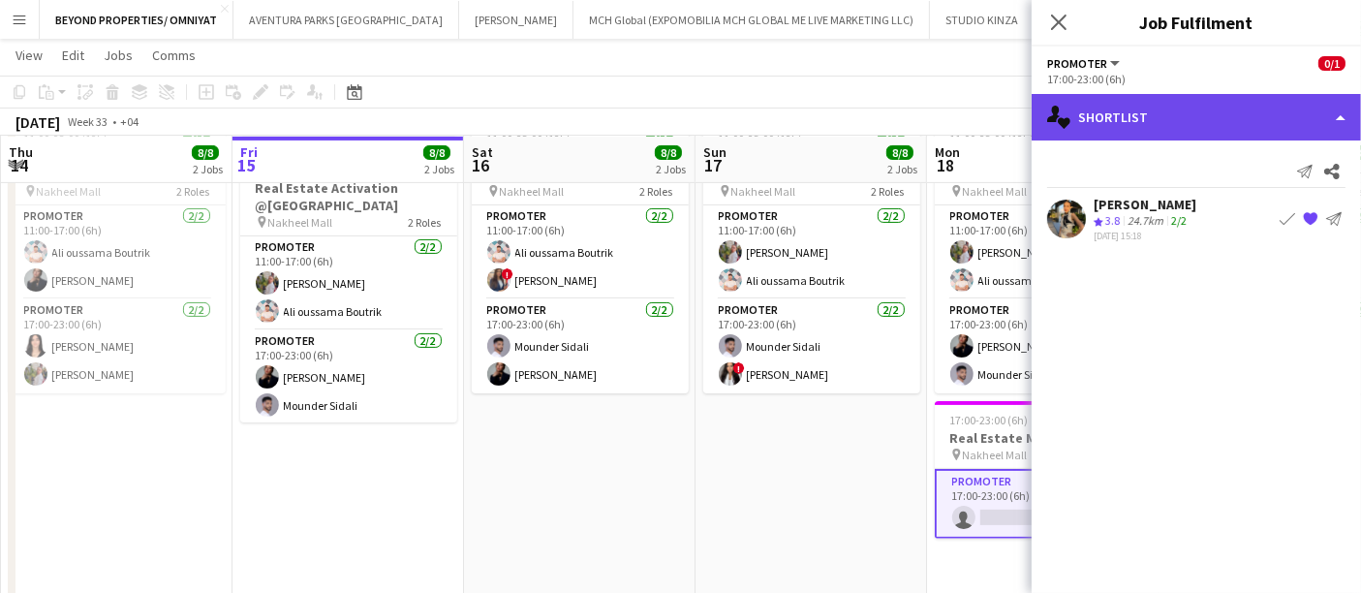
click at [1103, 112] on div "single-neutral-actions-heart Shortlist" at bounding box center [1196, 117] width 329 height 47
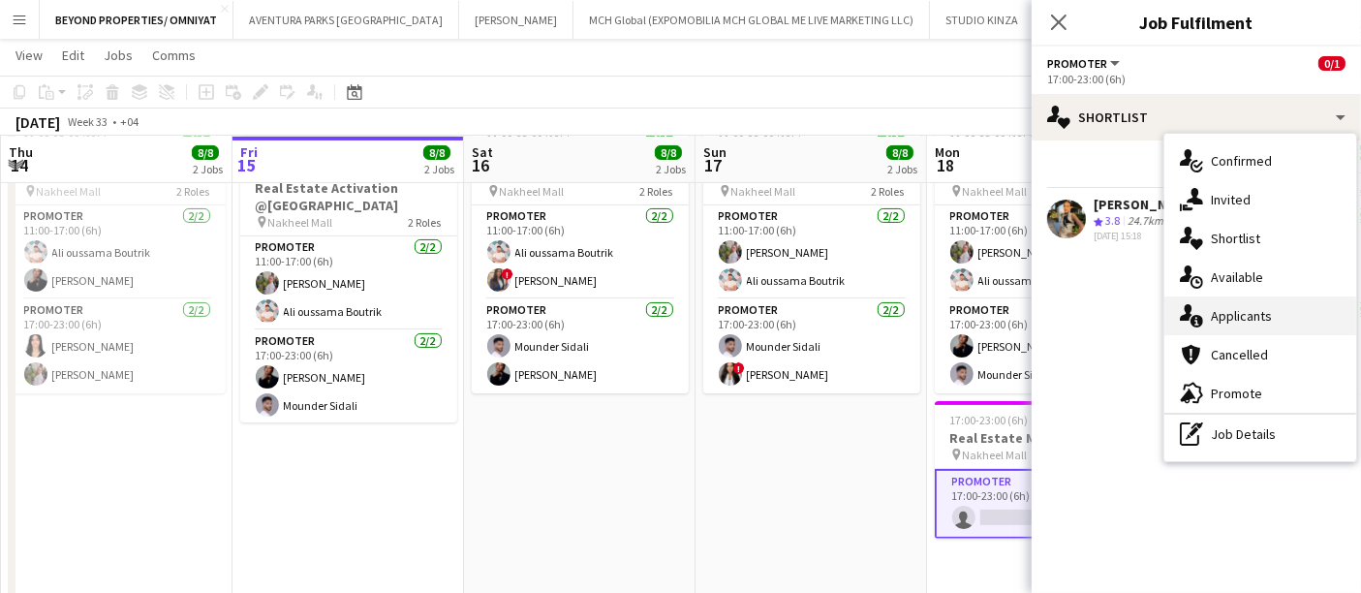
click at [1229, 322] on div "single-neutral-actions-information Applicants" at bounding box center [1261, 315] width 192 height 39
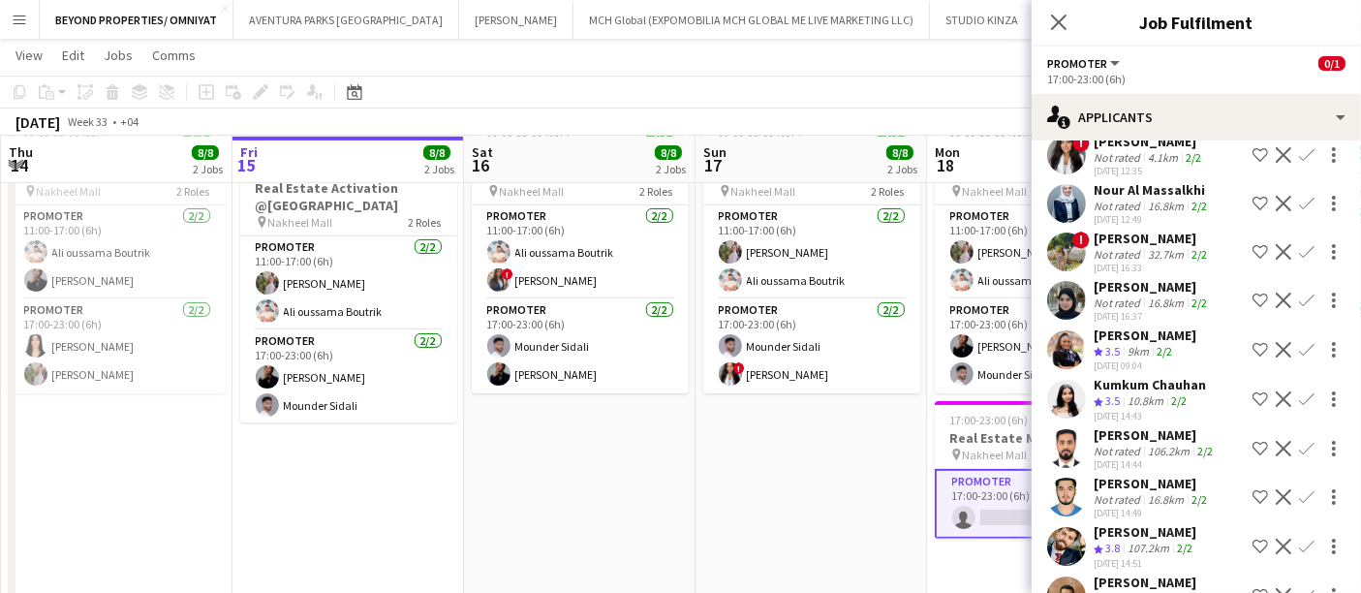
scroll to position [3866, 0]
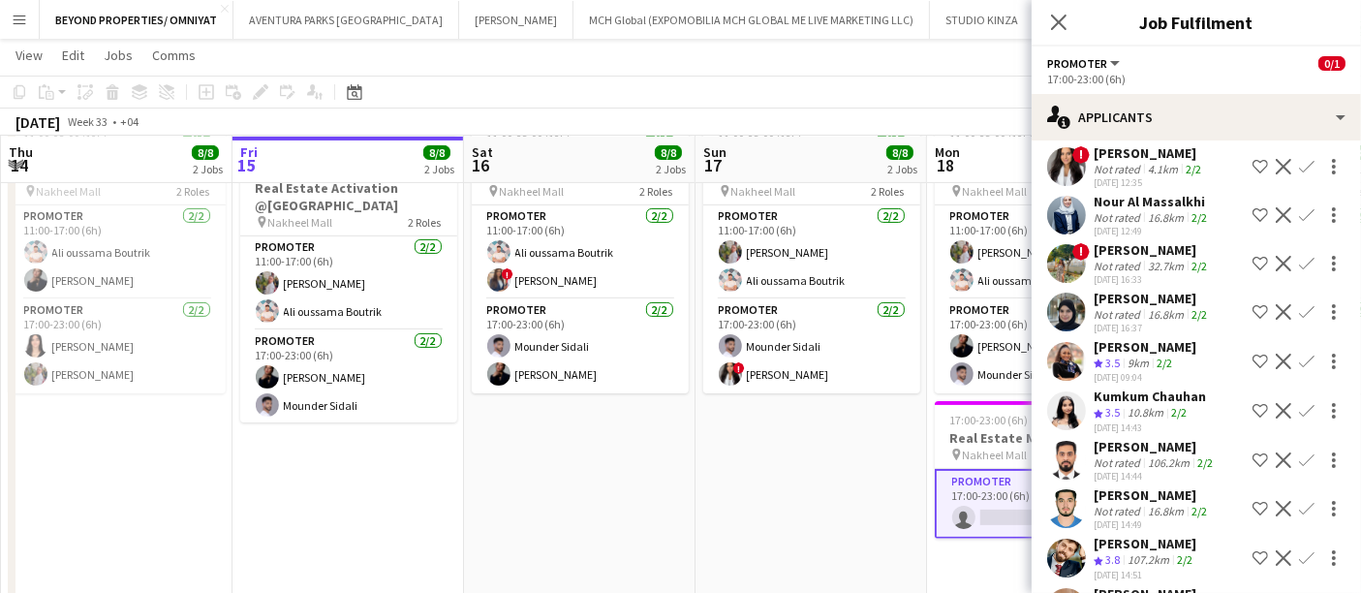
click at [1066, 539] on app-user-avatar at bounding box center [1066, 558] width 39 height 39
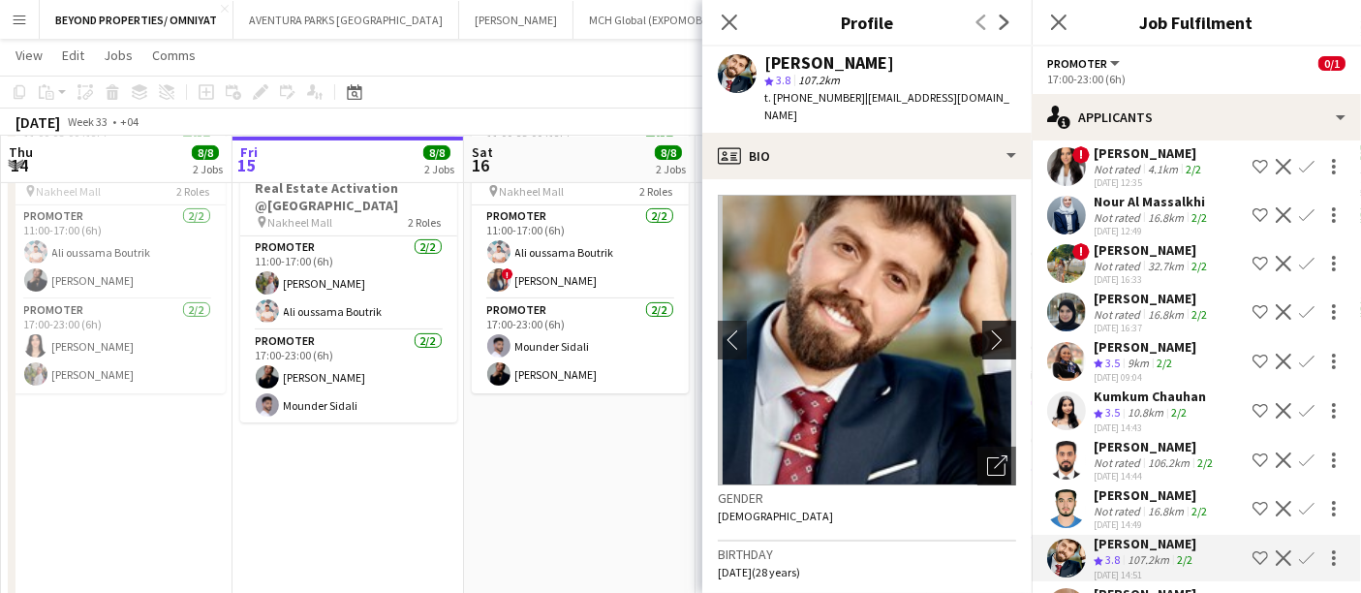
click at [987, 329] on app-icon "chevron-right" at bounding box center [1002, 339] width 30 height 20
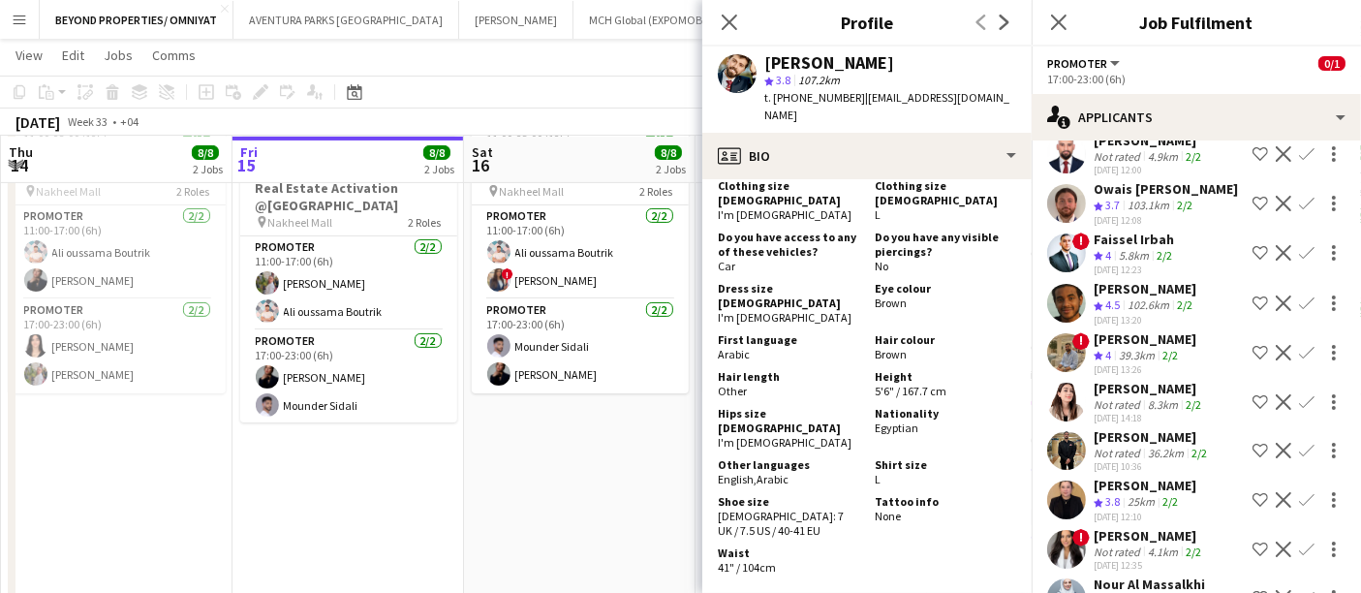
scroll to position [3480, 0]
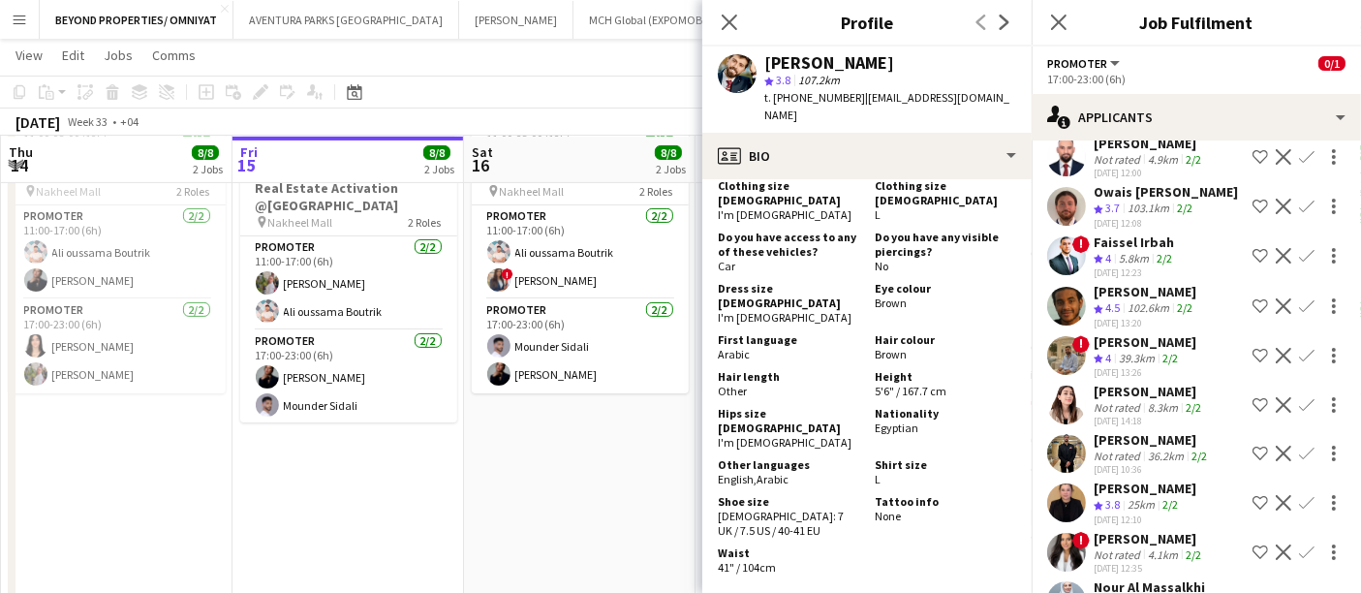
click at [1126, 383] on div "Amal Alnajjad" at bounding box center [1149, 391] width 111 height 17
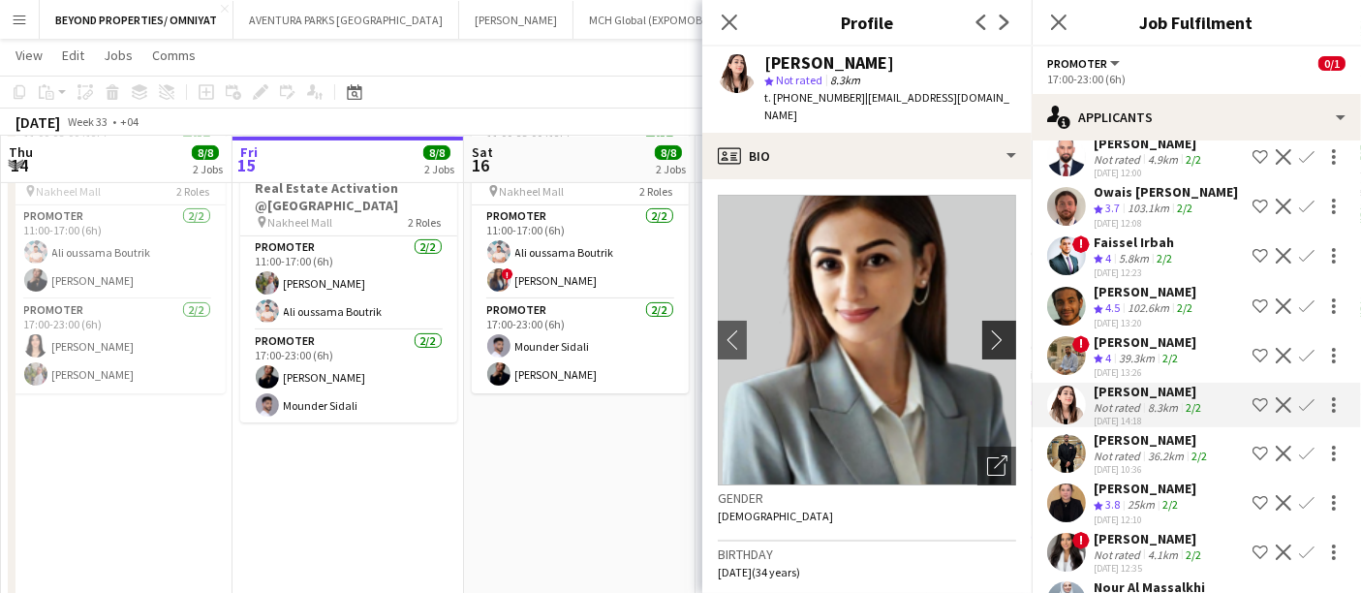
click at [995, 329] on app-icon "chevron-right" at bounding box center [1002, 339] width 30 height 20
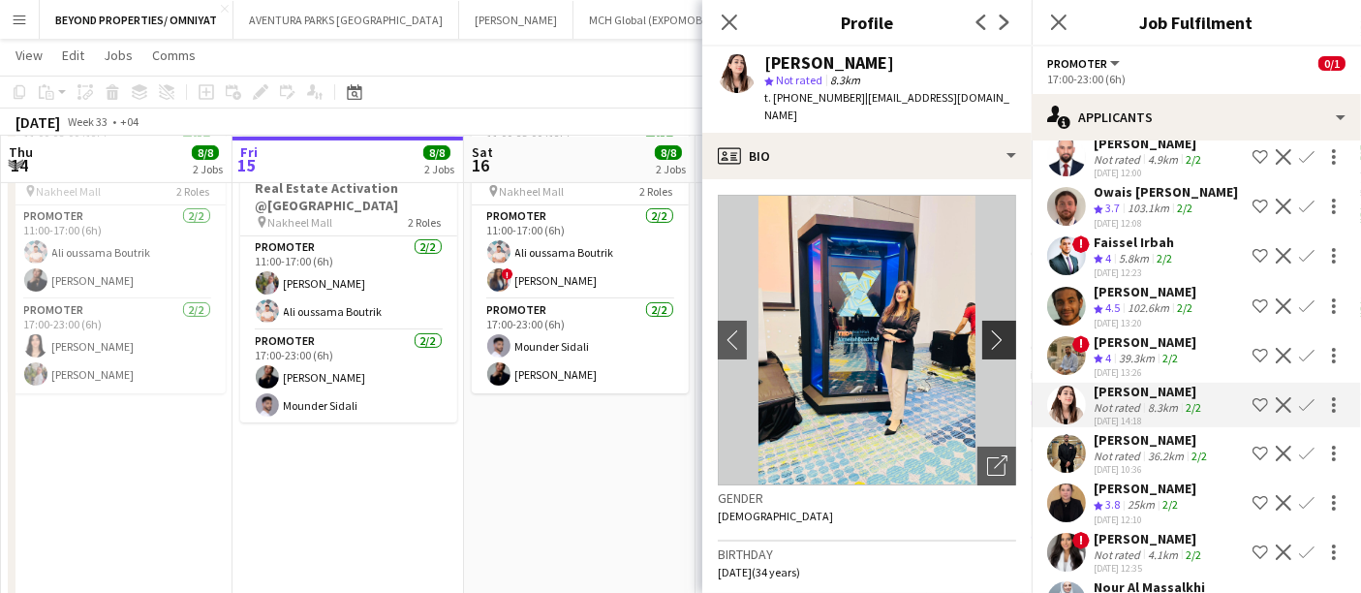
click at [995, 329] on app-icon "chevron-right" at bounding box center [1002, 339] width 30 height 20
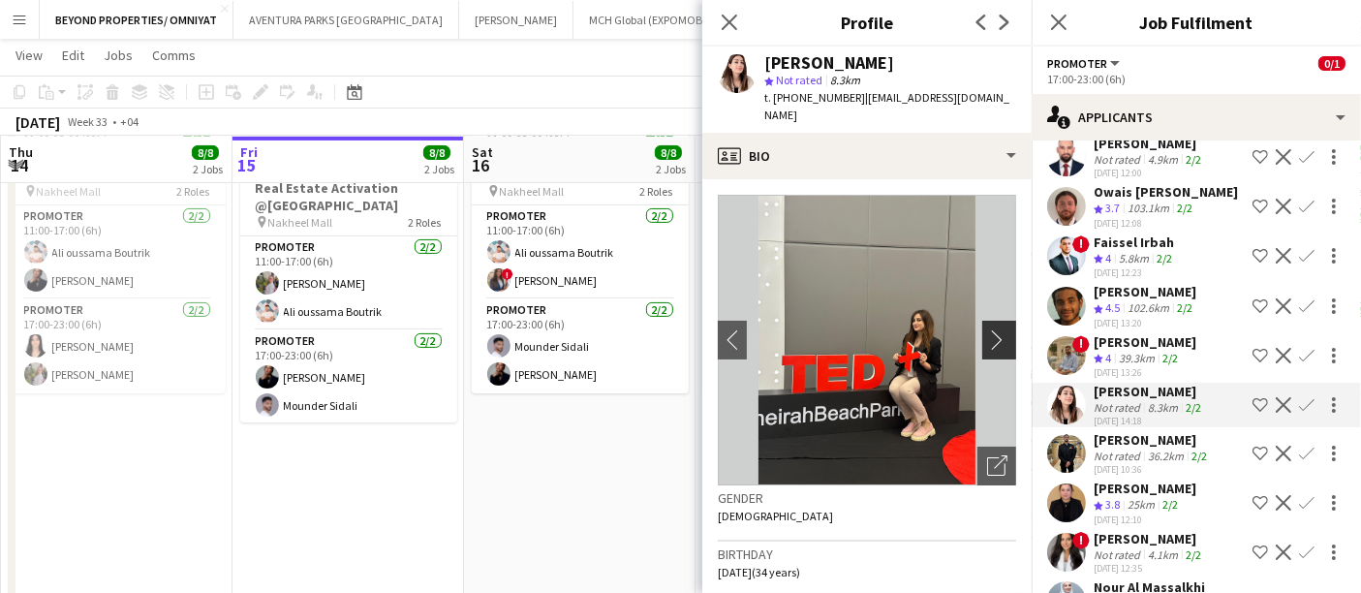
click at [995, 329] on app-icon "chevron-right" at bounding box center [1002, 339] width 30 height 20
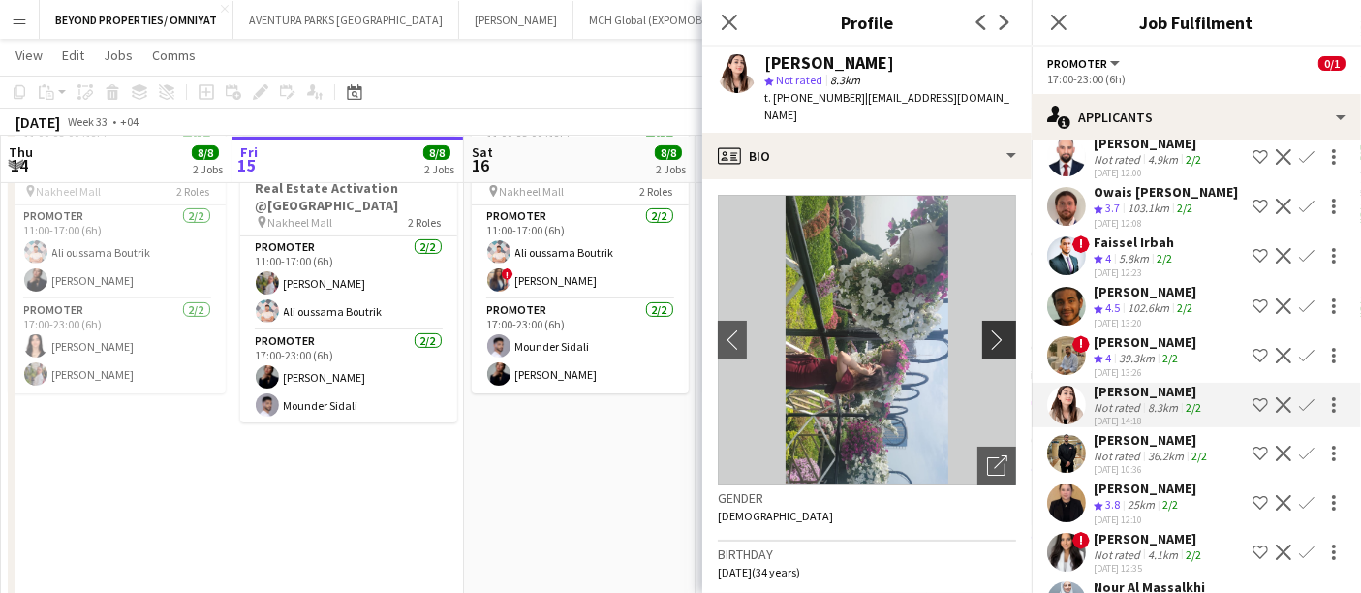
click at [995, 329] on app-icon "chevron-right" at bounding box center [1002, 339] width 30 height 20
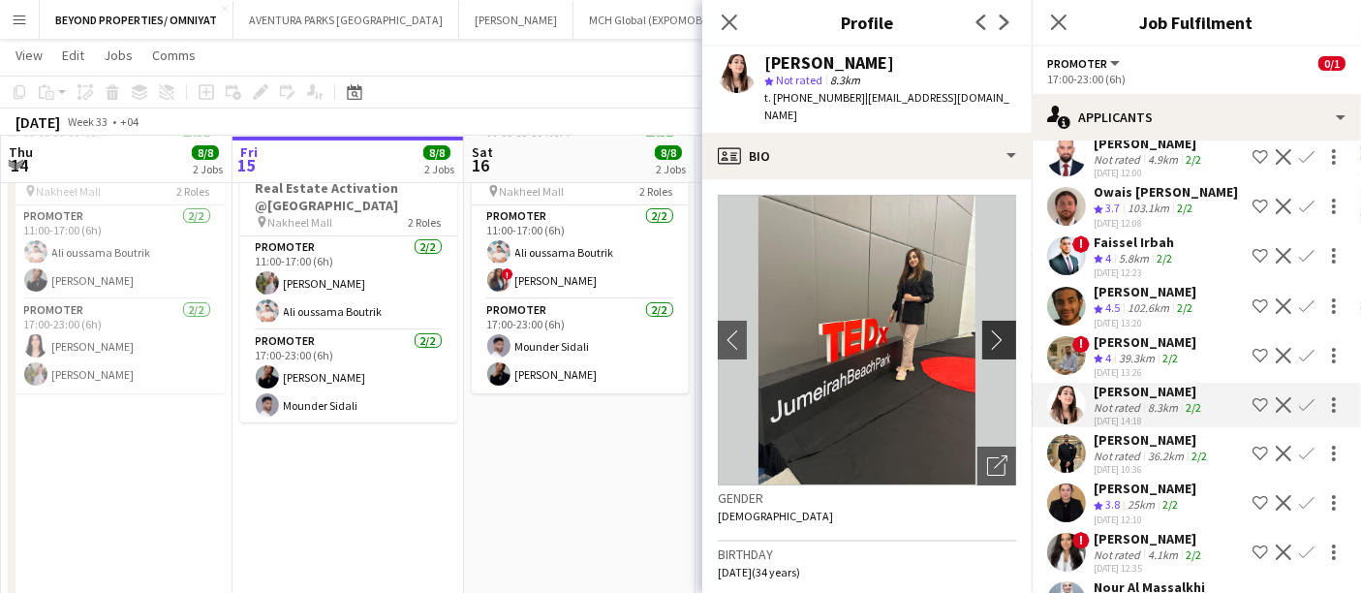
click at [995, 329] on app-icon "chevron-right" at bounding box center [1002, 339] width 30 height 20
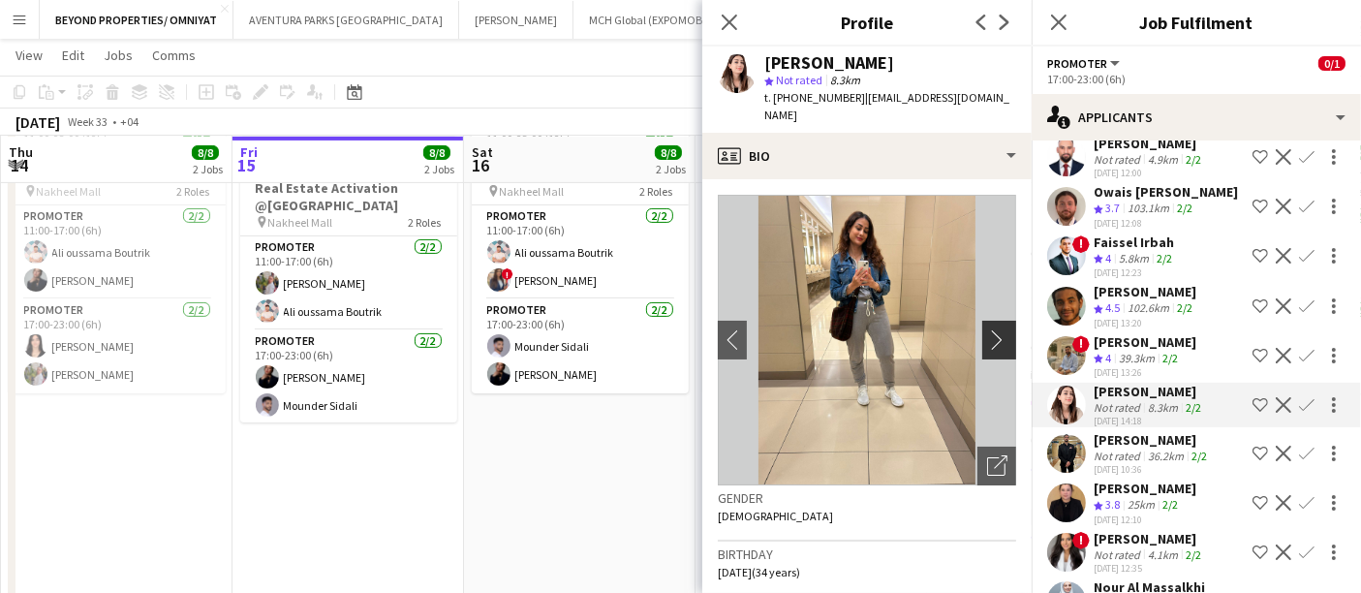
click at [995, 329] on app-icon "chevron-right" at bounding box center [1002, 339] width 30 height 20
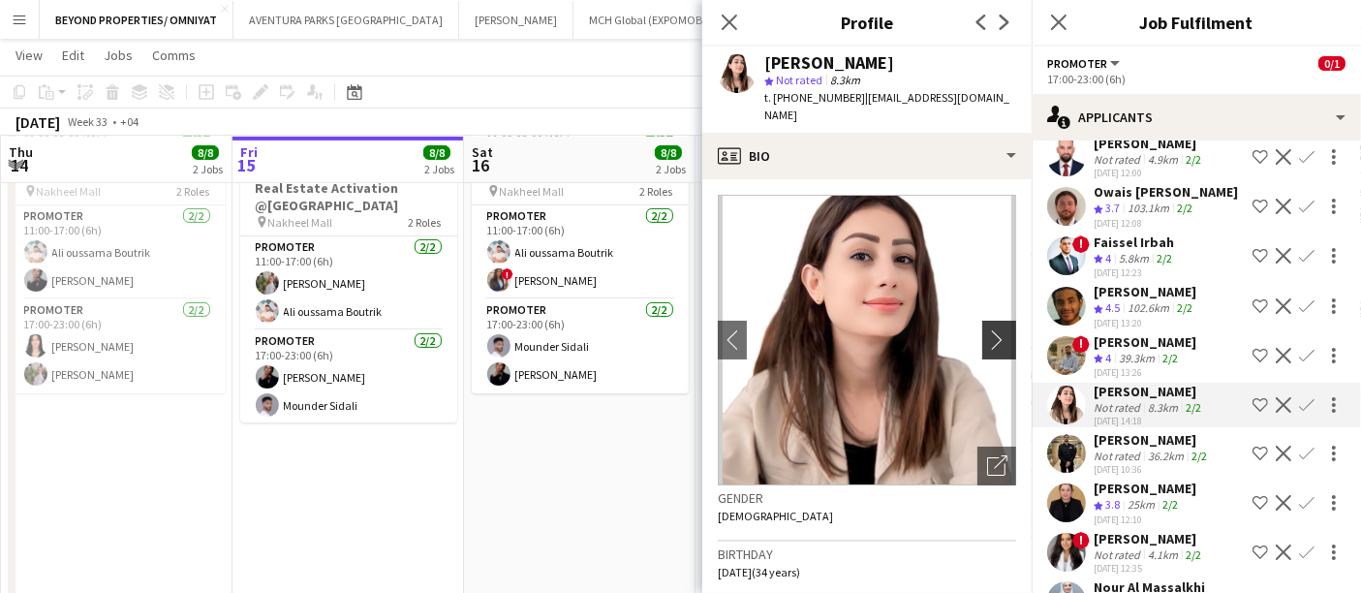
click at [995, 329] on app-icon "chevron-right" at bounding box center [1002, 339] width 30 height 20
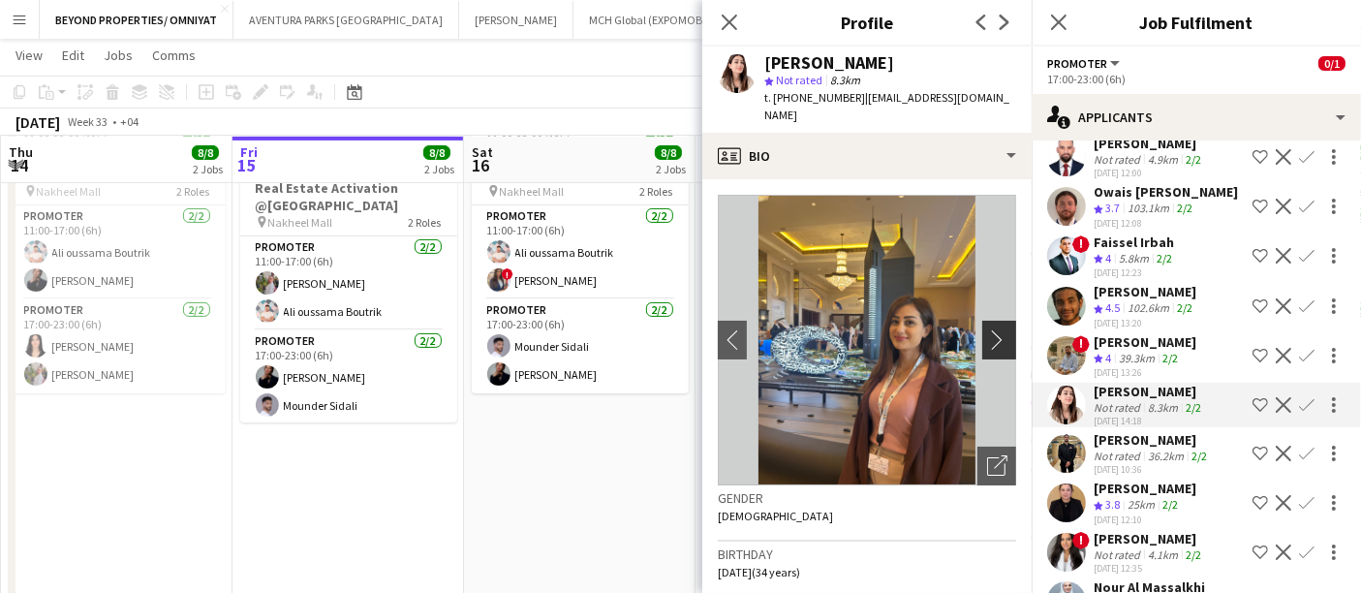
click at [995, 329] on app-icon "chevron-right" at bounding box center [1002, 339] width 30 height 20
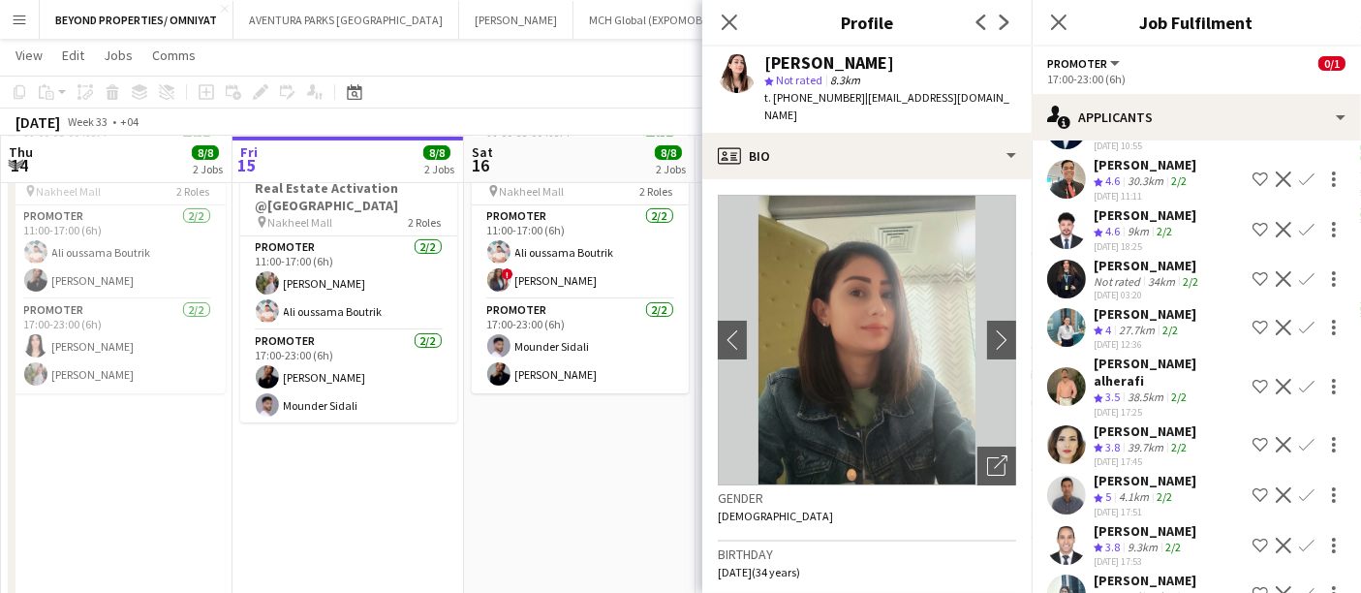
scroll to position [2648, 0]
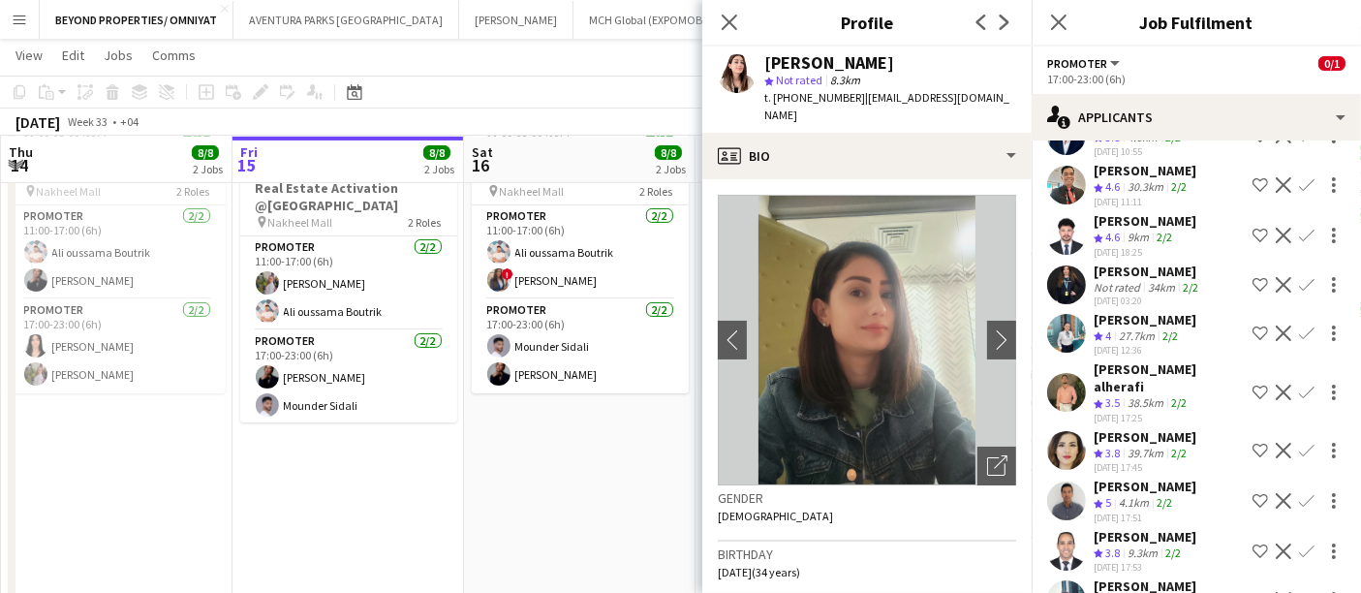
click at [1121, 311] on div "Arlie Villarmia" at bounding box center [1145, 319] width 103 height 17
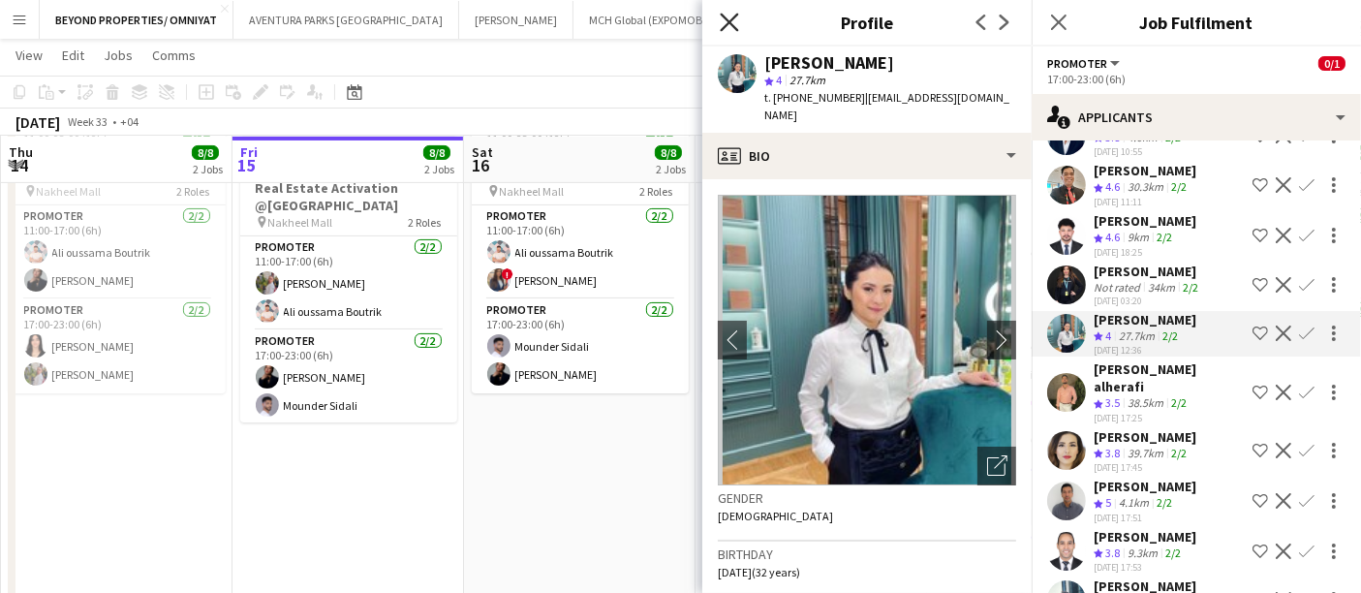
click at [731, 20] on icon at bounding box center [729, 22] width 18 height 18
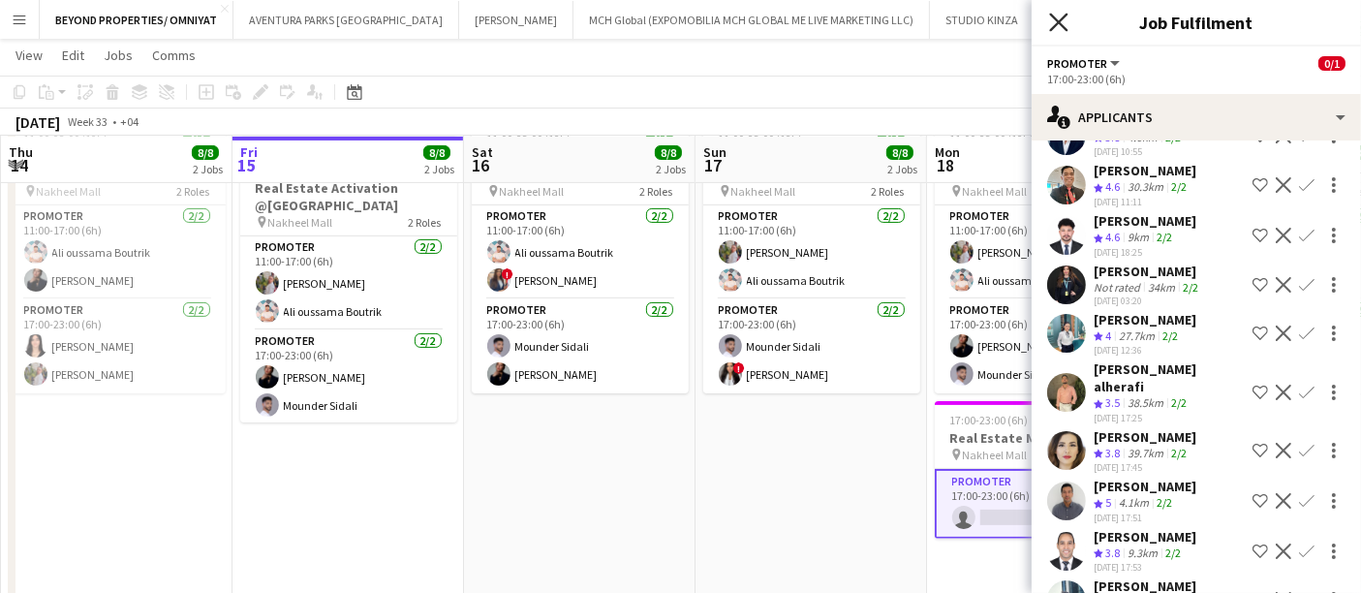
click at [1066, 22] on icon "Close pop-in" at bounding box center [1058, 22] width 18 height 18
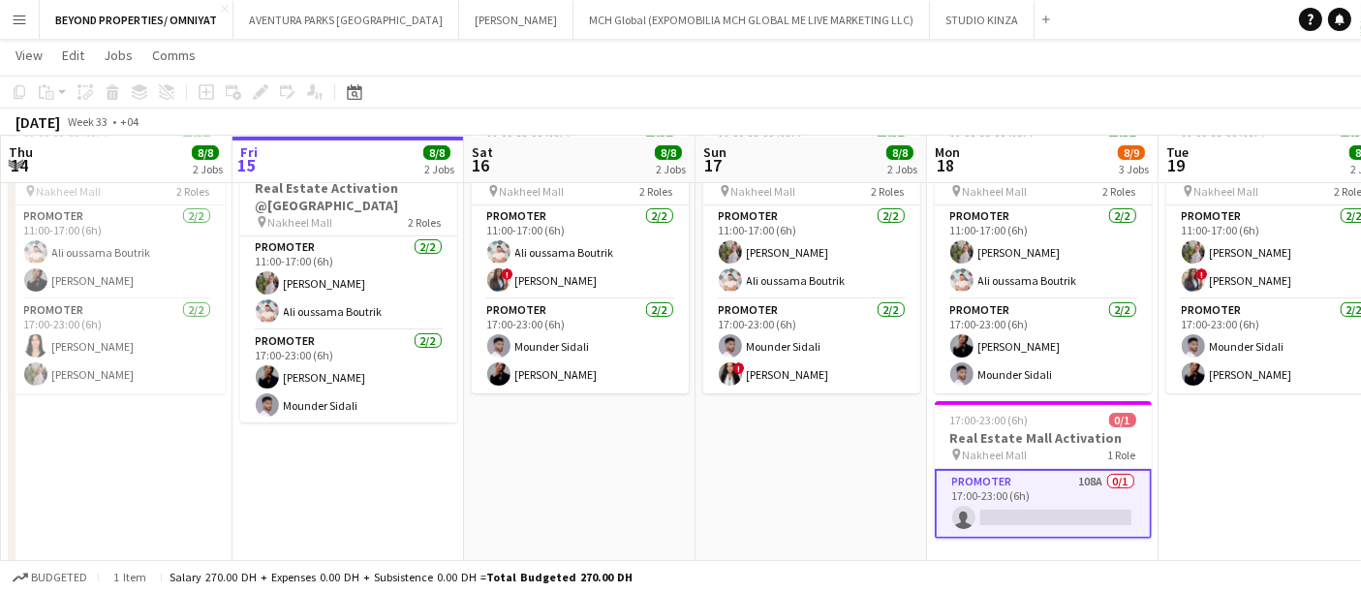
click at [780, 462] on app-date-cell "11:00-23:00 (12h) 4/4 Real Estate Activation @MOE pin Mall of Emirates 2 Roles …" at bounding box center [812, 231] width 232 height 764
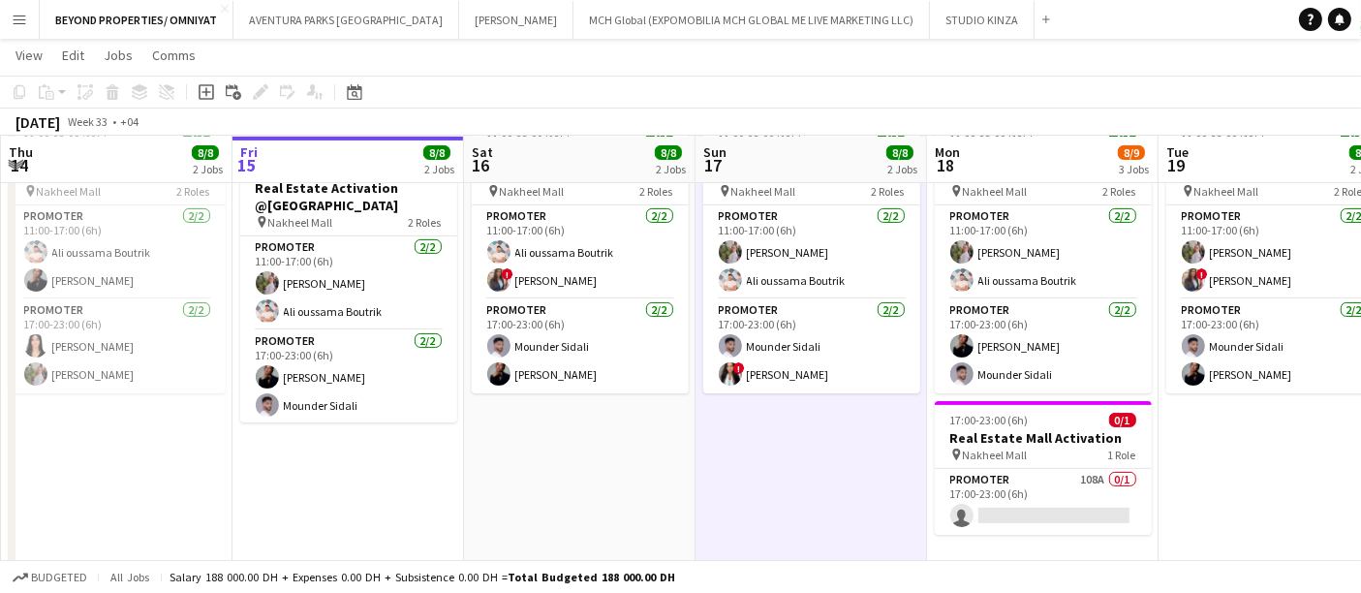
click at [33, 15] on button "Menu" at bounding box center [19, 19] width 39 height 39
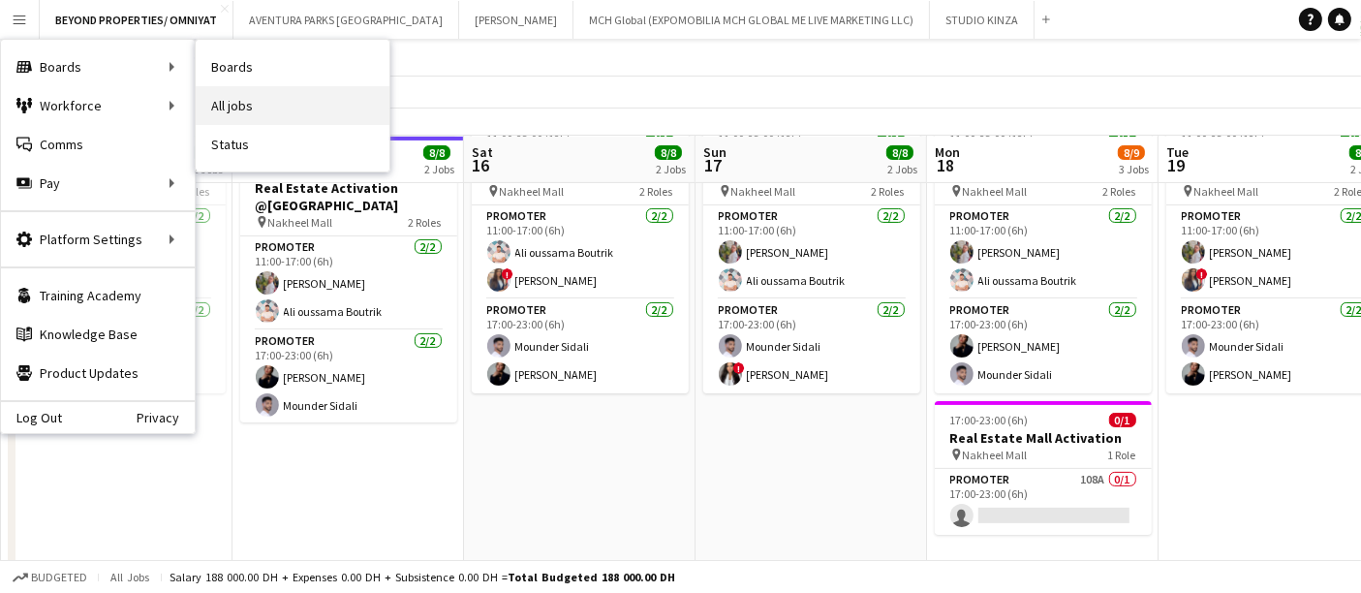
click at [274, 104] on link "All jobs" at bounding box center [293, 105] width 194 height 39
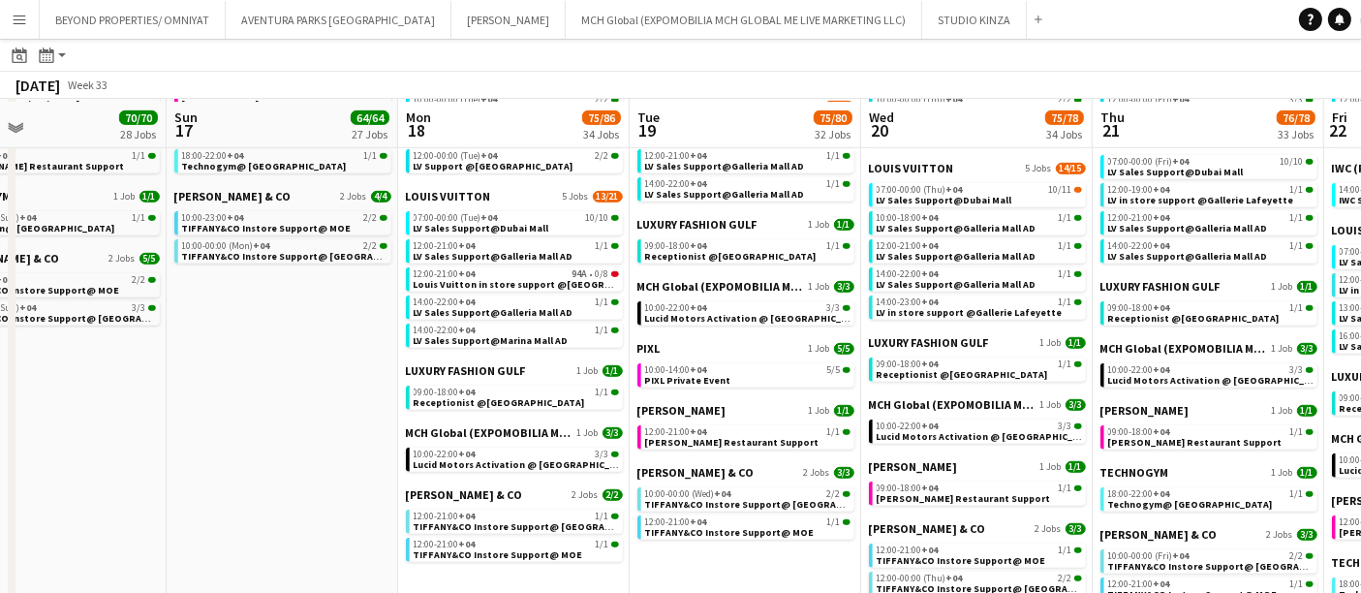
scroll to position [1063, 0]
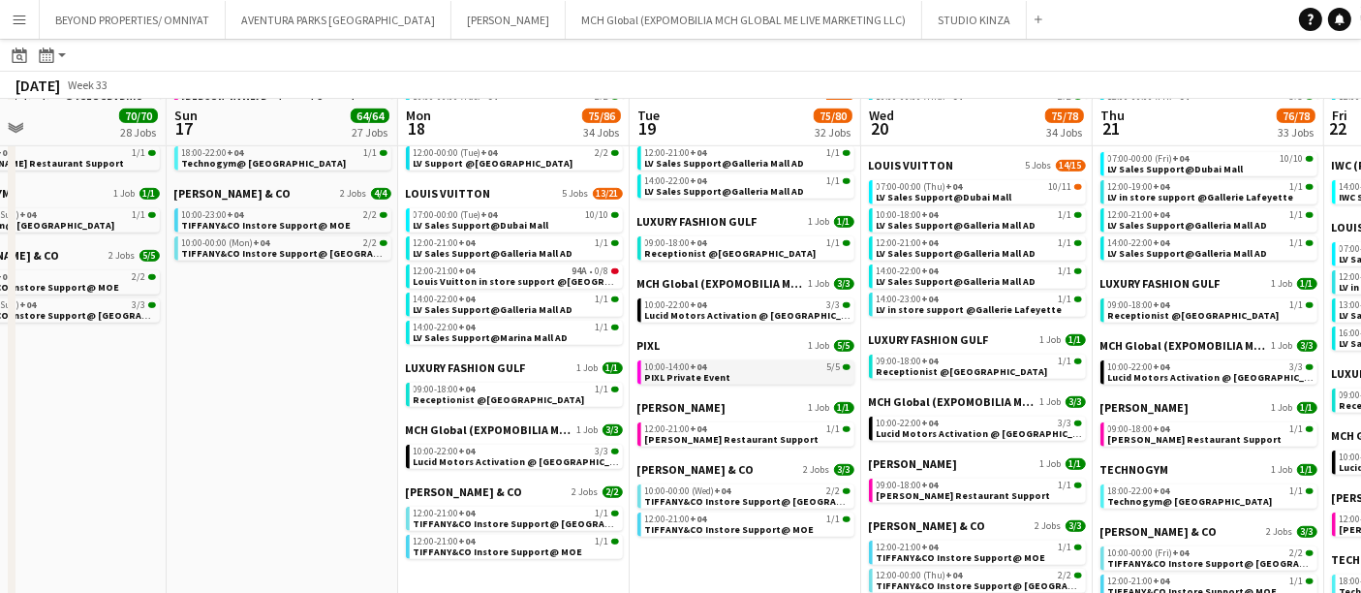
click at [687, 362] on span "10:00-14:00 +04" at bounding box center [676, 367] width 62 height 10
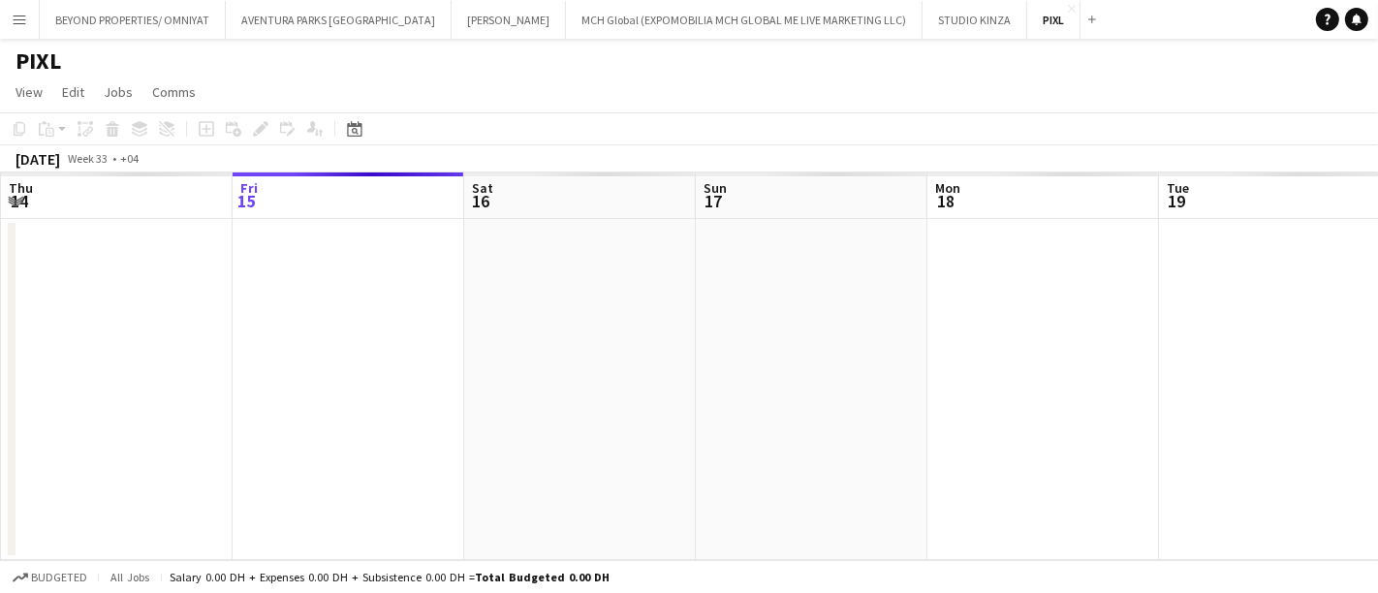
scroll to position [0, 666]
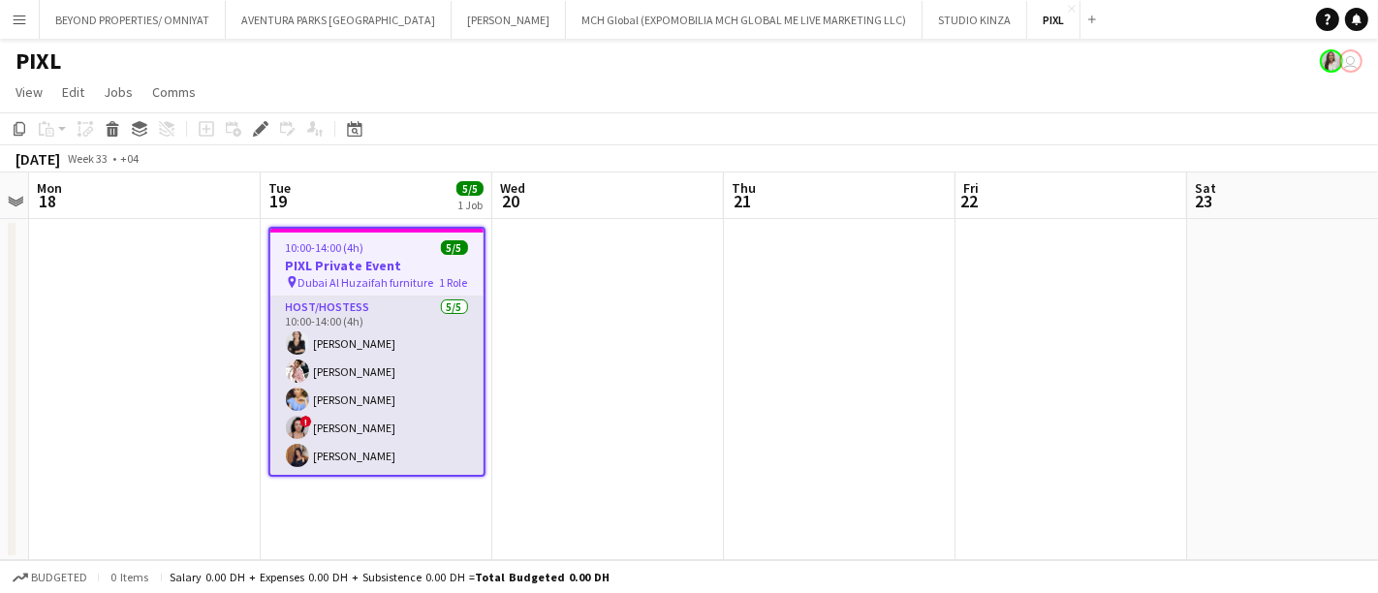
click at [370, 369] on app-card-role "Host/Hostess [DATE] 10:00-14:00 (4h) [PERSON_NAME] [PERSON_NAME] [PERSON_NAME] …" at bounding box center [376, 385] width 213 height 178
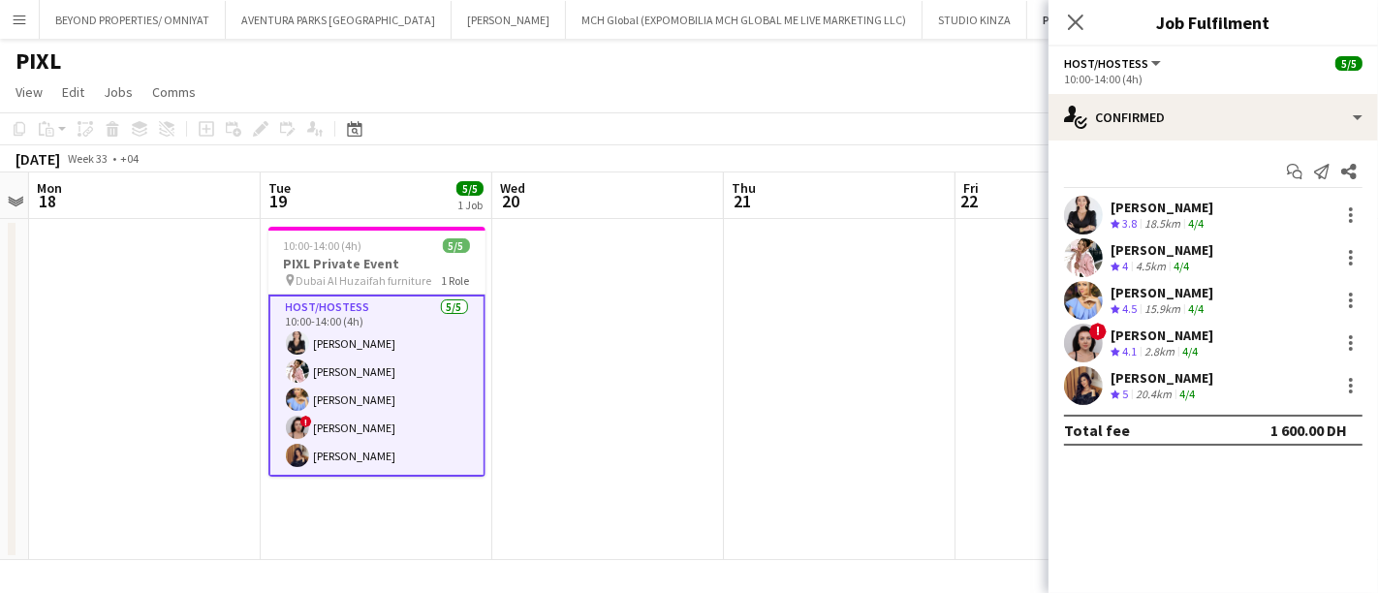
click at [1118, 207] on div "[PERSON_NAME]" at bounding box center [1161, 207] width 103 height 17
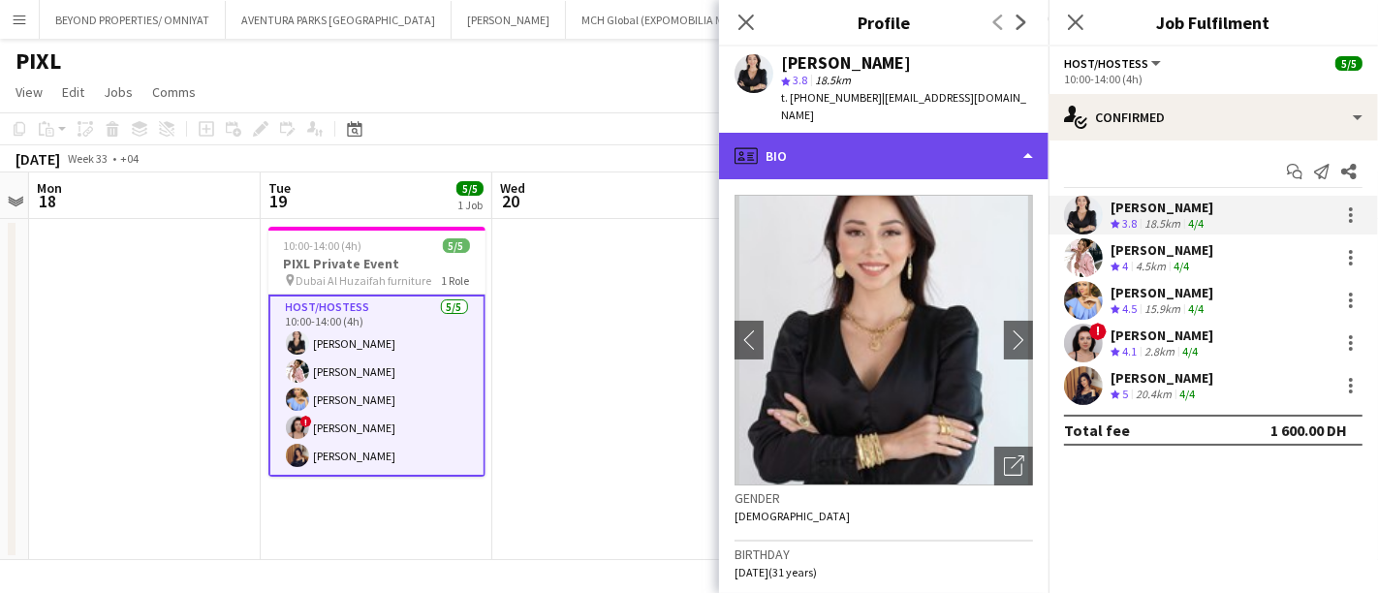
click at [853, 133] on div "profile Bio" at bounding box center [883, 156] width 329 height 47
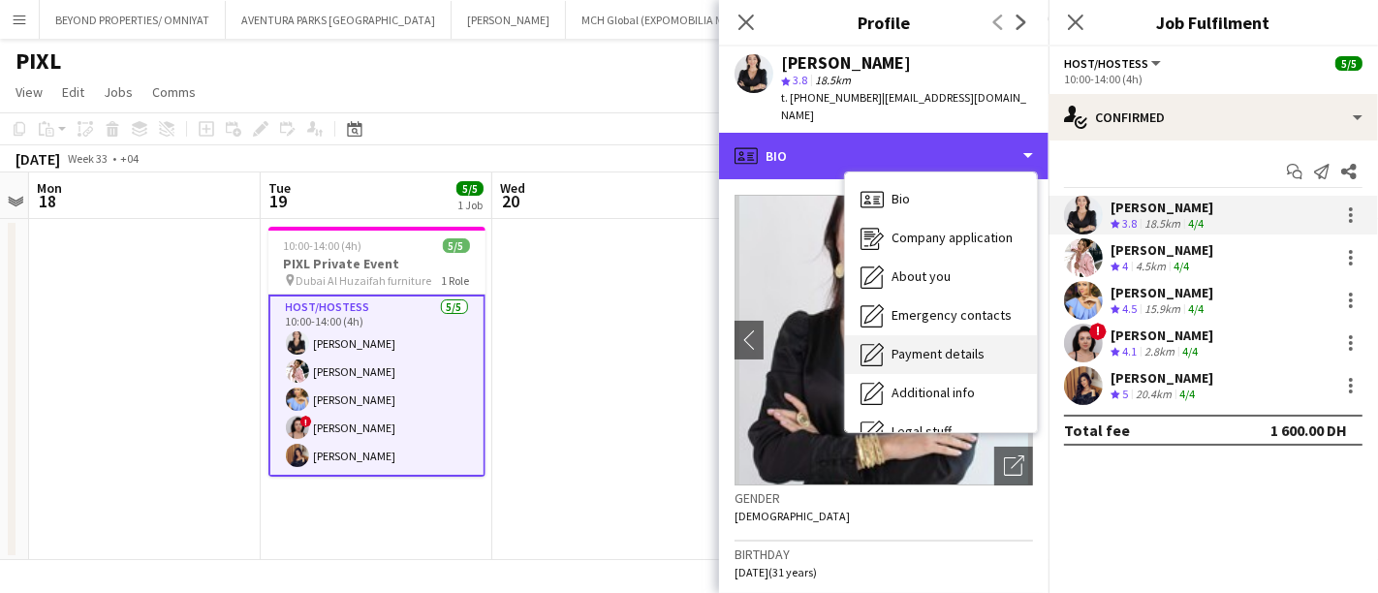
scroll to position [104, 0]
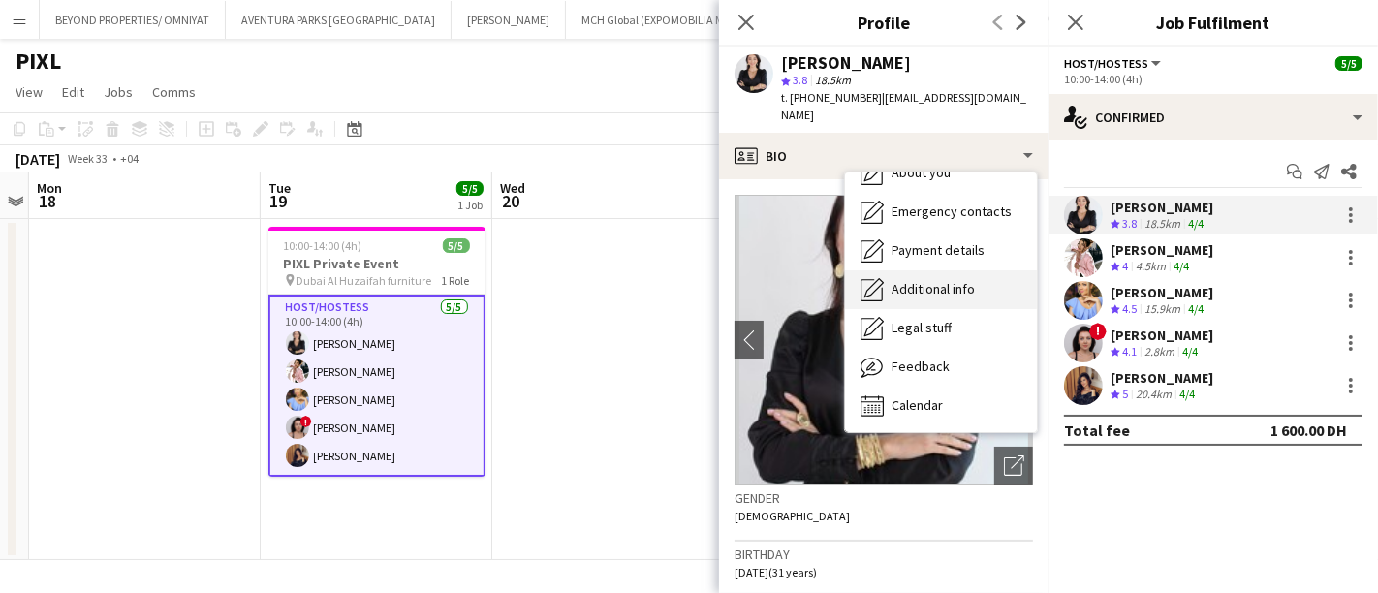
click at [944, 270] on div "Additional info Additional info" at bounding box center [941, 289] width 192 height 39
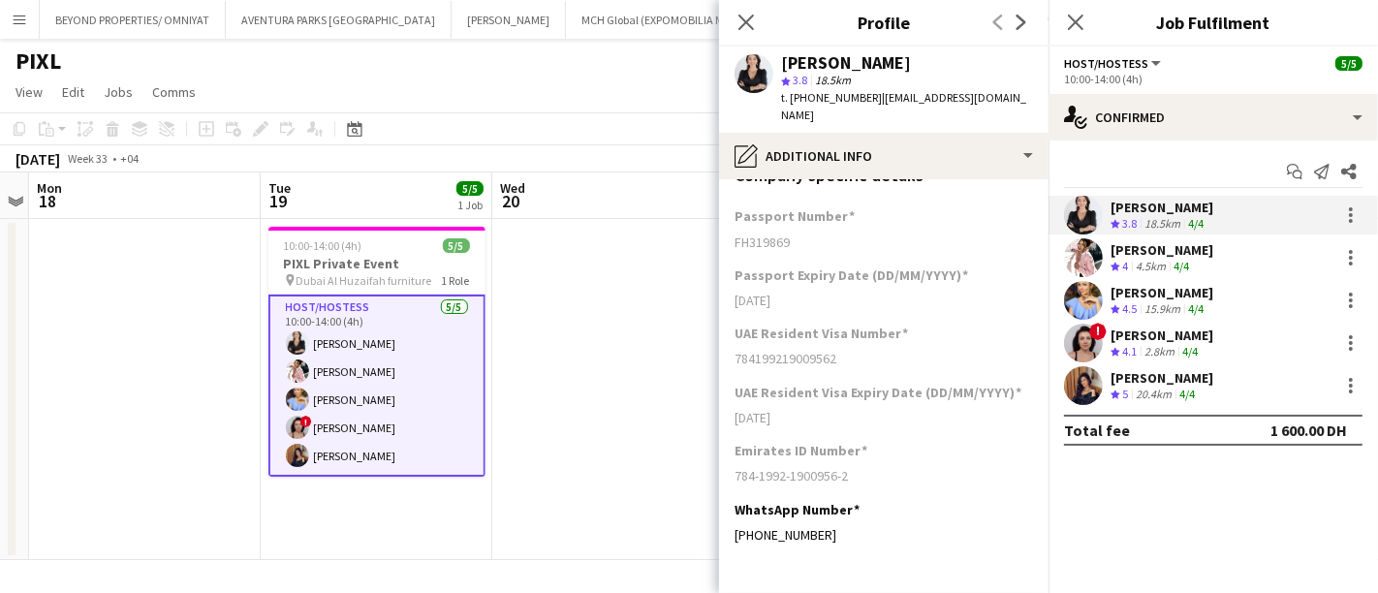
scroll to position [487, 0]
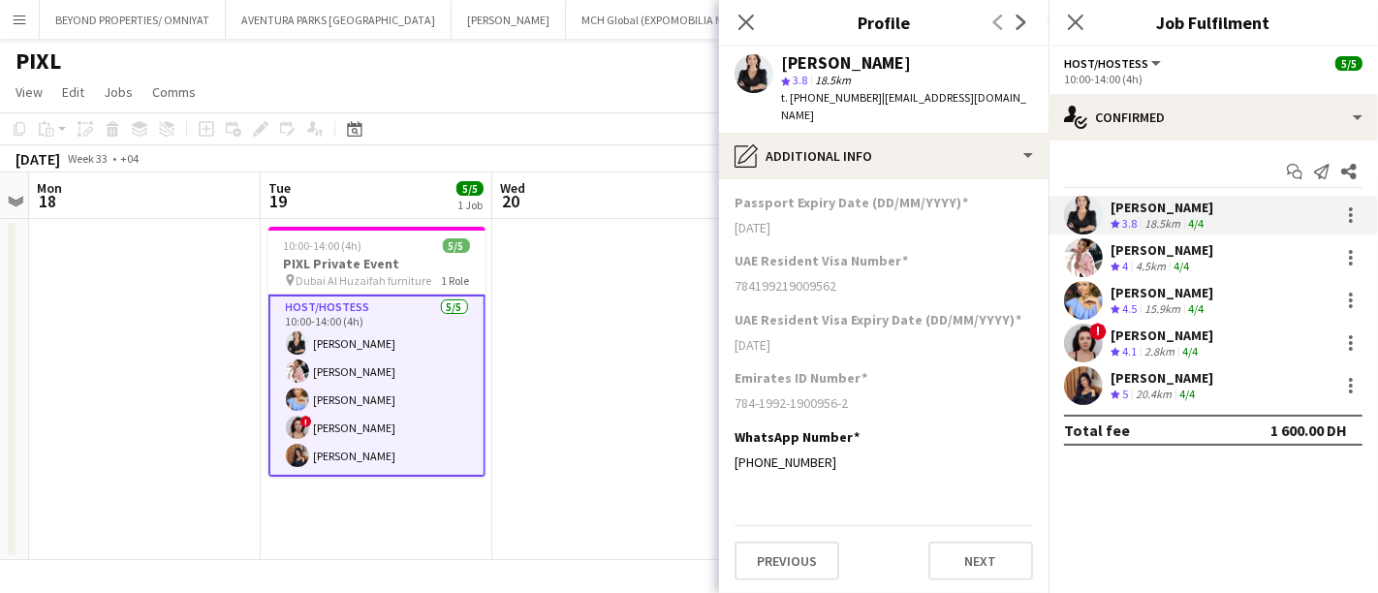
click at [1144, 259] on div "4.5km" at bounding box center [1151, 267] width 38 height 16
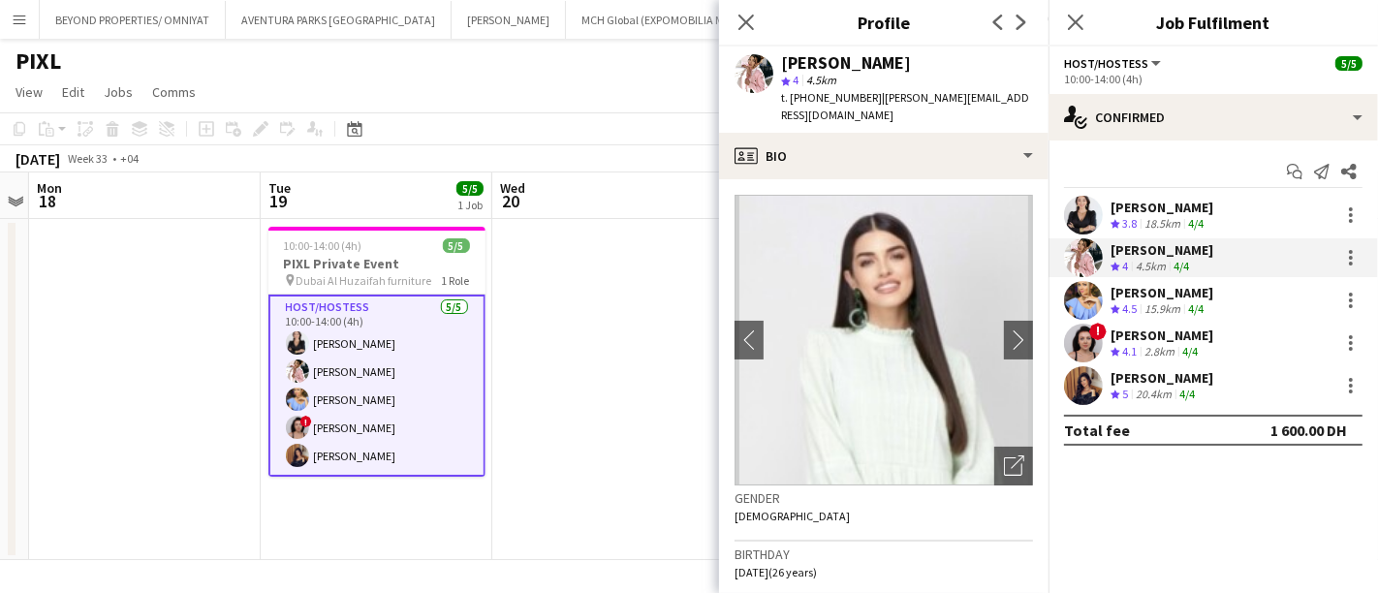
click at [1154, 310] on div "15.9km" at bounding box center [1162, 309] width 44 height 16
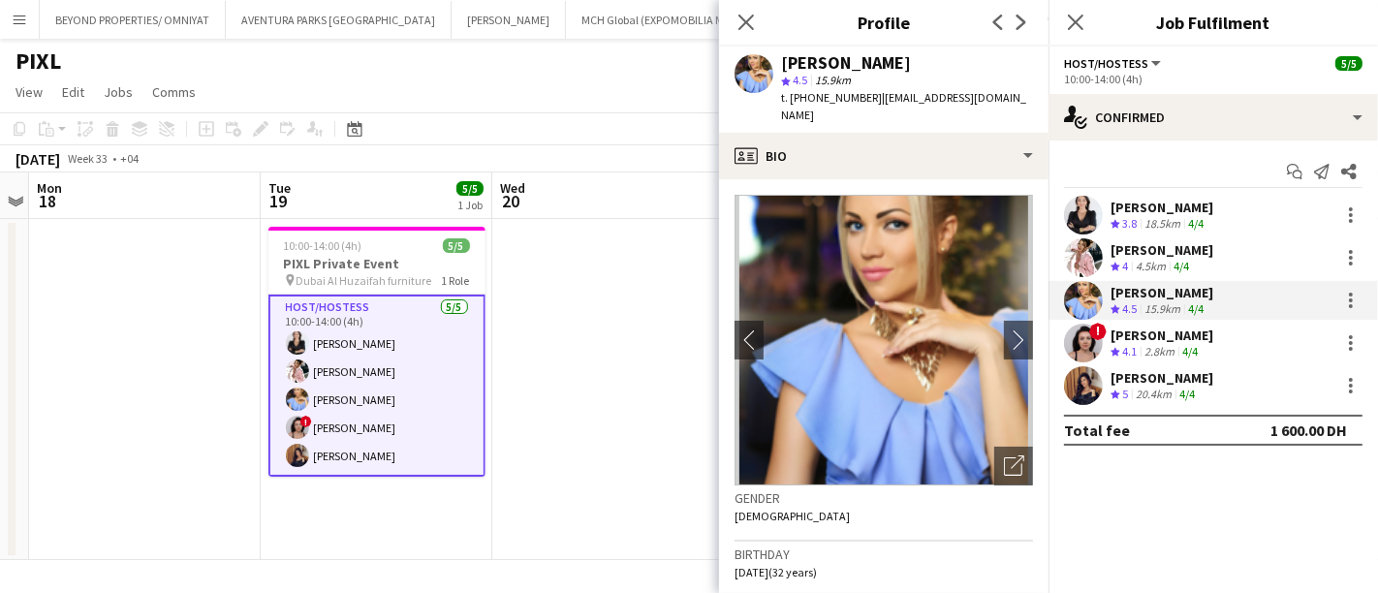
click at [1135, 337] on div "[PERSON_NAME]" at bounding box center [1161, 335] width 103 height 17
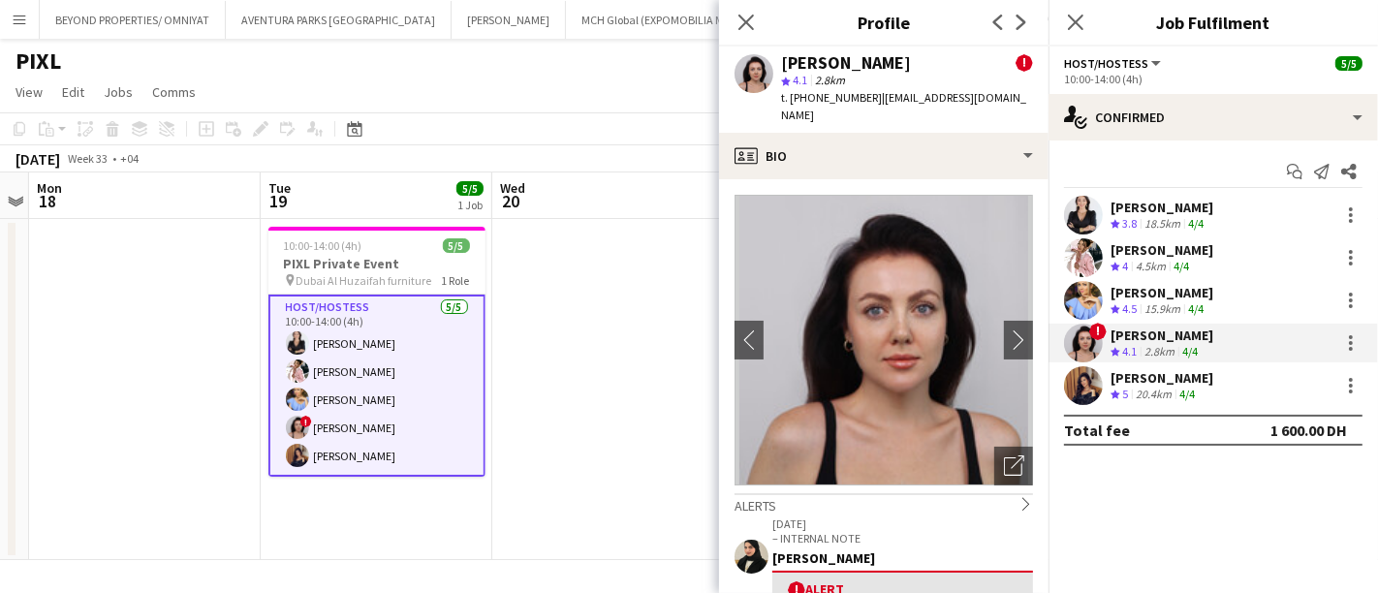
click at [1115, 380] on div "[PERSON_NAME]" at bounding box center [1161, 377] width 103 height 17
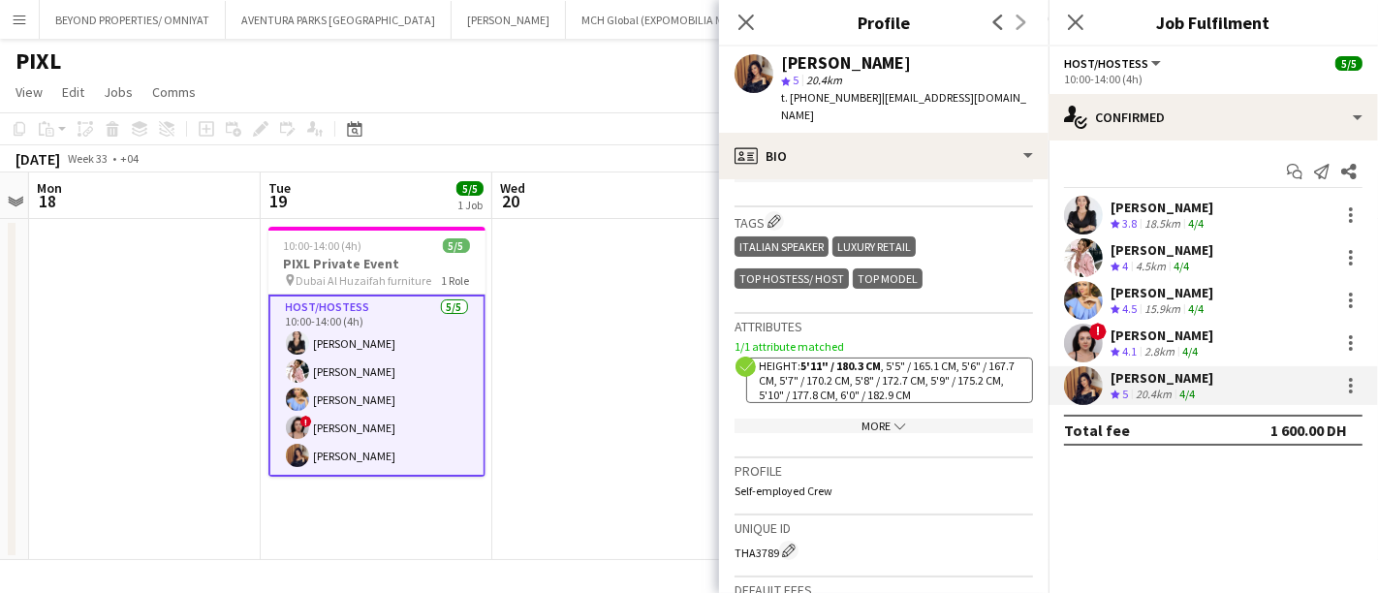
scroll to position [921, 0]
click at [877, 419] on div "More chevron-down" at bounding box center [883, 426] width 298 height 15
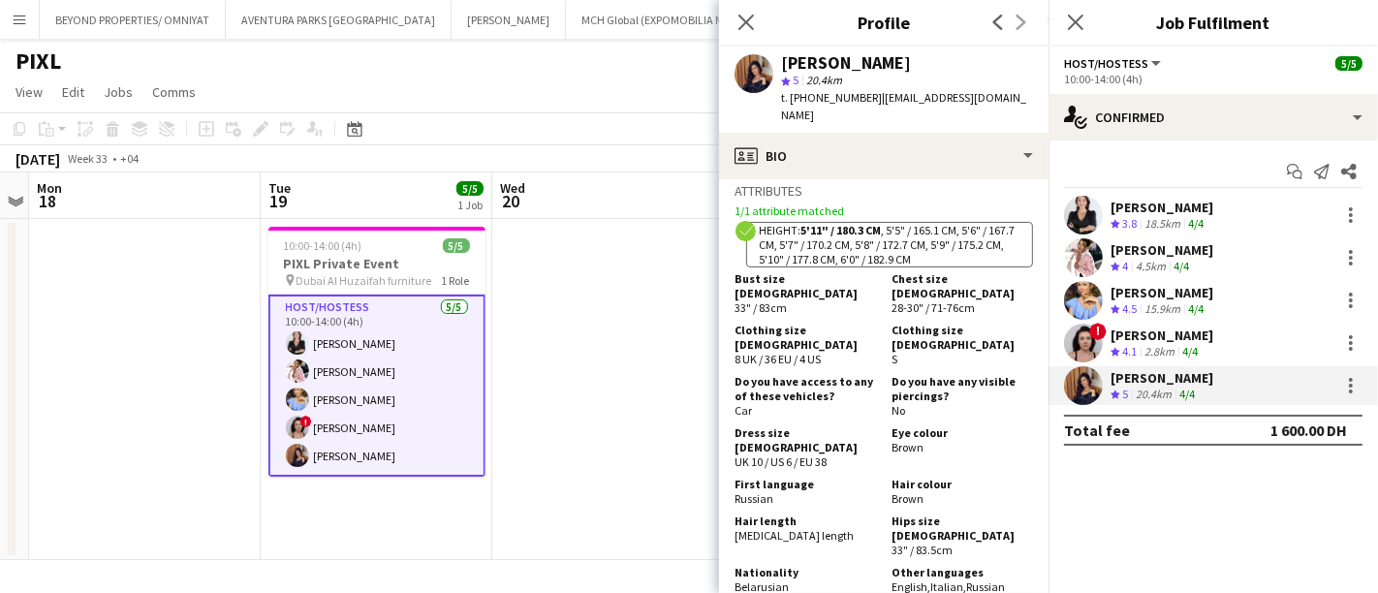
scroll to position [1058, 0]
click at [1149, 341] on div "[PERSON_NAME]" at bounding box center [1161, 335] width 103 height 17
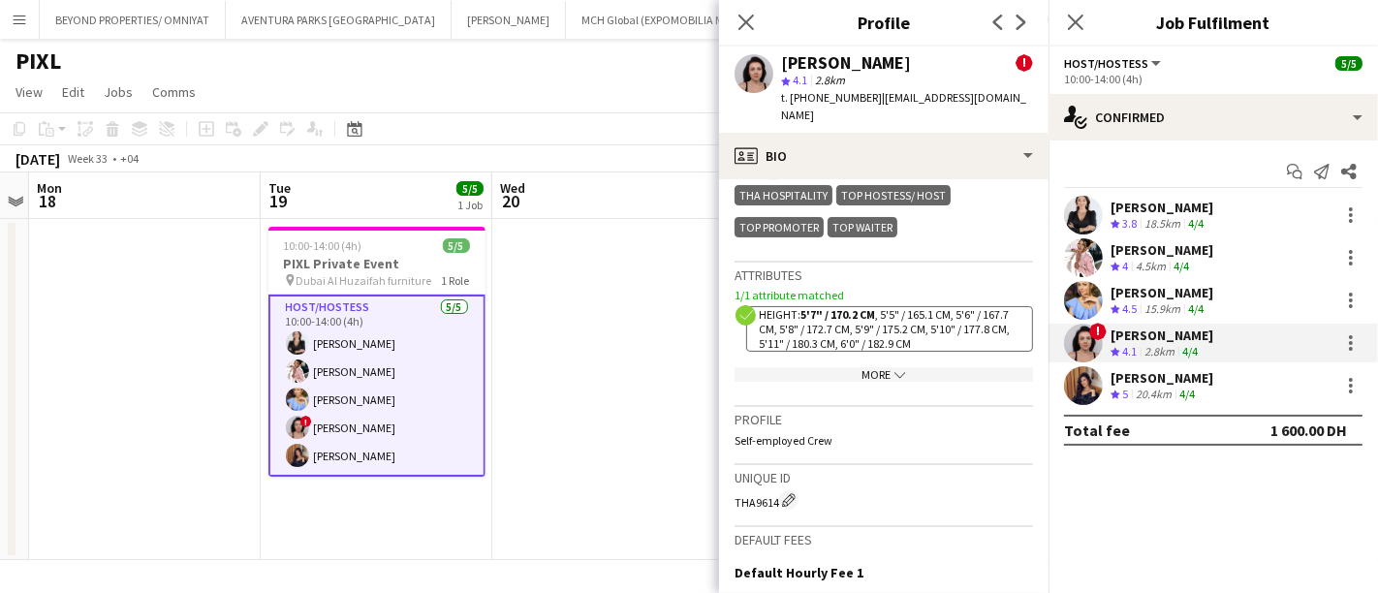
scroll to position [1199, 0]
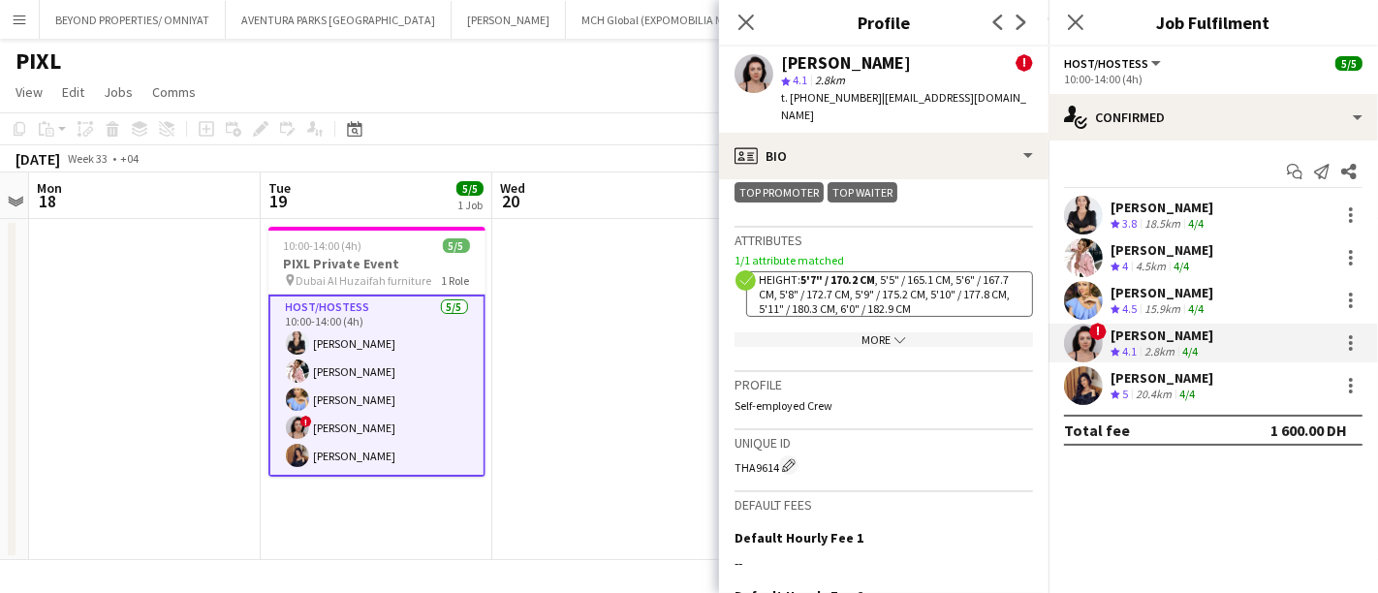
click at [899, 338] on div "More chevron-down" at bounding box center [883, 339] width 298 height 15
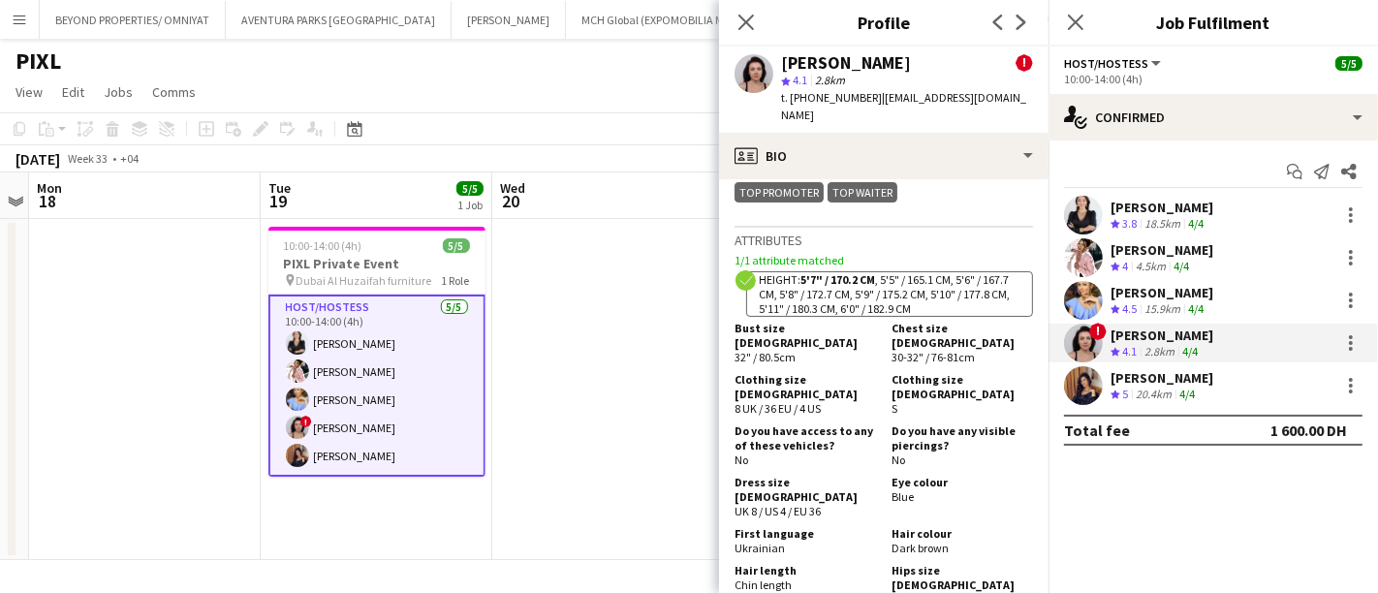
click at [1138, 284] on div "[PERSON_NAME]" at bounding box center [1161, 292] width 103 height 17
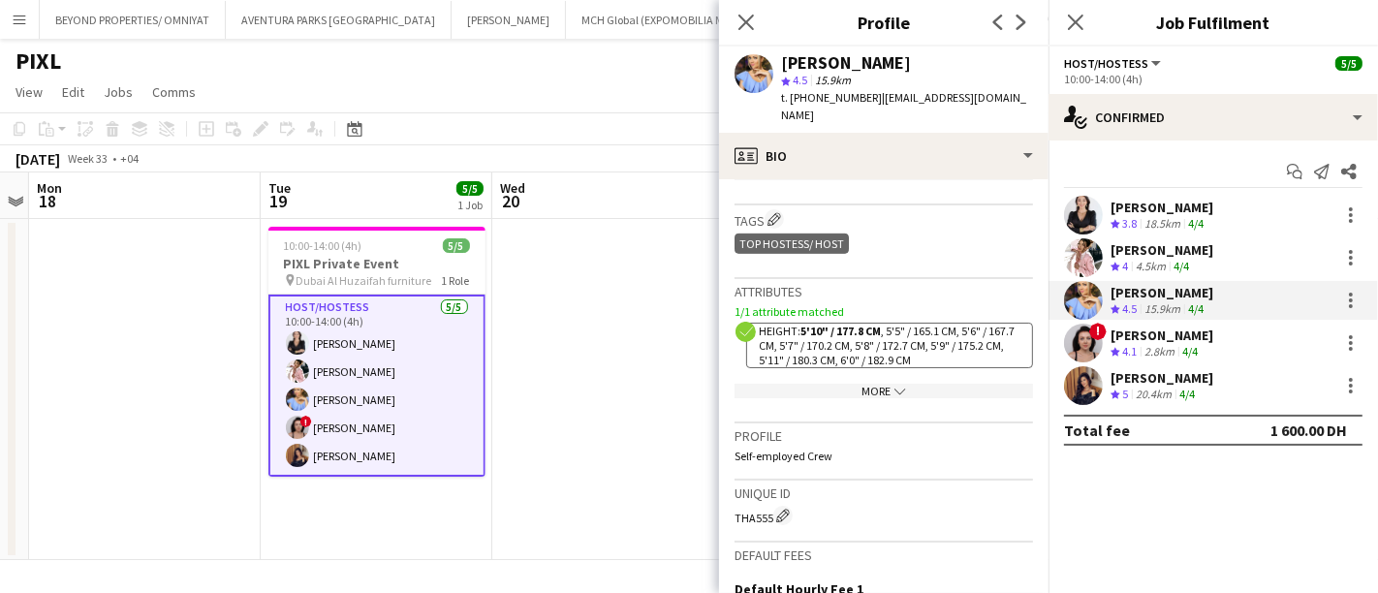
scroll to position [985, 0]
click at [873, 384] on div "More chevron-down" at bounding box center [883, 391] width 298 height 15
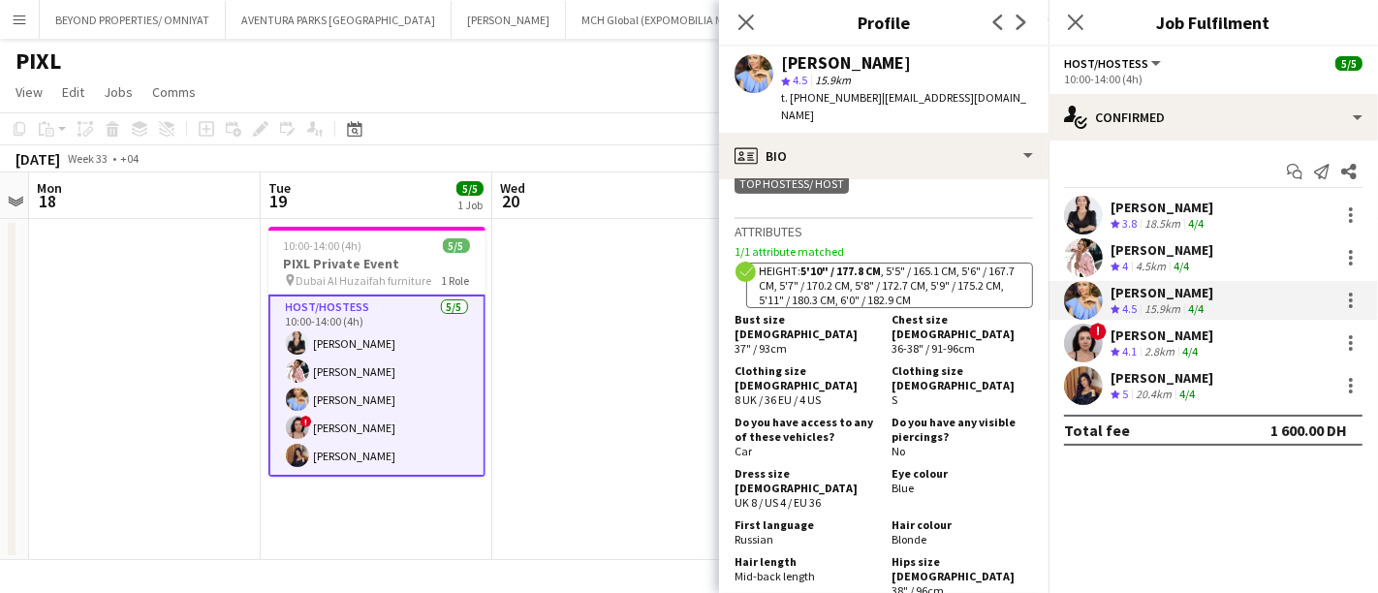
scroll to position [1046, 0]
click at [1128, 260] on span "4" at bounding box center [1125, 266] width 6 height 15
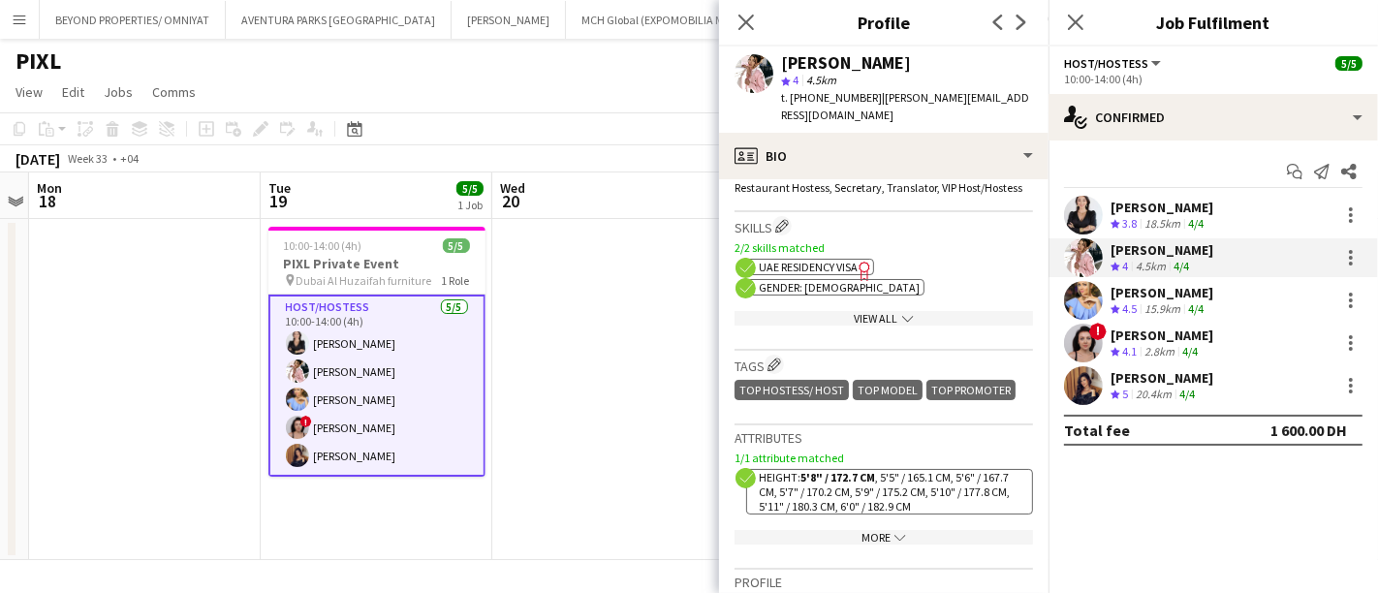
scroll to position [705, 0]
click at [866, 533] on div "More chevron-down" at bounding box center [883, 537] width 298 height 15
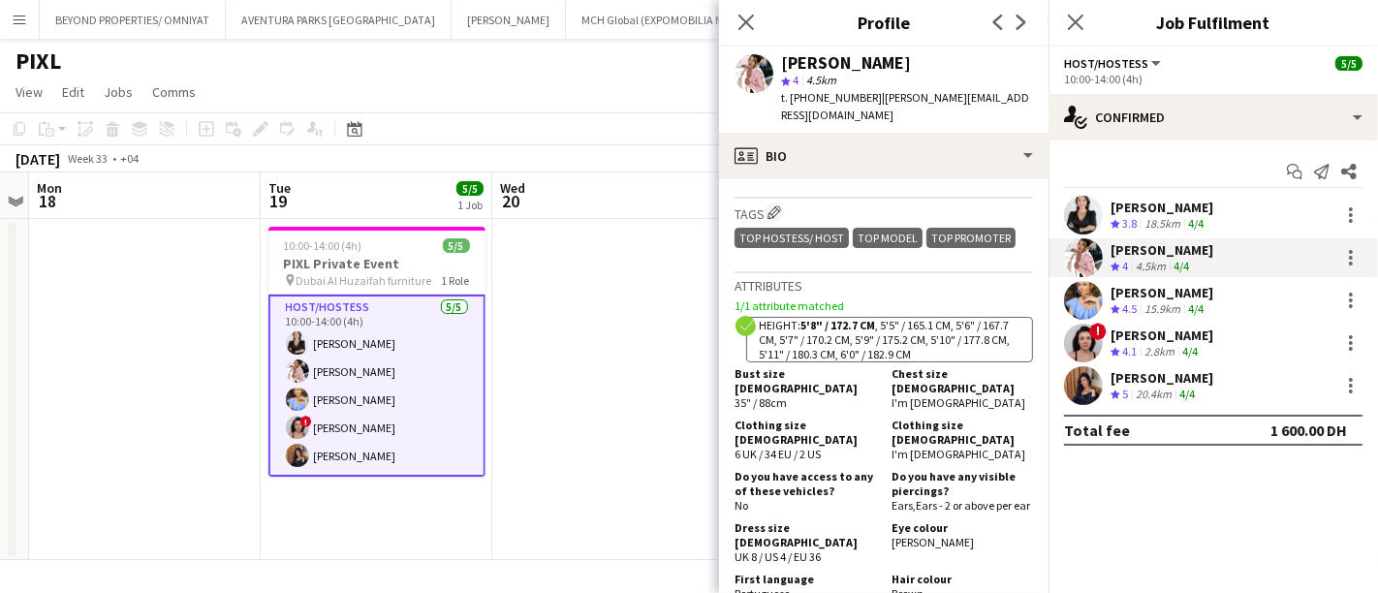
scroll to position [858, 0]
click at [1139, 192] on div "Start chat Send notification Share [PERSON_NAME] Crew rating 3.8 18.5km 4/4 [PE…" at bounding box center [1212, 300] width 329 height 321
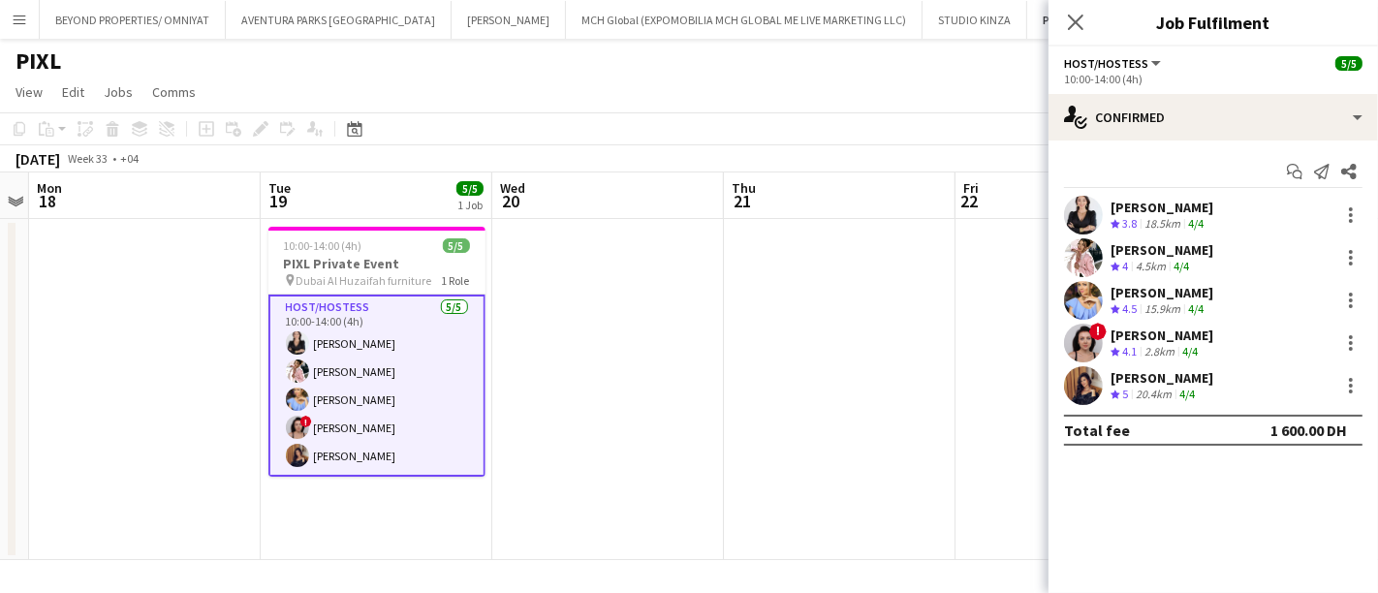
click at [1130, 214] on div "[PERSON_NAME]" at bounding box center [1161, 207] width 103 height 17
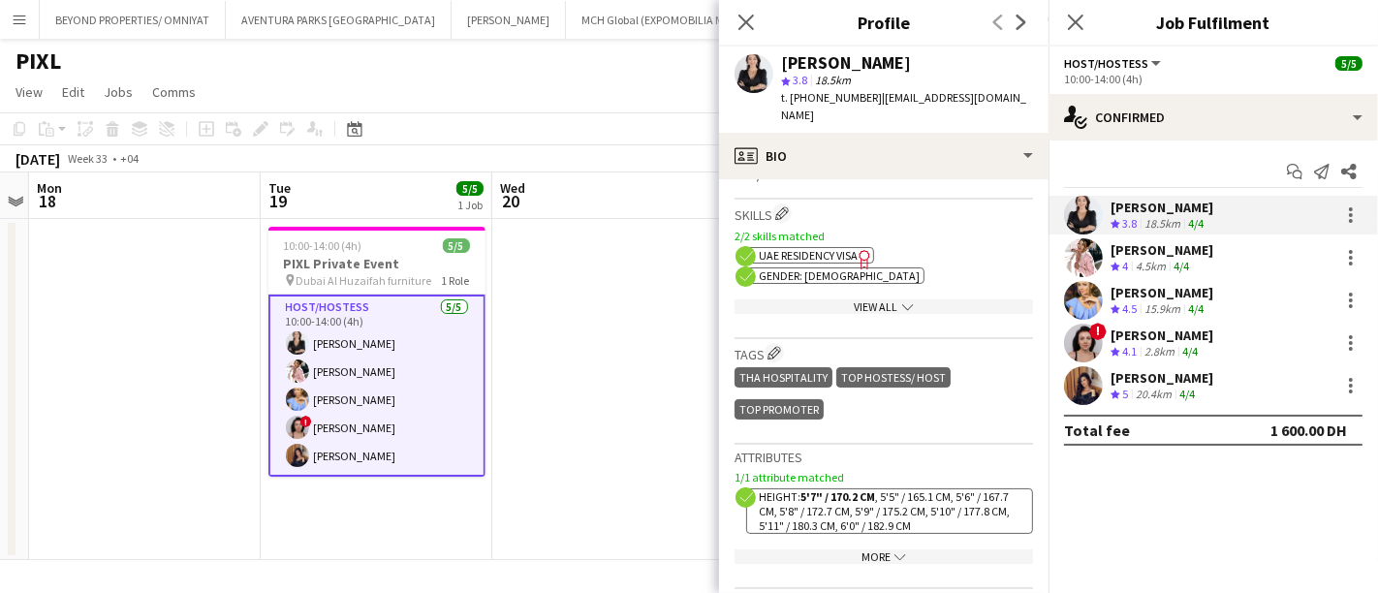
scroll to position [969, 0]
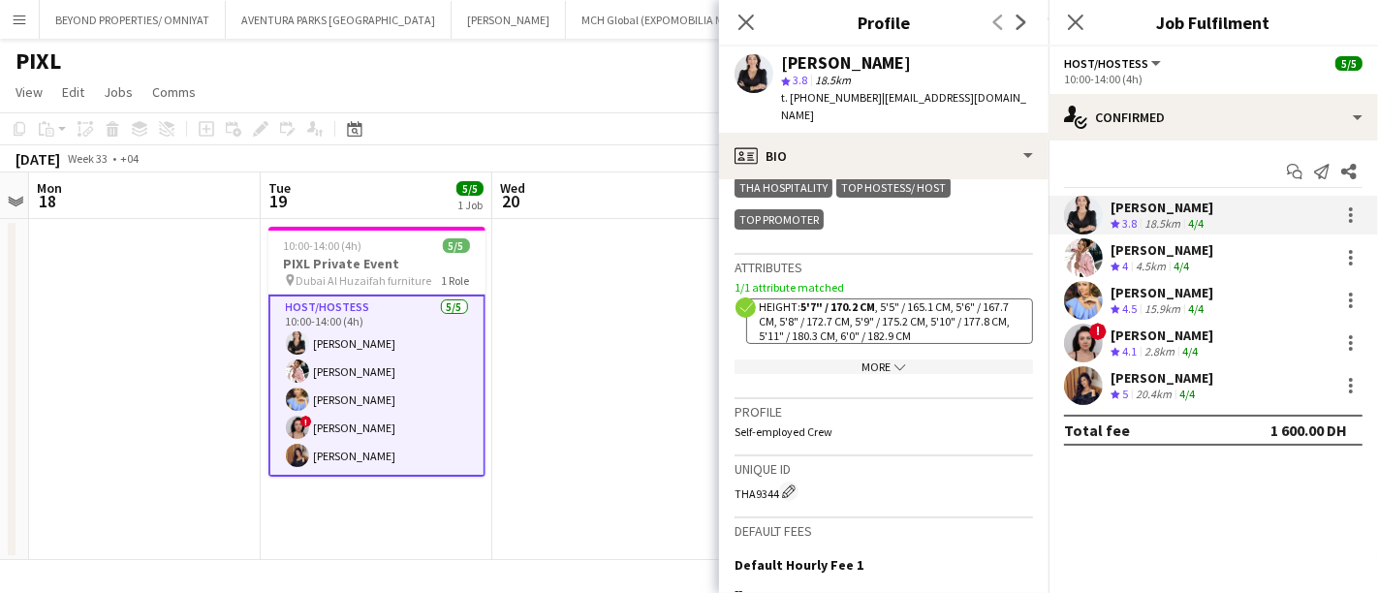
click at [898, 359] on div "More chevron-down" at bounding box center [883, 366] width 298 height 15
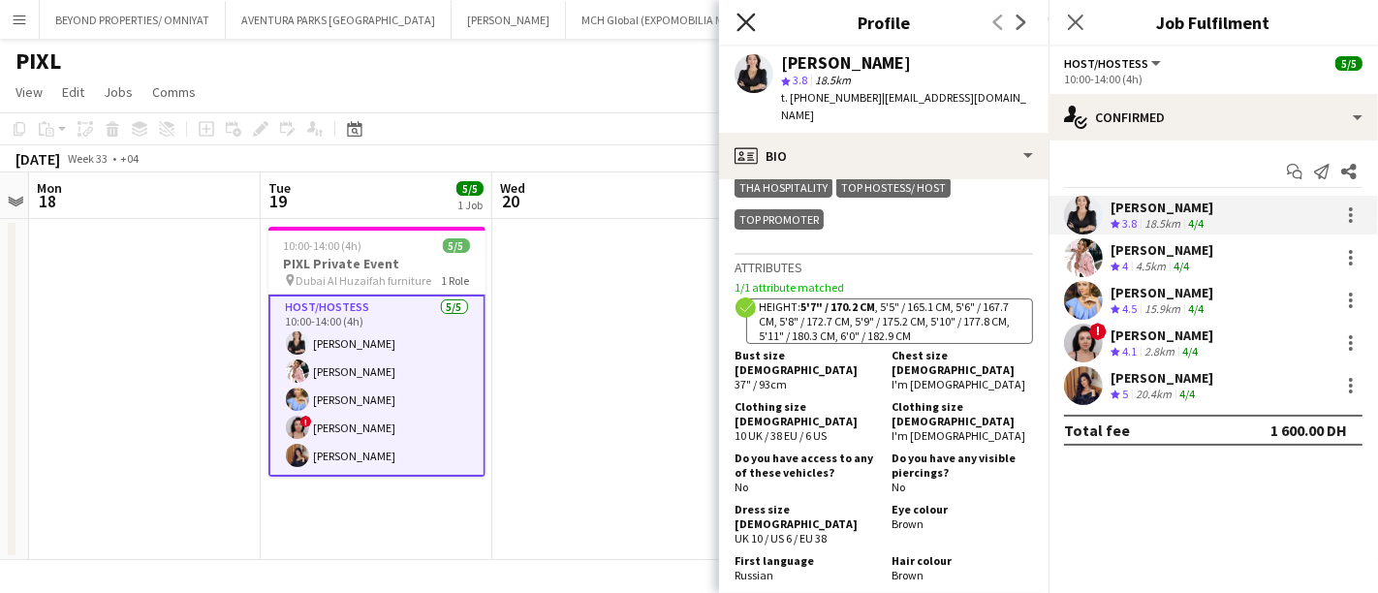
click at [747, 22] on icon at bounding box center [745, 22] width 18 height 18
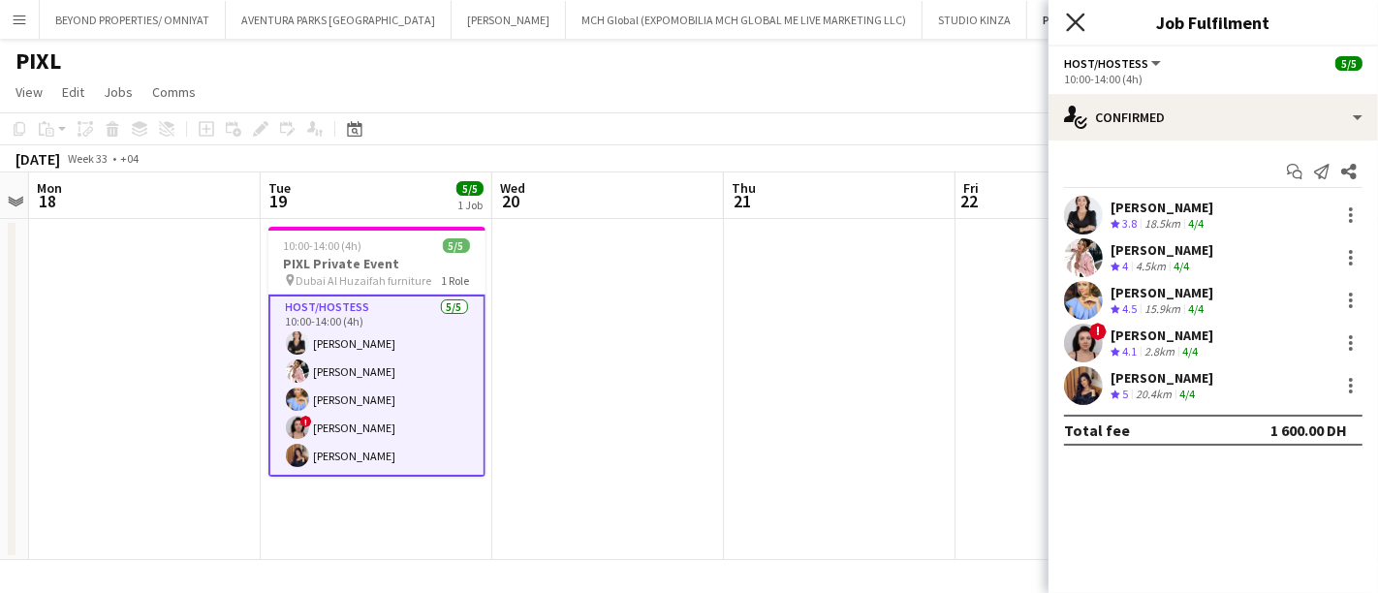
click at [1076, 16] on icon "Close pop-in" at bounding box center [1075, 22] width 18 height 18
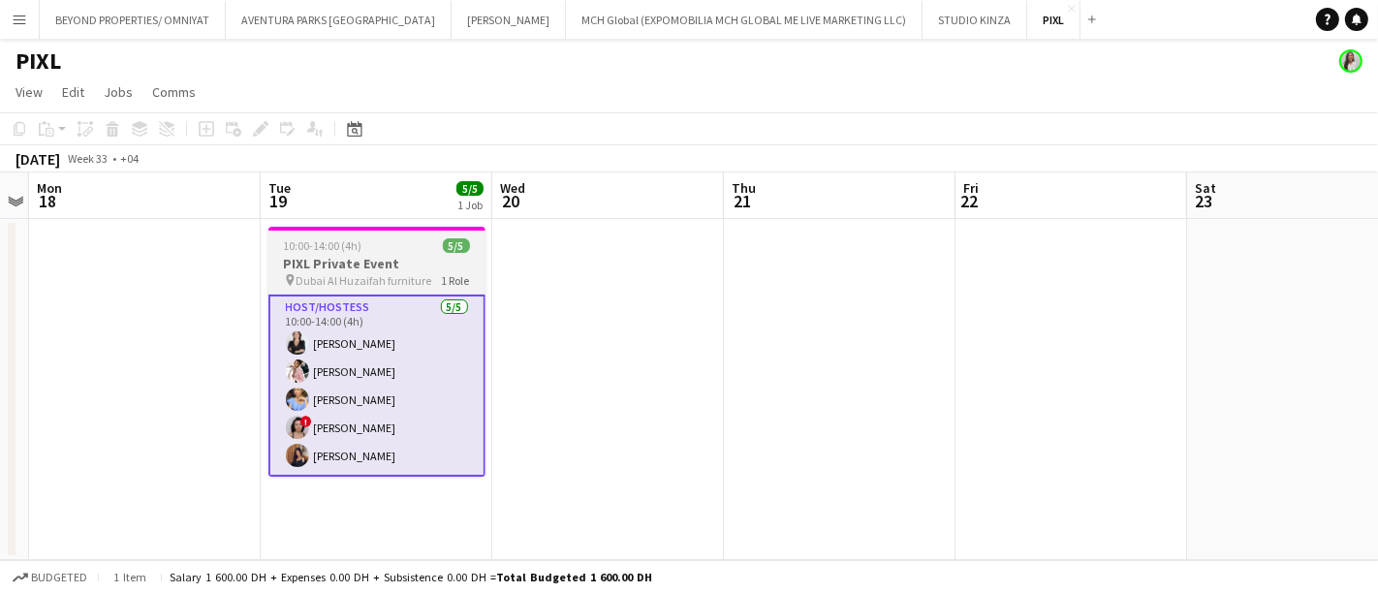
click at [349, 251] on span "10:00-14:00 (4h)" at bounding box center [323, 245] width 78 height 15
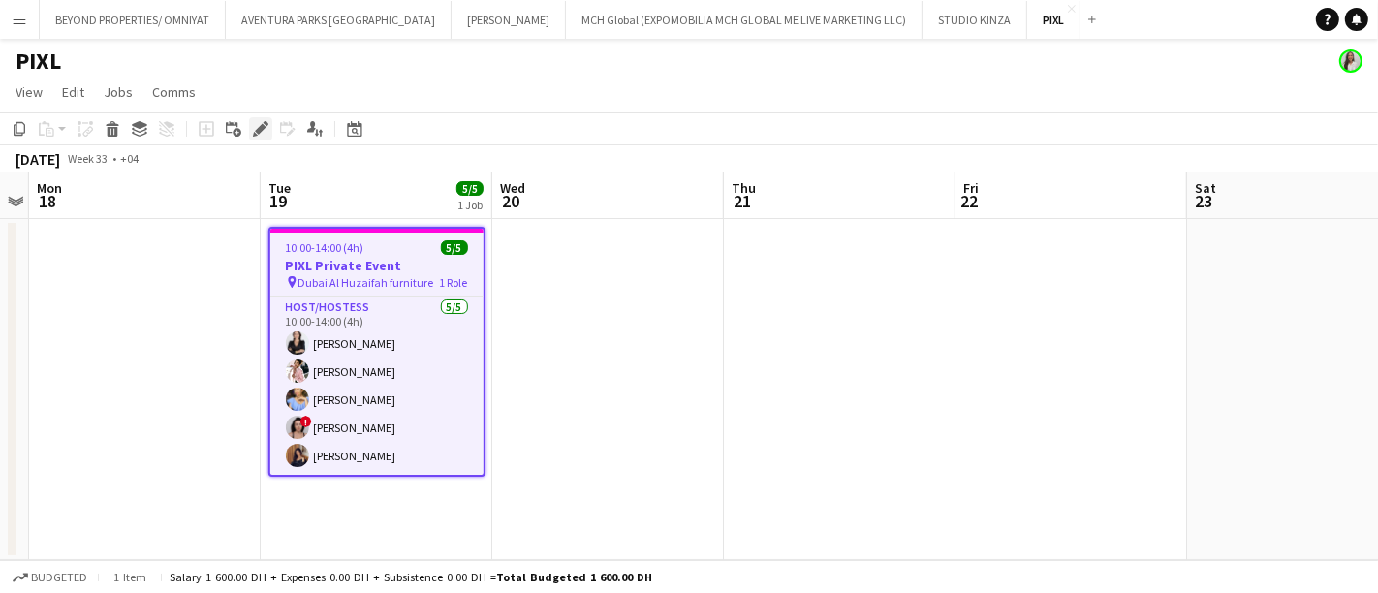
click at [257, 125] on icon "Edit" at bounding box center [261, 129] width 16 height 16
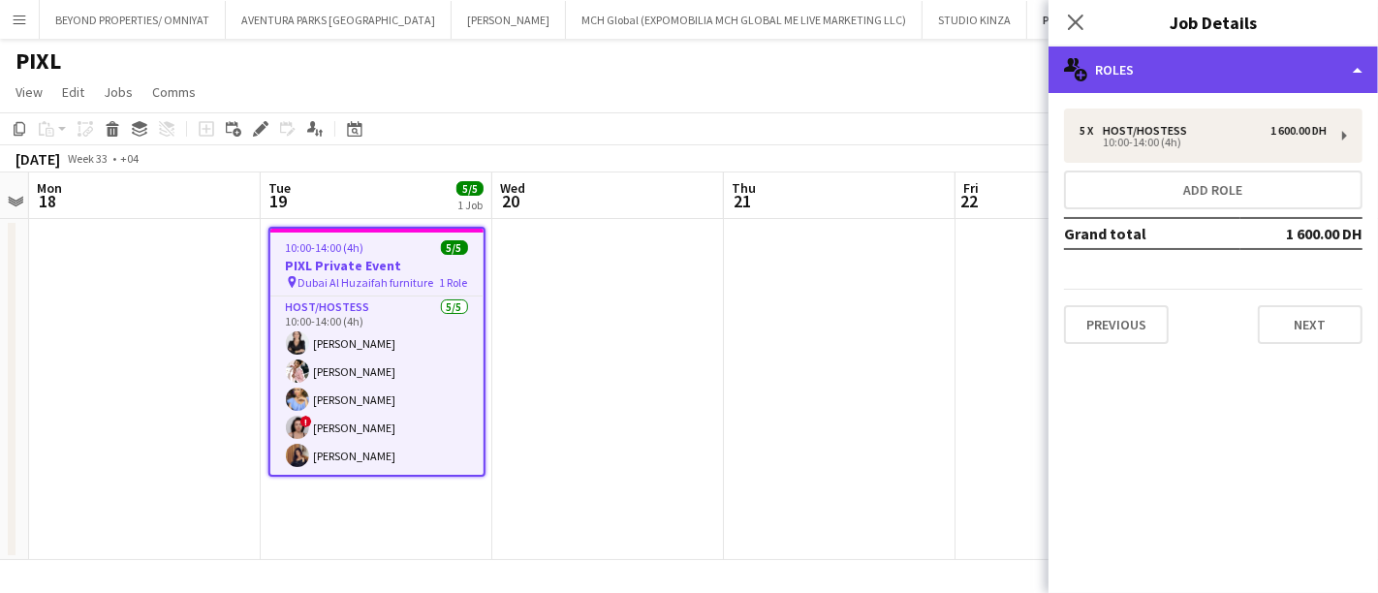
click at [1140, 60] on div "multiple-users-add Roles" at bounding box center [1212, 70] width 329 height 47
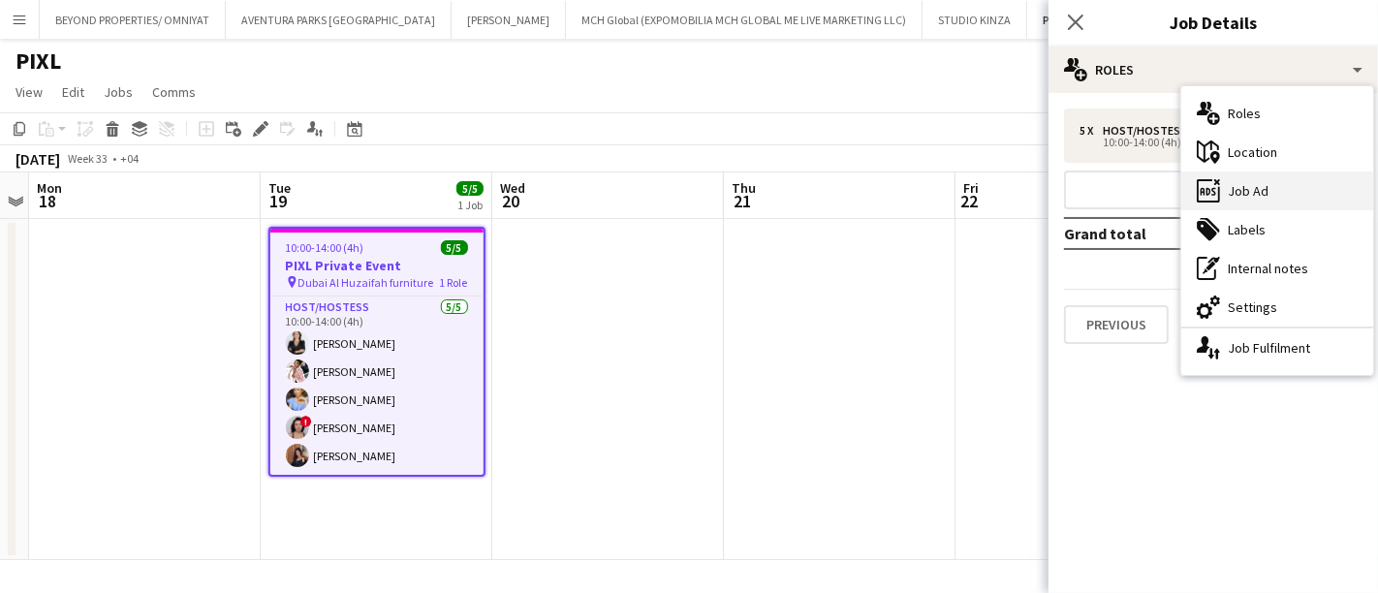
click at [1268, 194] on div "ads-window Job Ad" at bounding box center [1277, 190] width 192 height 39
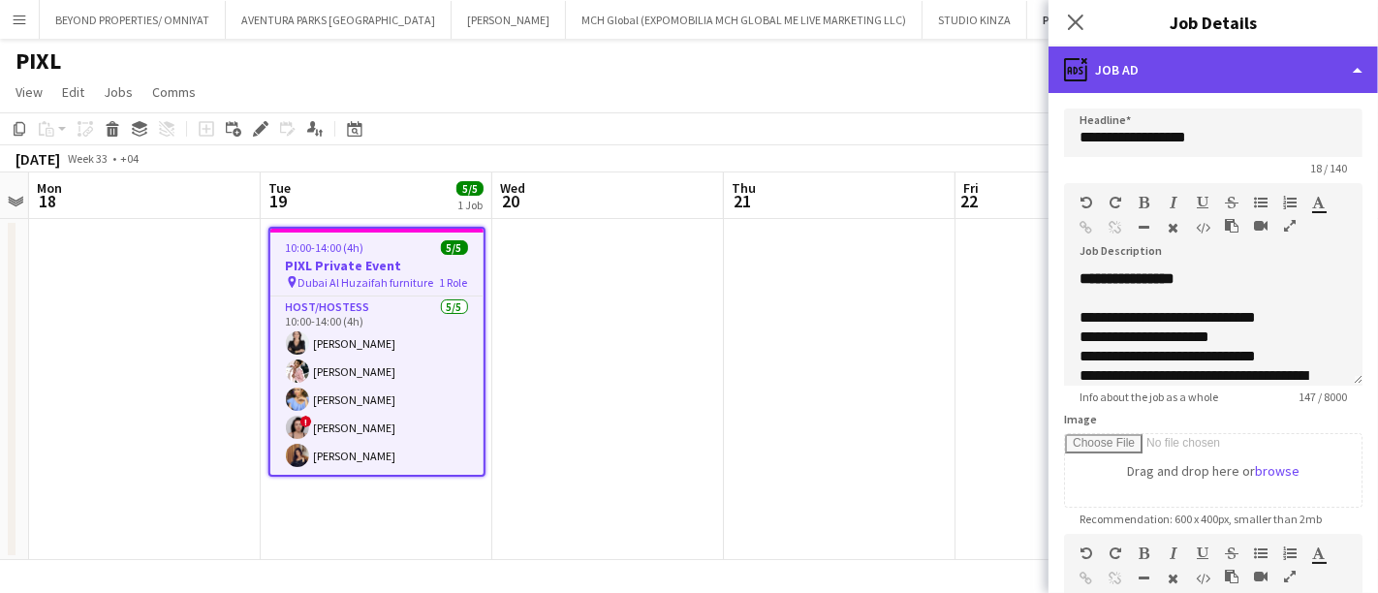
click at [1100, 65] on div "ads-window Job Ad" at bounding box center [1212, 70] width 329 height 47
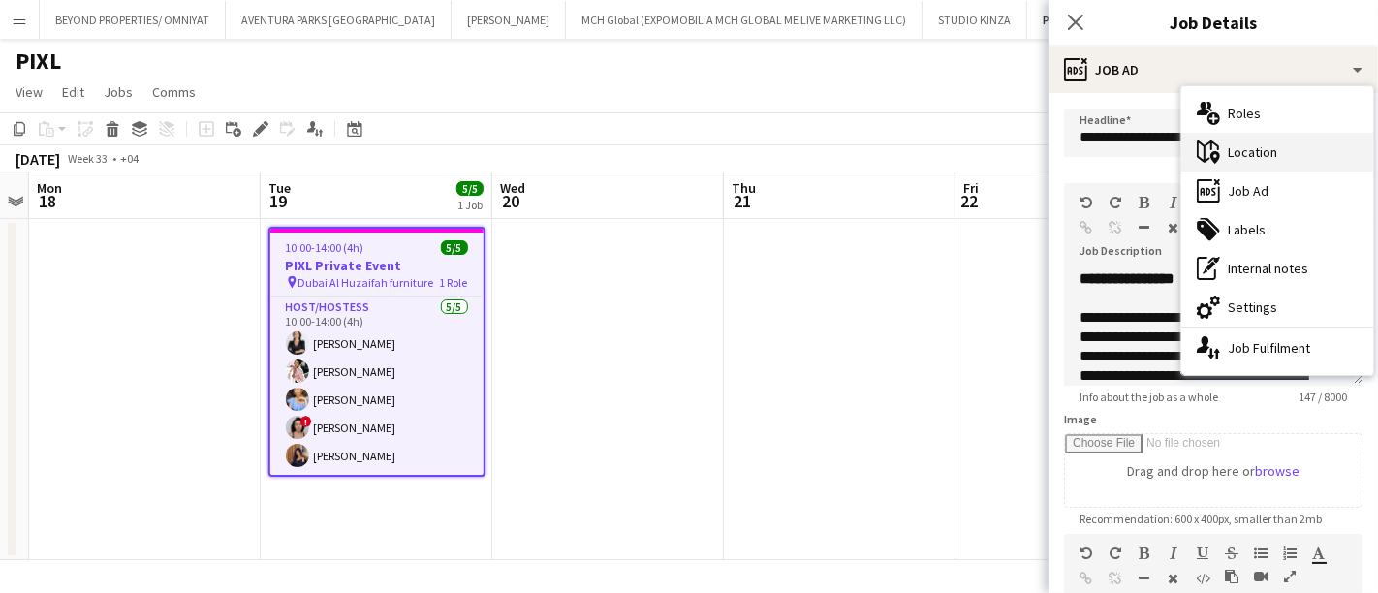
click at [1282, 150] on div "maps-pin-1 Location" at bounding box center [1277, 152] width 192 height 39
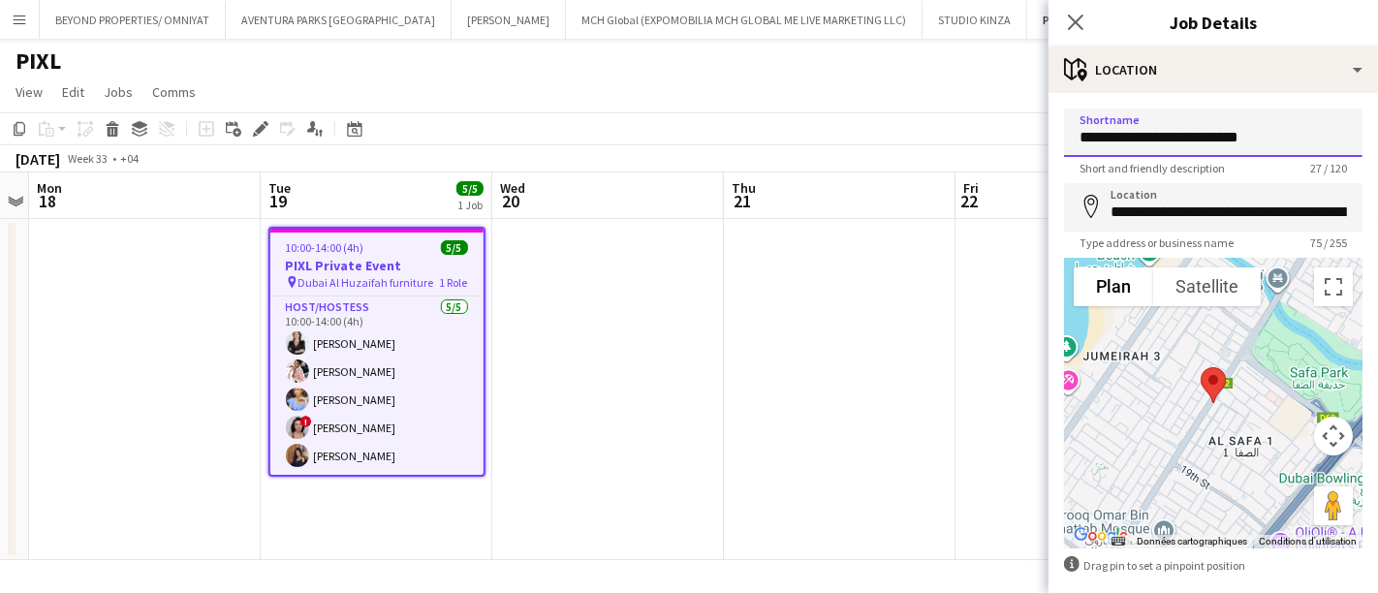
drag, startPoint x: 1263, startPoint y: 135, endPoint x: 1058, endPoint y: 145, distance: 204.7
click at [1058, 145] on form "**********" at bounding box center [1212, 389] width 329 height 560
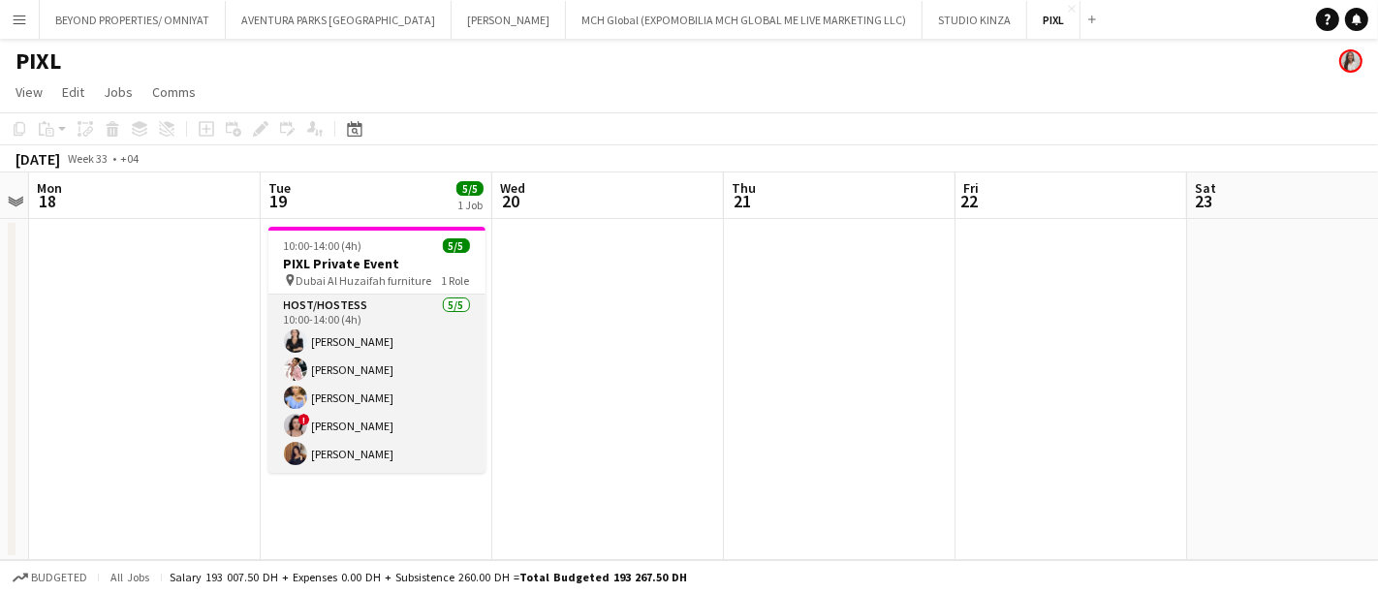
click at [368, 451] on app-card-role "Host/Hostess [DATE] 10:00-14:00 (4h) [PERSON_NAME] [PERSON_NAME] [PERSON_NAME] …" at bounding box center [376, 384] width 217 height 178
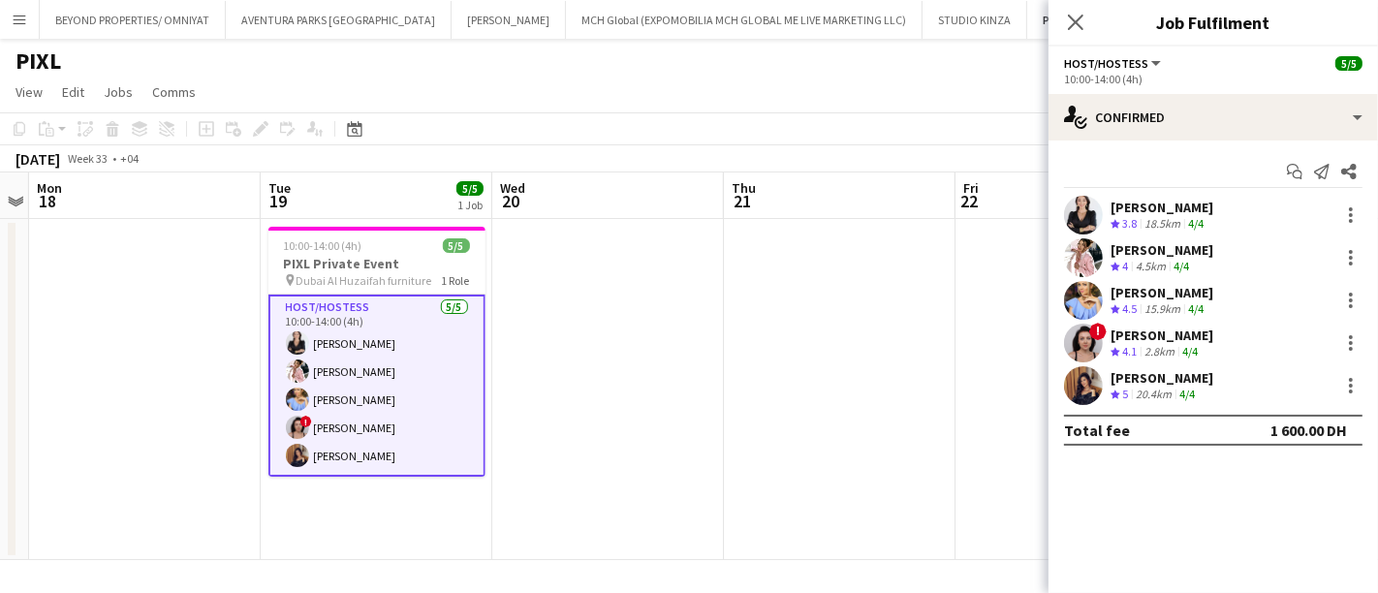
drag, startPoint x: 1231, startPoint y: 378, endPoint x: 1110, endPoint y: 376, distance: 120.2
click at [1110, 376] on div "[PERSON_NAME] Crew rating 5 20.4km 4/4" at bounding box center [1212, 385] width 329 height 39
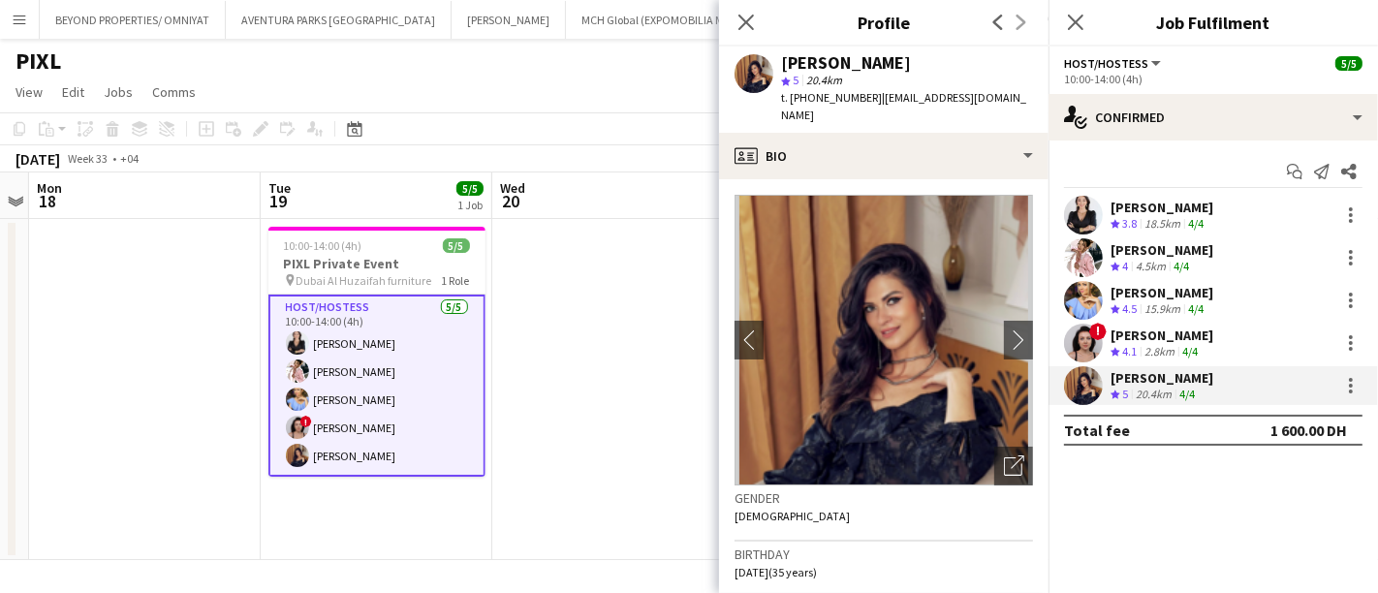
drag, startPoint x: 1216, startPoint y: 332, endPoint x: 1109, endPoint y: 337, distance: 106.7
click at [1109, 337] on div "! [PERSON_NAME] Crew rating 4.1 2.8km 4/4" at bounding box center [1212, 343] width 329 height 39
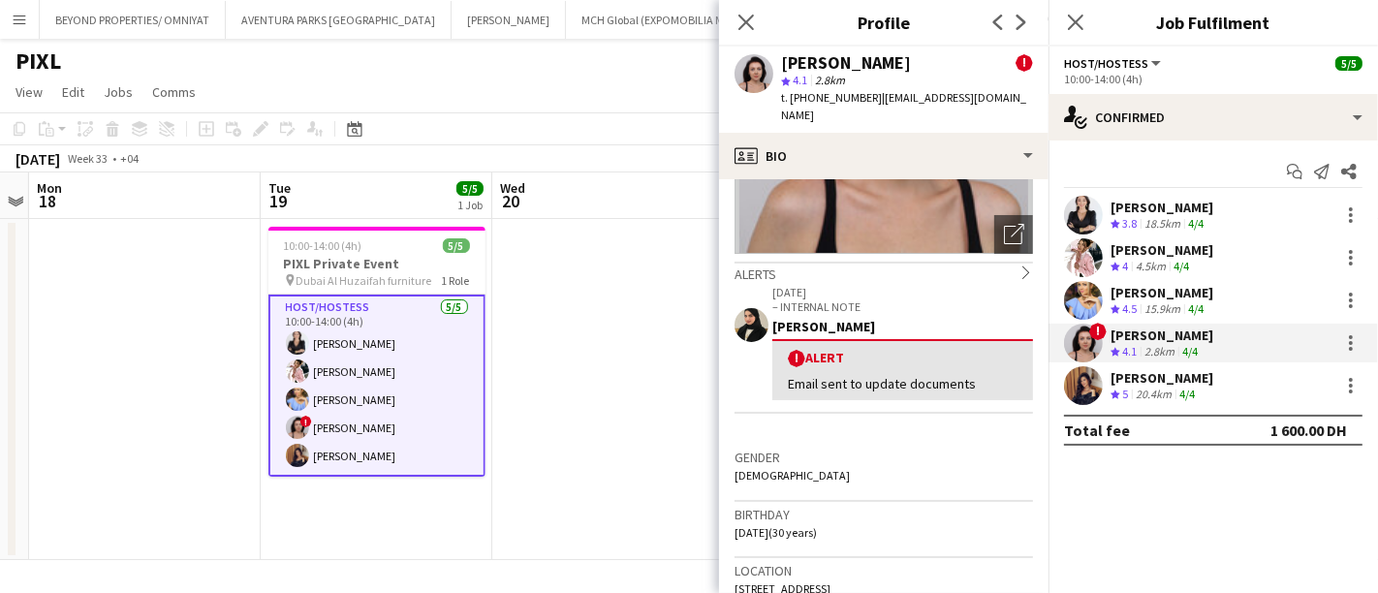
scroll to position [233, 0]
copy div "[PERSON_NAME]"
click at [1312, 499] on mat-expansion-panel "check Confirmed Start chat Send notification Share [PERSON_NAME] Crew rating 3.…" at bounding box center [1212, 366] width 329 height 452
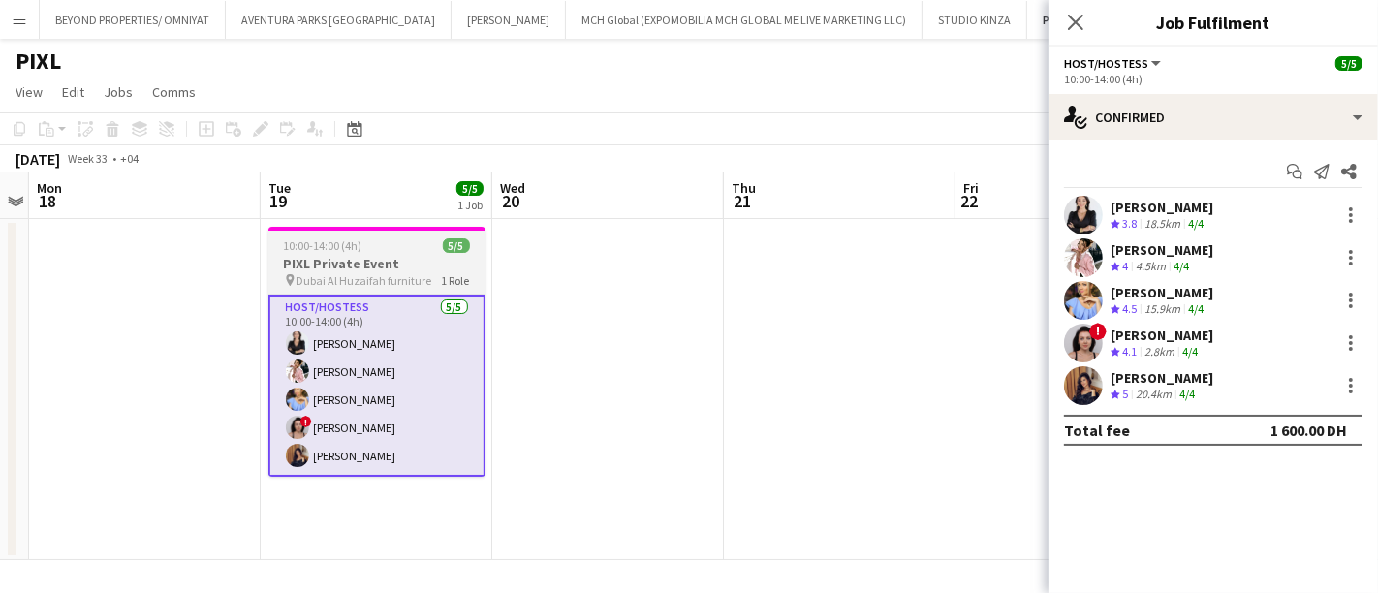
click at [329, 270] on h3 "PIXL Private Event" at bounding box center [376, 263] width 217 height 17
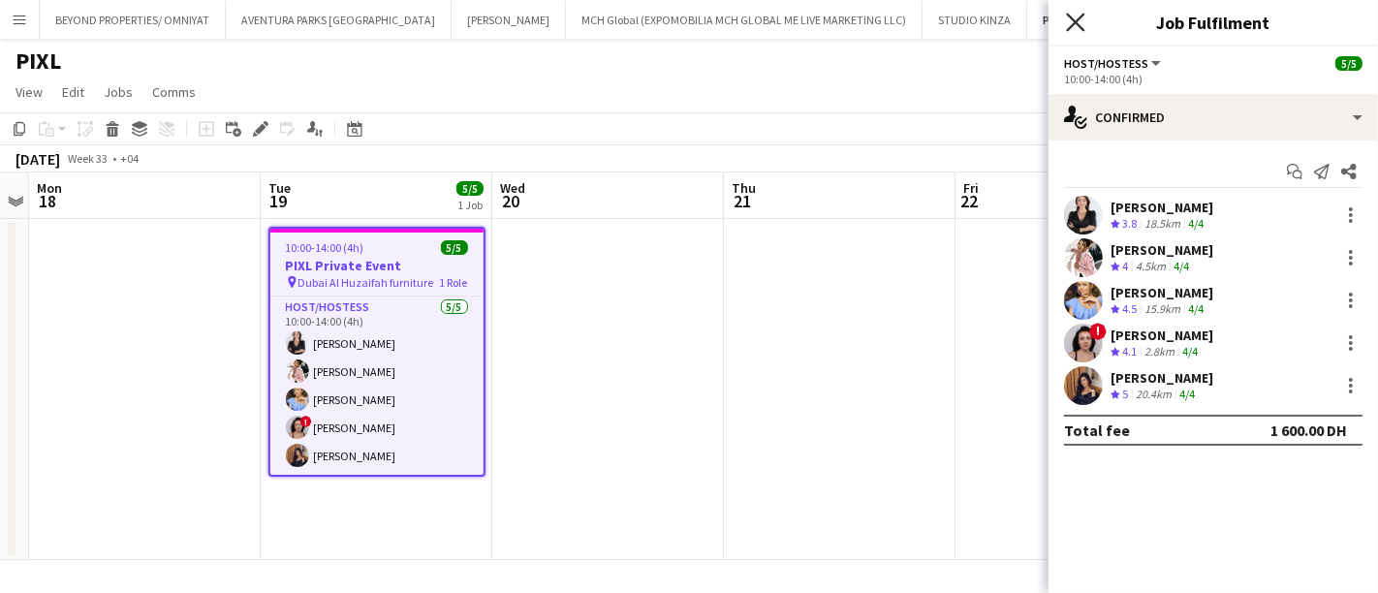
click at [1083, 28] on icon "Close pop-in" at bounding box center [1075, 22] width 18 height 18
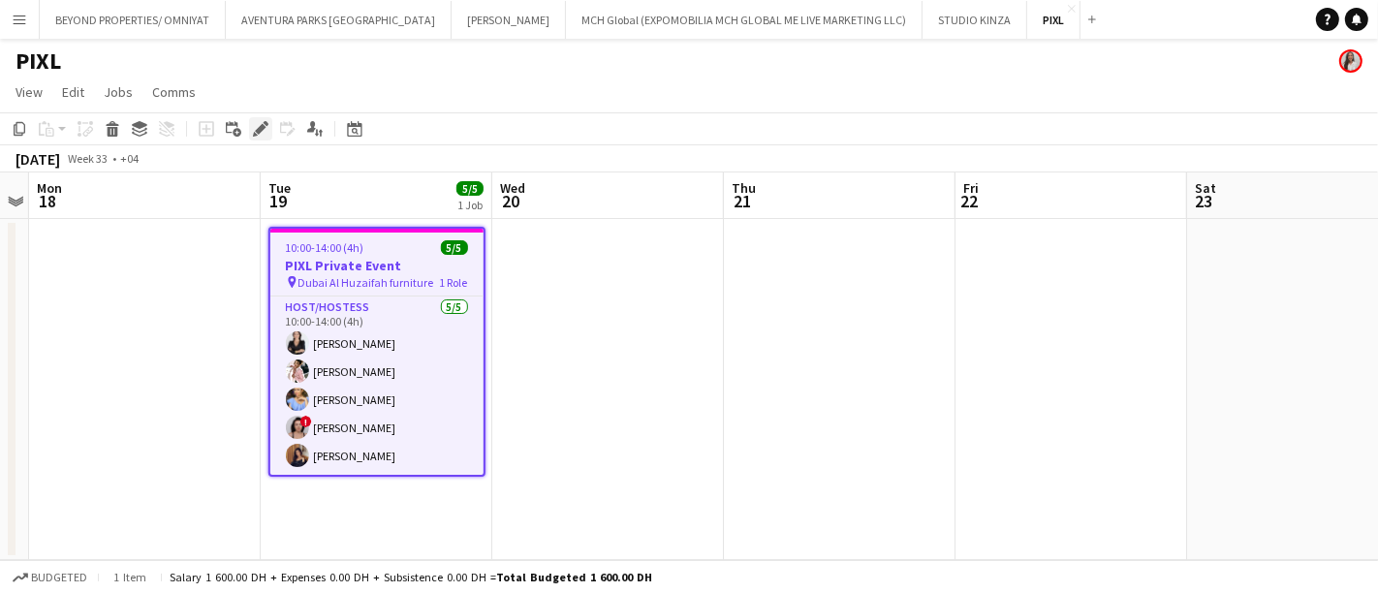
click at [257, 130] on icon at bounding box center [260, 129] width 11 height 11
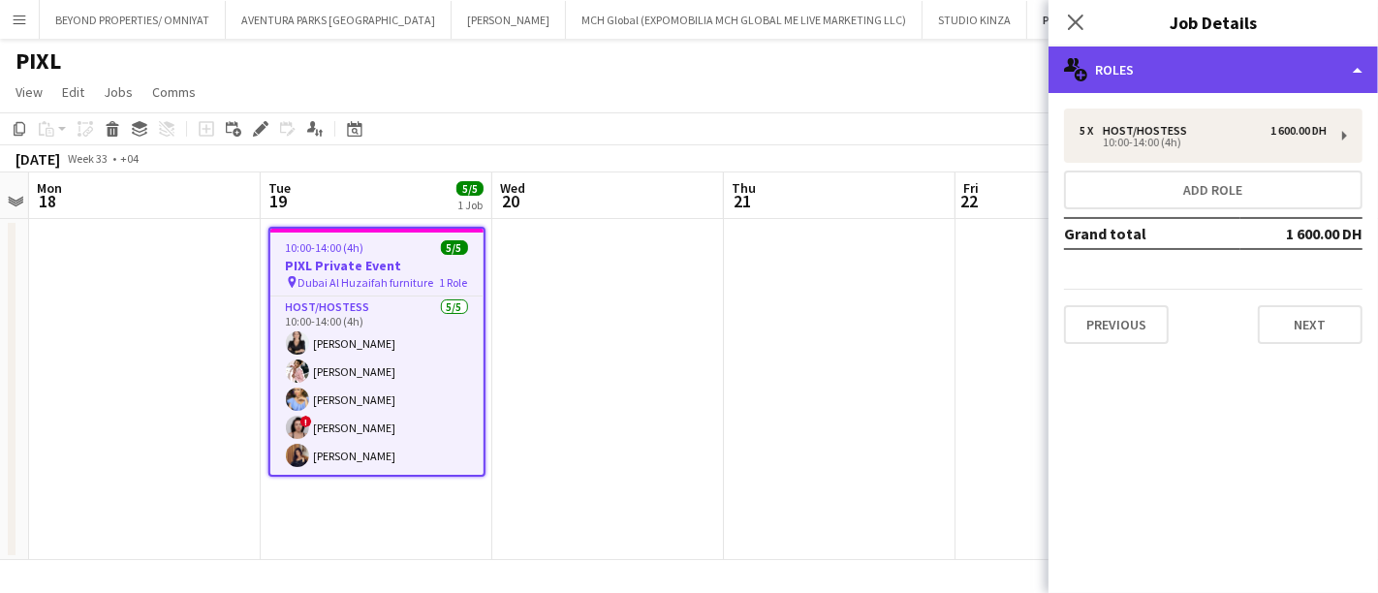
click at [1134, 62] on div "multiple-users-add Roles" at bounding box center [1212, 70] width 329 height 47
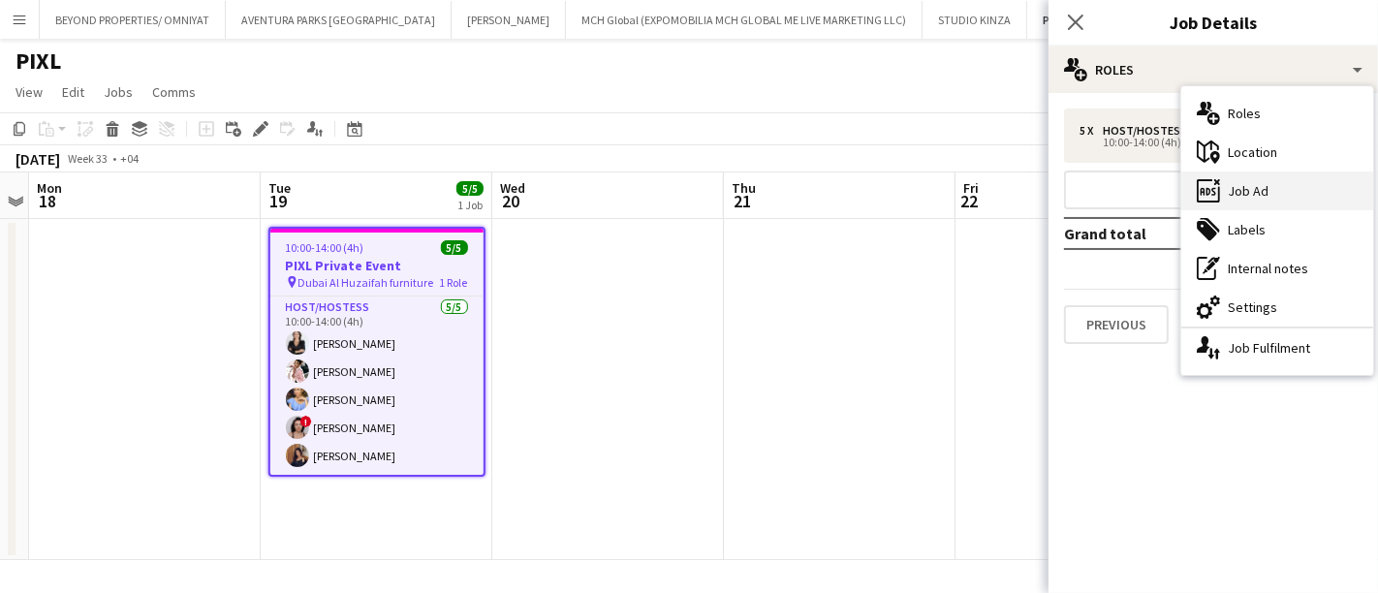
click at [1257, 201] on div "ads-window Job Ad" at bounding box center [1277, 190] width 192 height 39
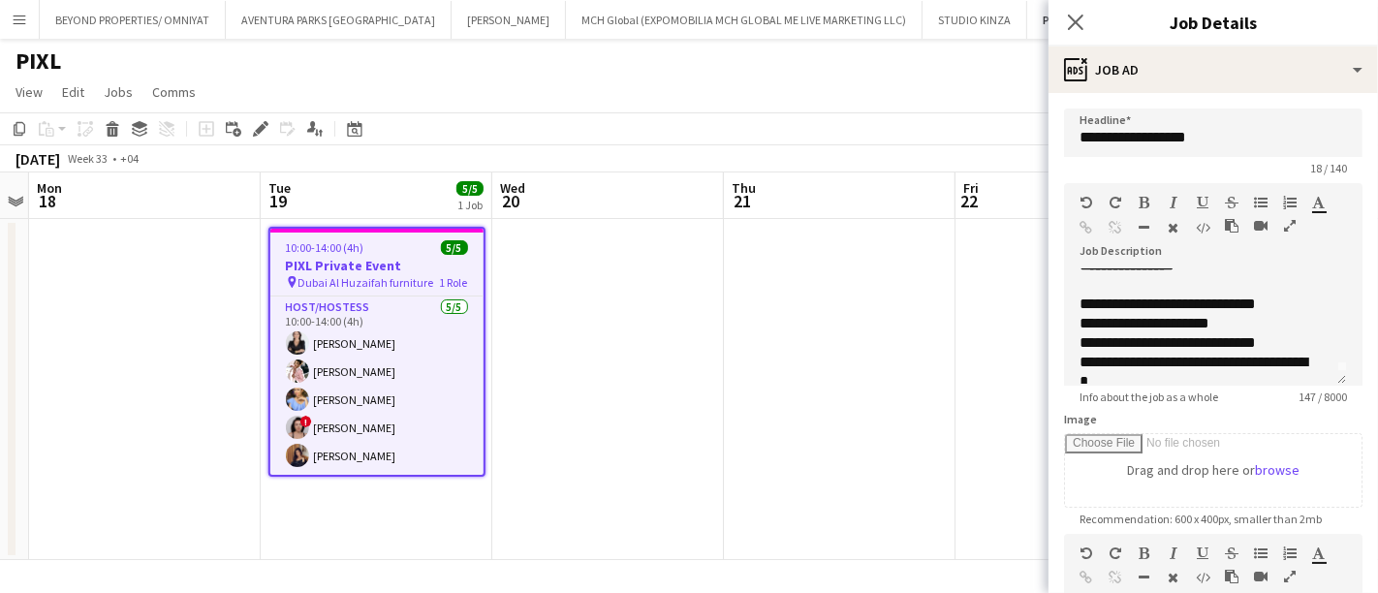
scroll to position [34, 0]
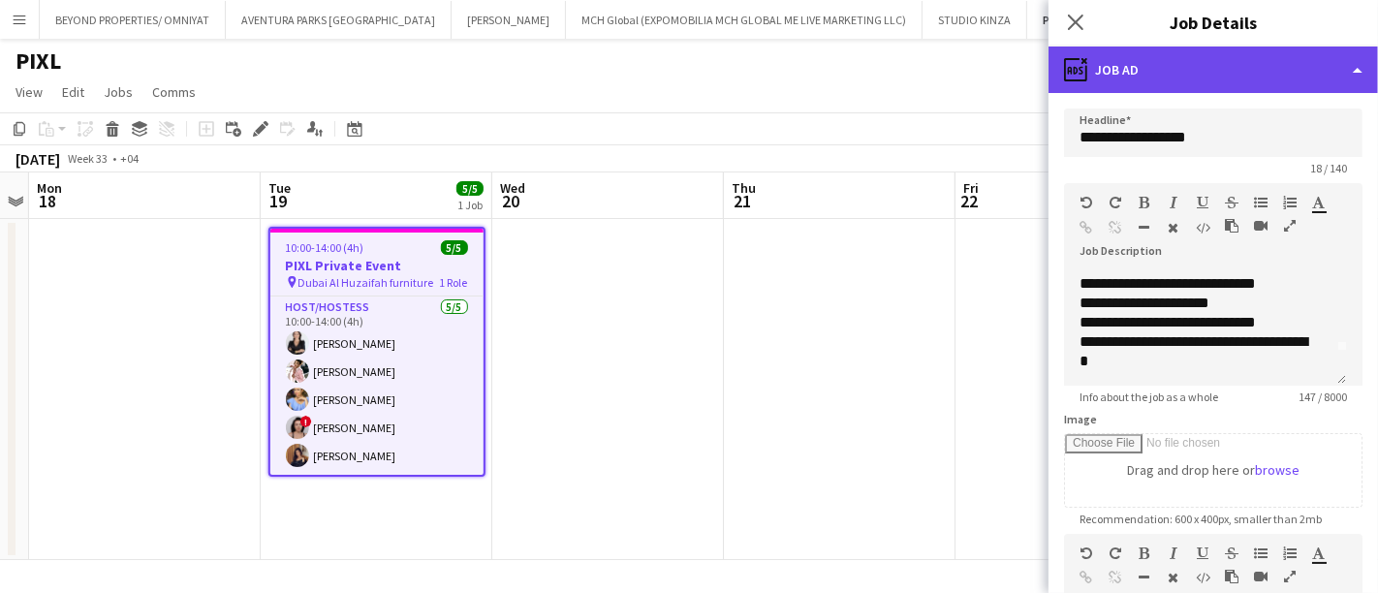
click at [1110, 65] on div "ads-window Job Ad" at bounding box center [1212, 70] width 329 height 47
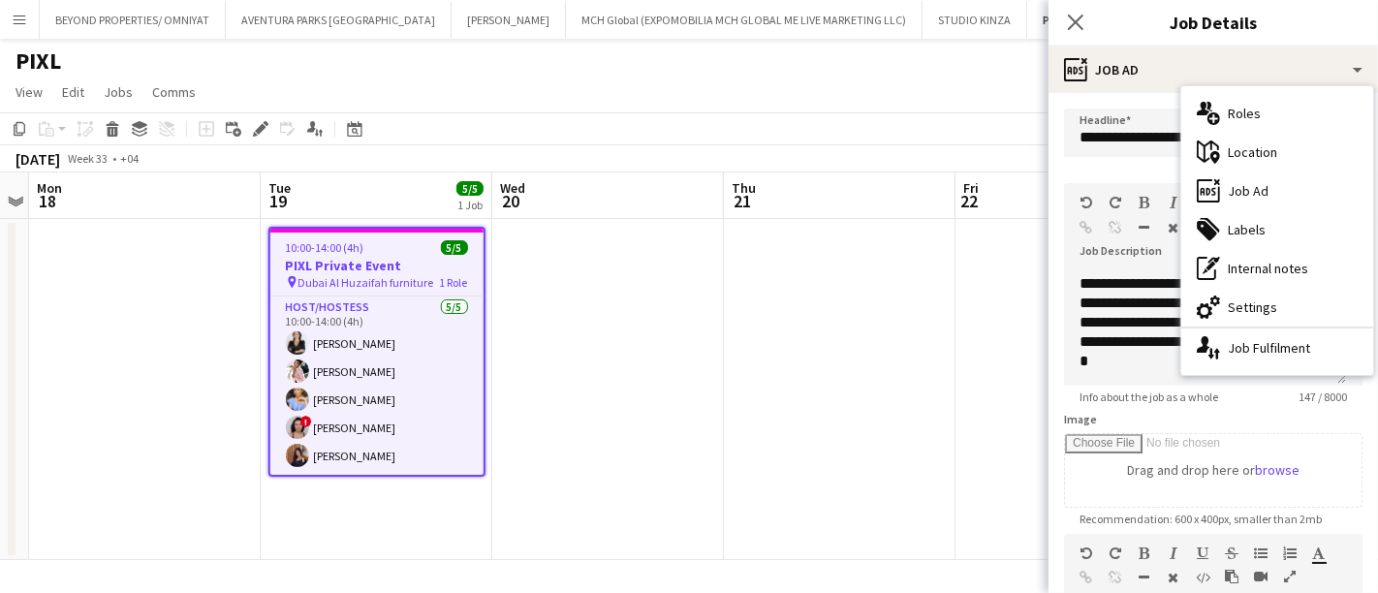
click at [134, 297] on app-date-cell at bounding box center [145, 389] width 232 height 341
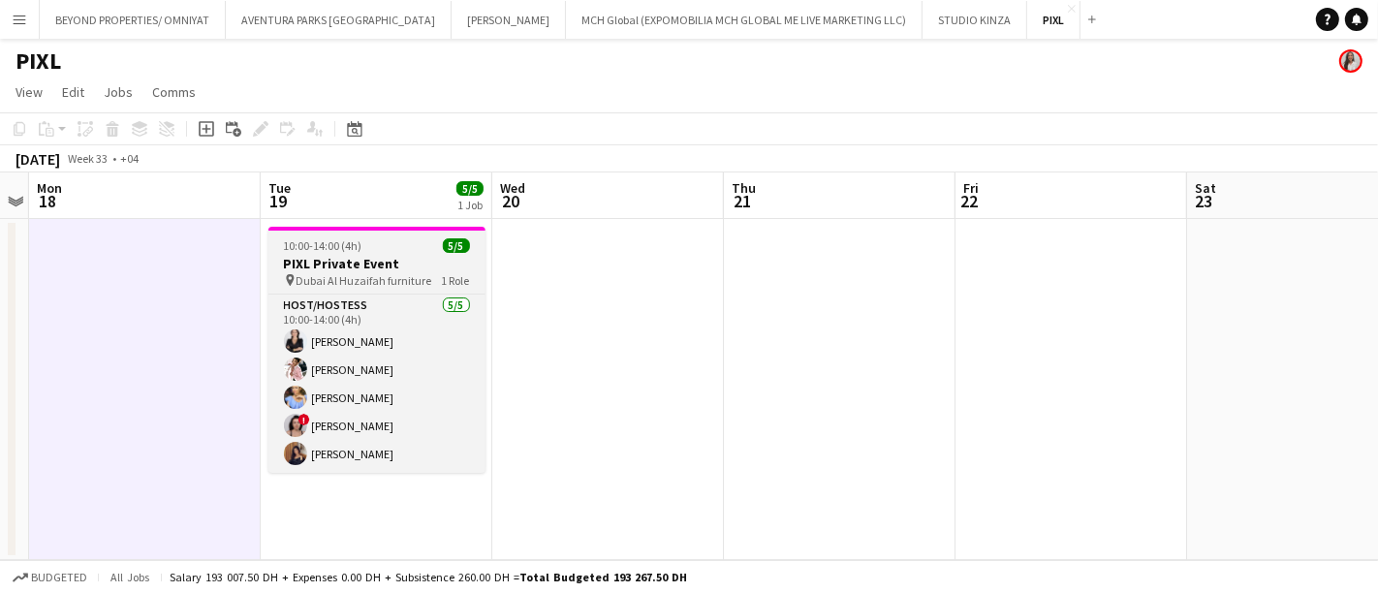
click at [365, 252] on div "10:00-14:00 (4h) 5/5" at bounding box center [376, 245] width 217 height 15
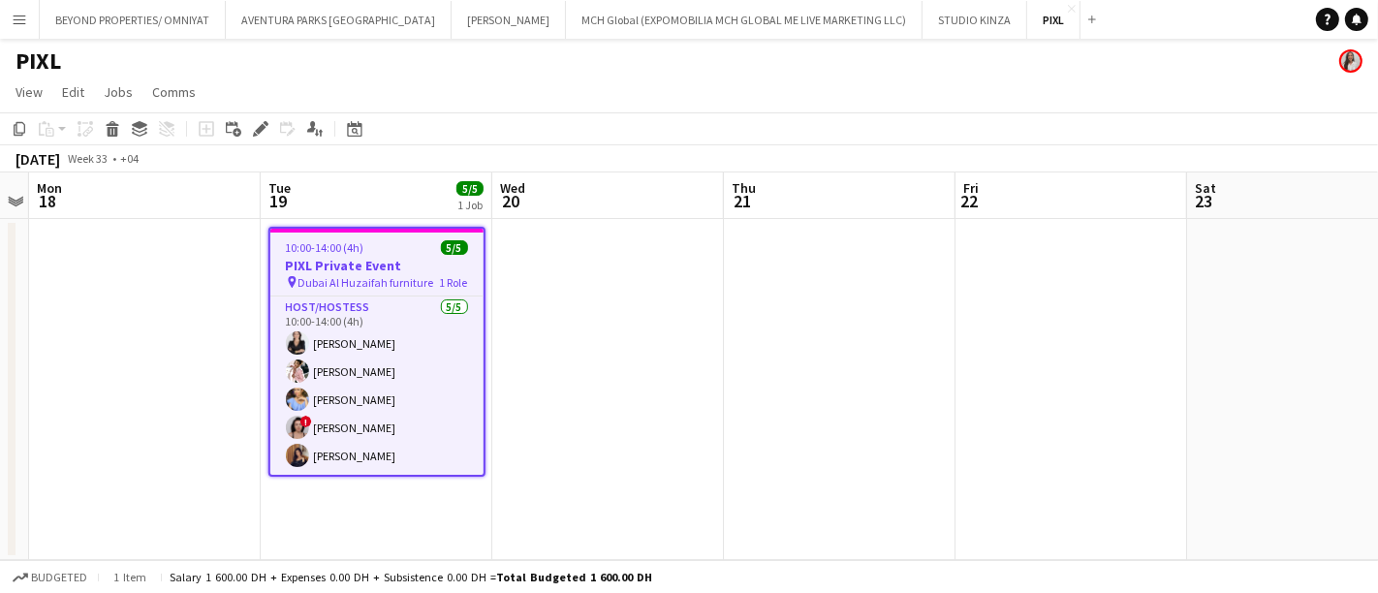
click at [121, 390] on app-date-cell at bounding box center [145, 389] width 232 height 341
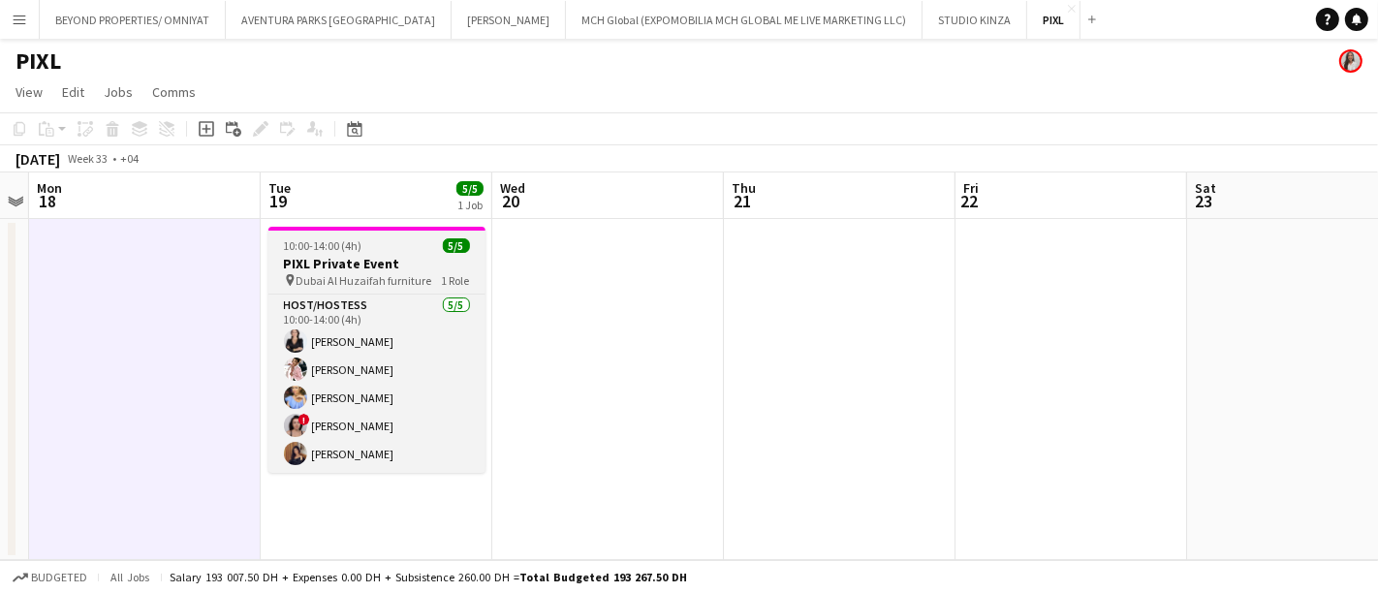
click at [341, 254] on app-job-card "10:00-14:00 (4h) 5/5 PIXL Private Event pin Dubai Al Huzaifah furniture 1 Role …" at bounding box center [376, 350] width 217 height 246
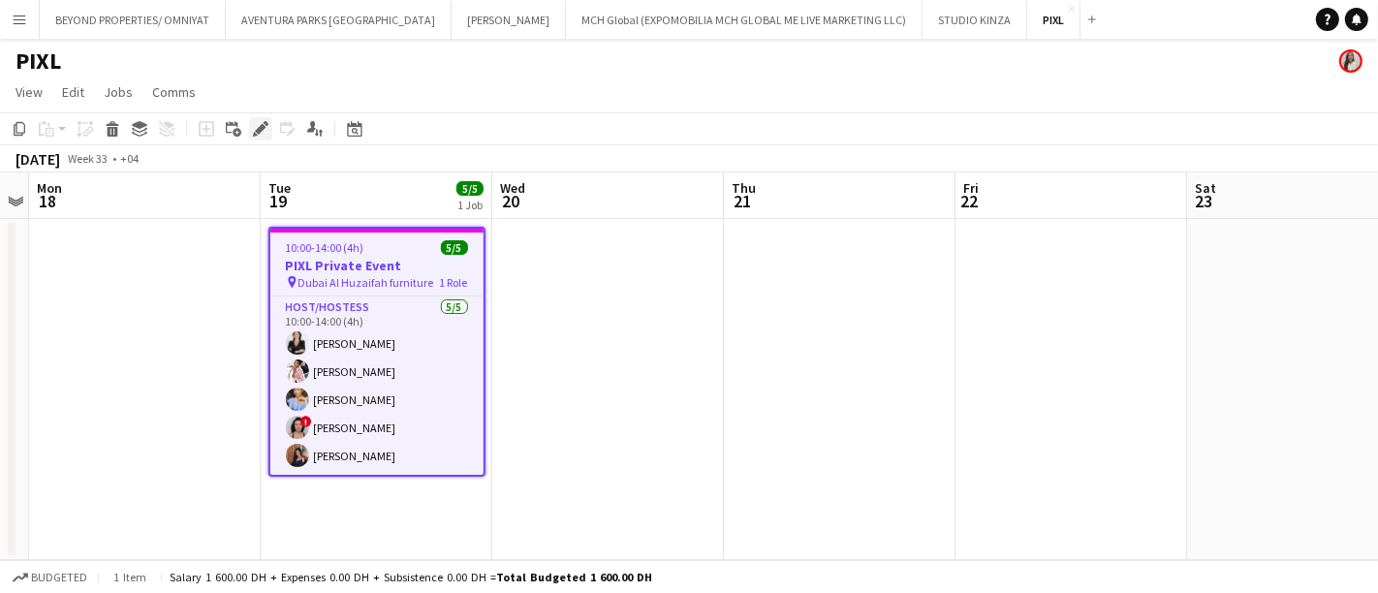
click at [251, 123] on div "Edit" at bounding box center [260, 128] width 23 height 23
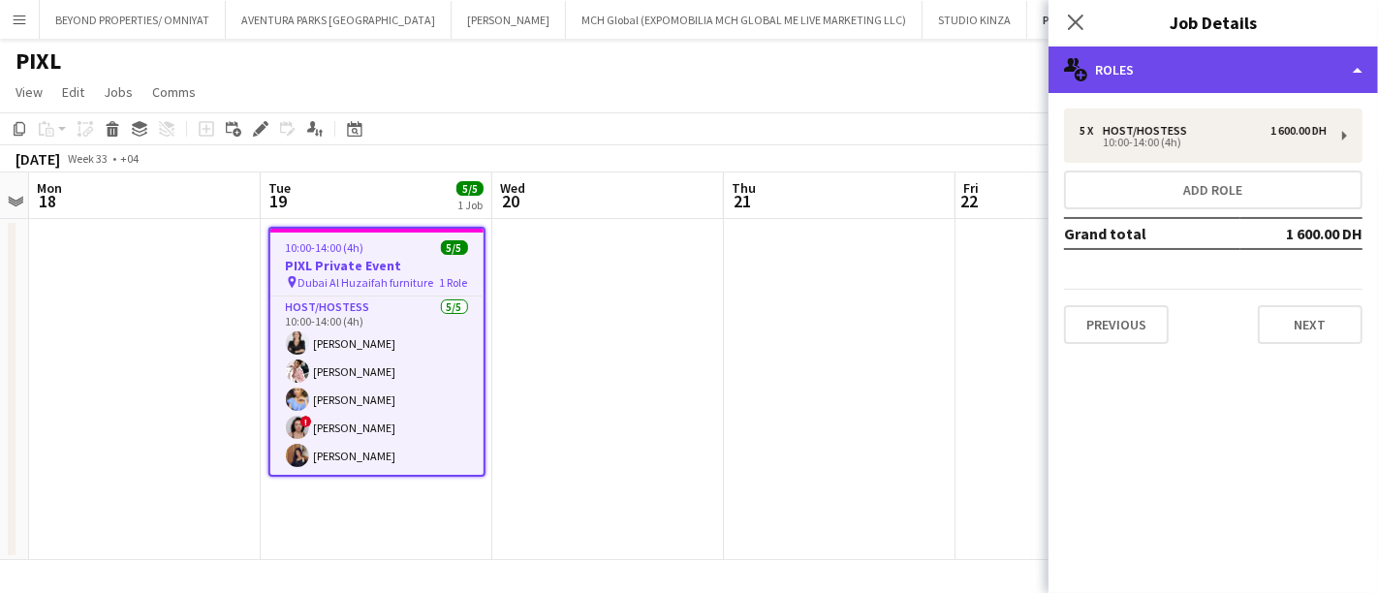
click at [1175, 74] on div "multiple-users-add Roles" at bounding box center [1212, 70] width 329 height 47
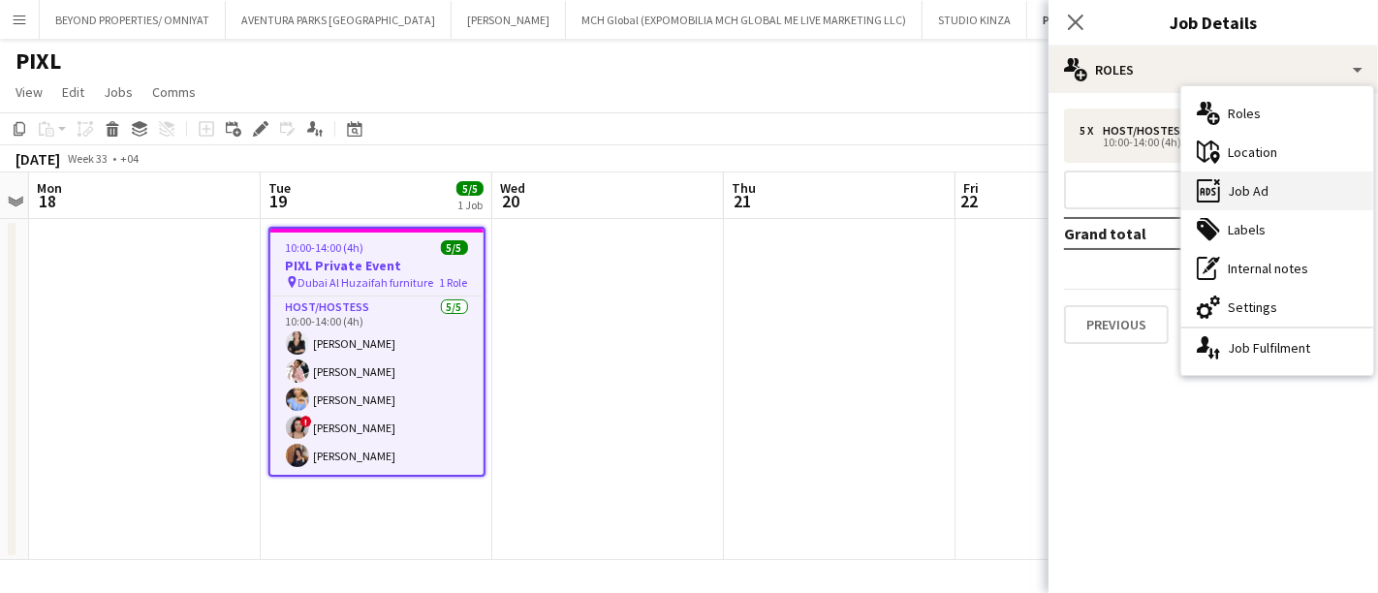
click at [1267, 186] on div "ads-window Job Ad" at bounding box center [1277, 190] width 192 height 39
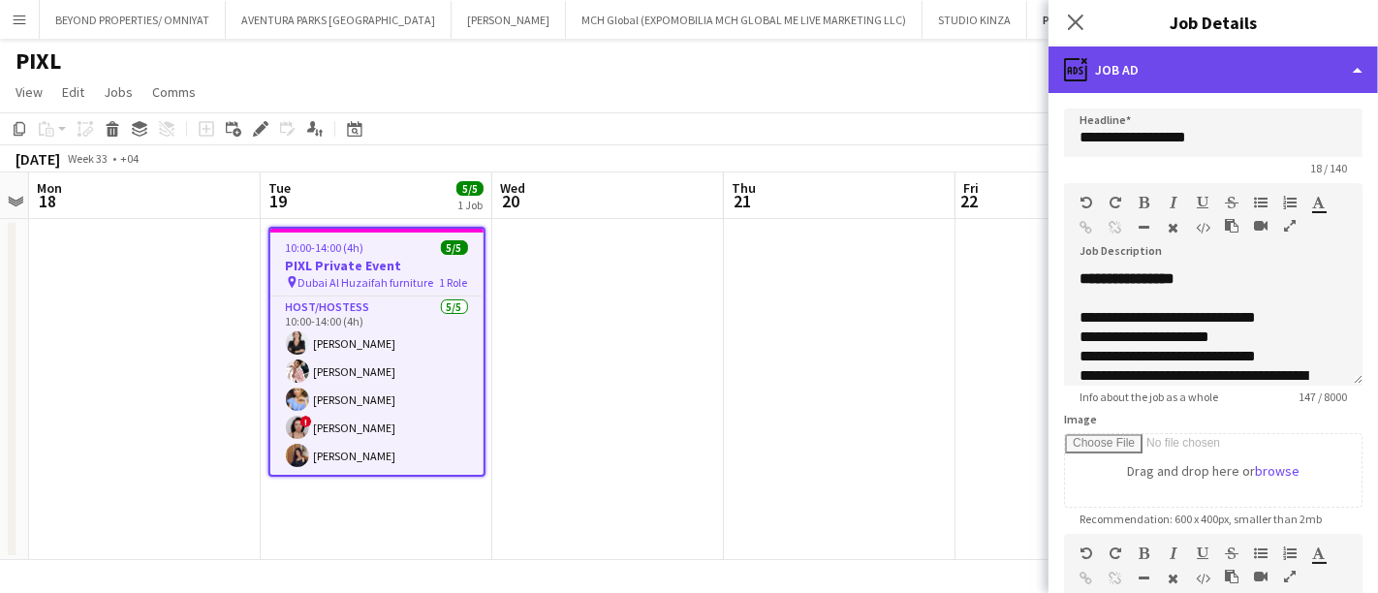
click at [1125, 80] on div "ads-window Job Ad" at bounding box center [1212, 70] width 329 height 47
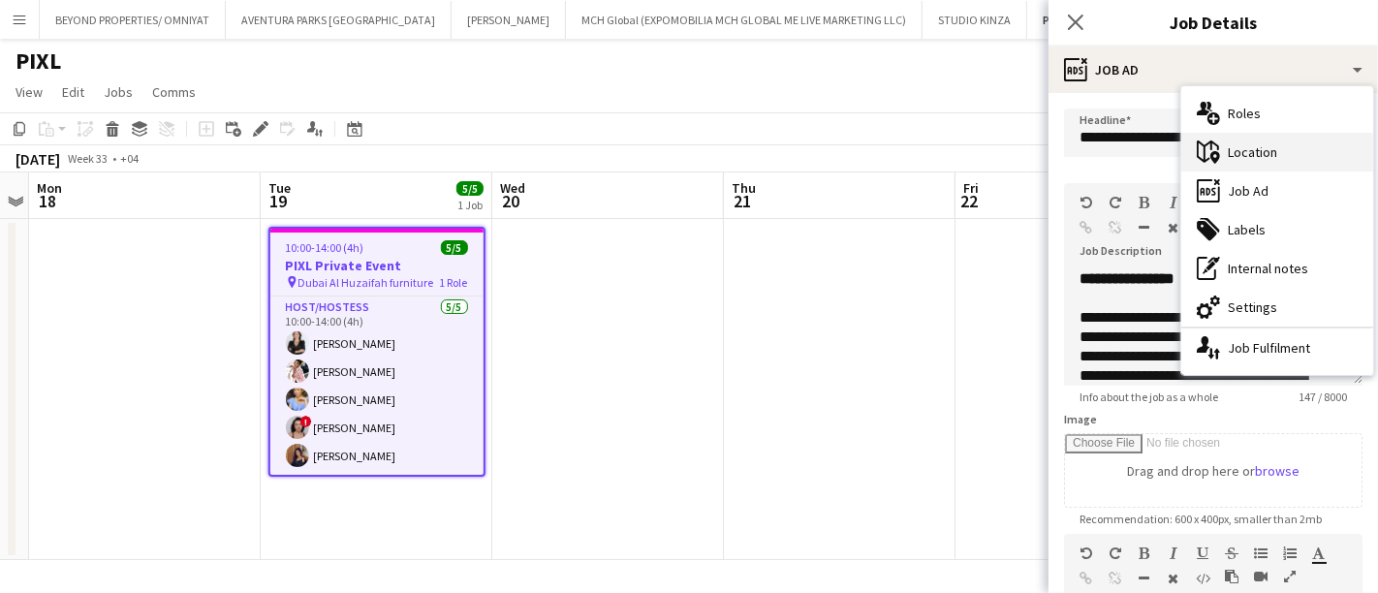
click at [1250, 145] on div "maps-pin-1 Location" at bounding box center [1277, 152] width 192 height 39
